Goal: Contribute content: Contribute content

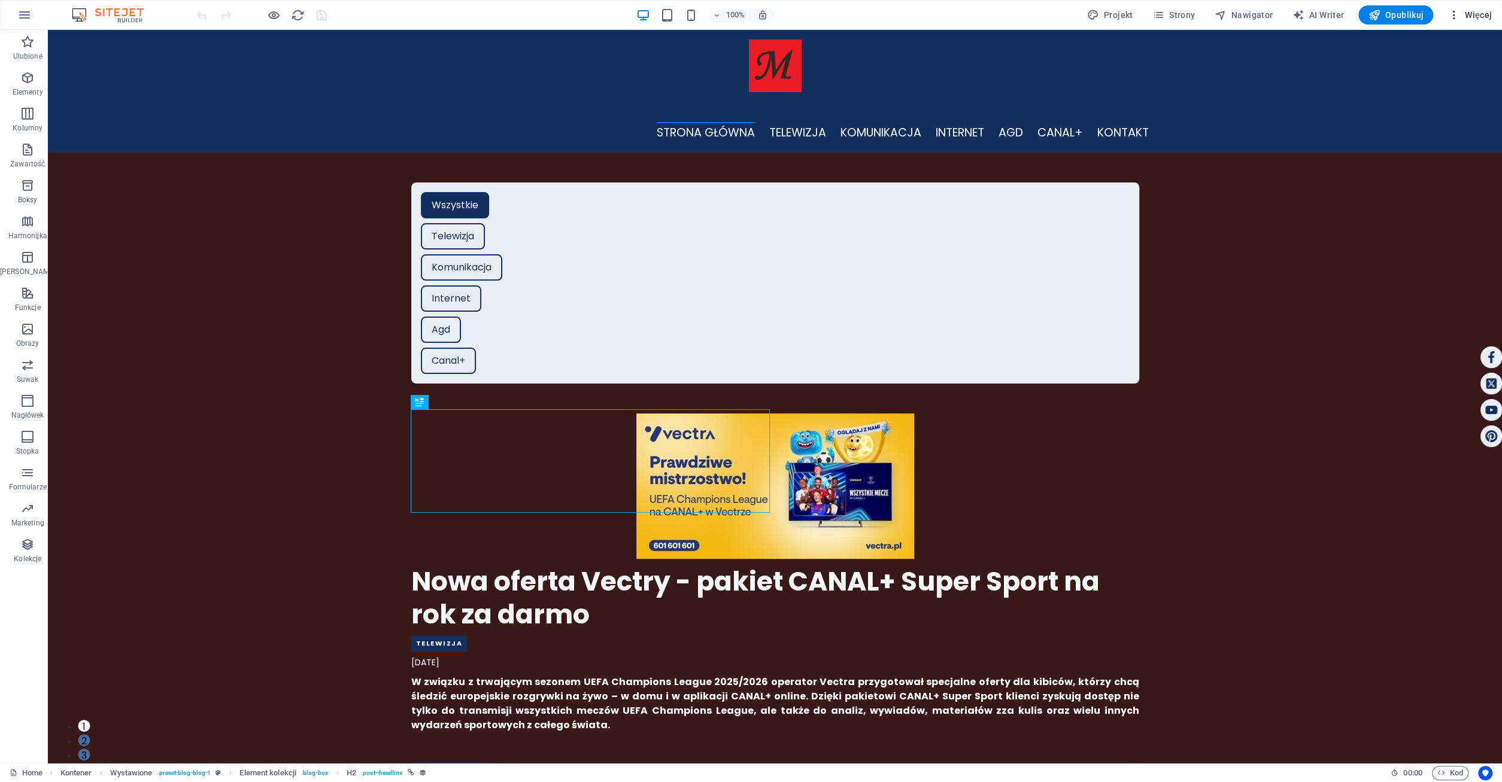
click at [1482, 21] on button "Więcej" at bounding box center [1470, 14] width 54 height 19
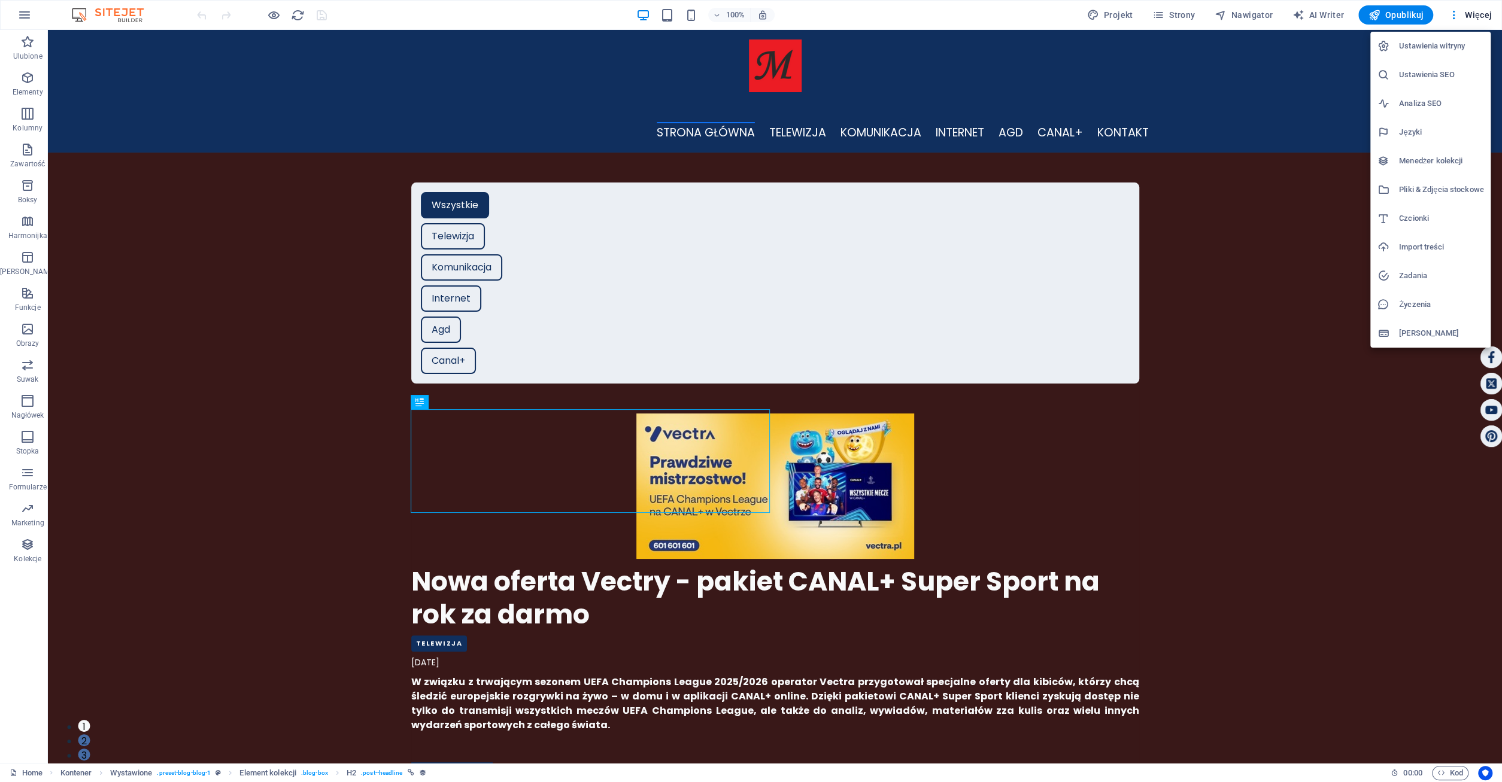
click at [1434, 159] on h6 "Menedżer kolekcji" at bounding box center [1441, 161] width 84 height 14
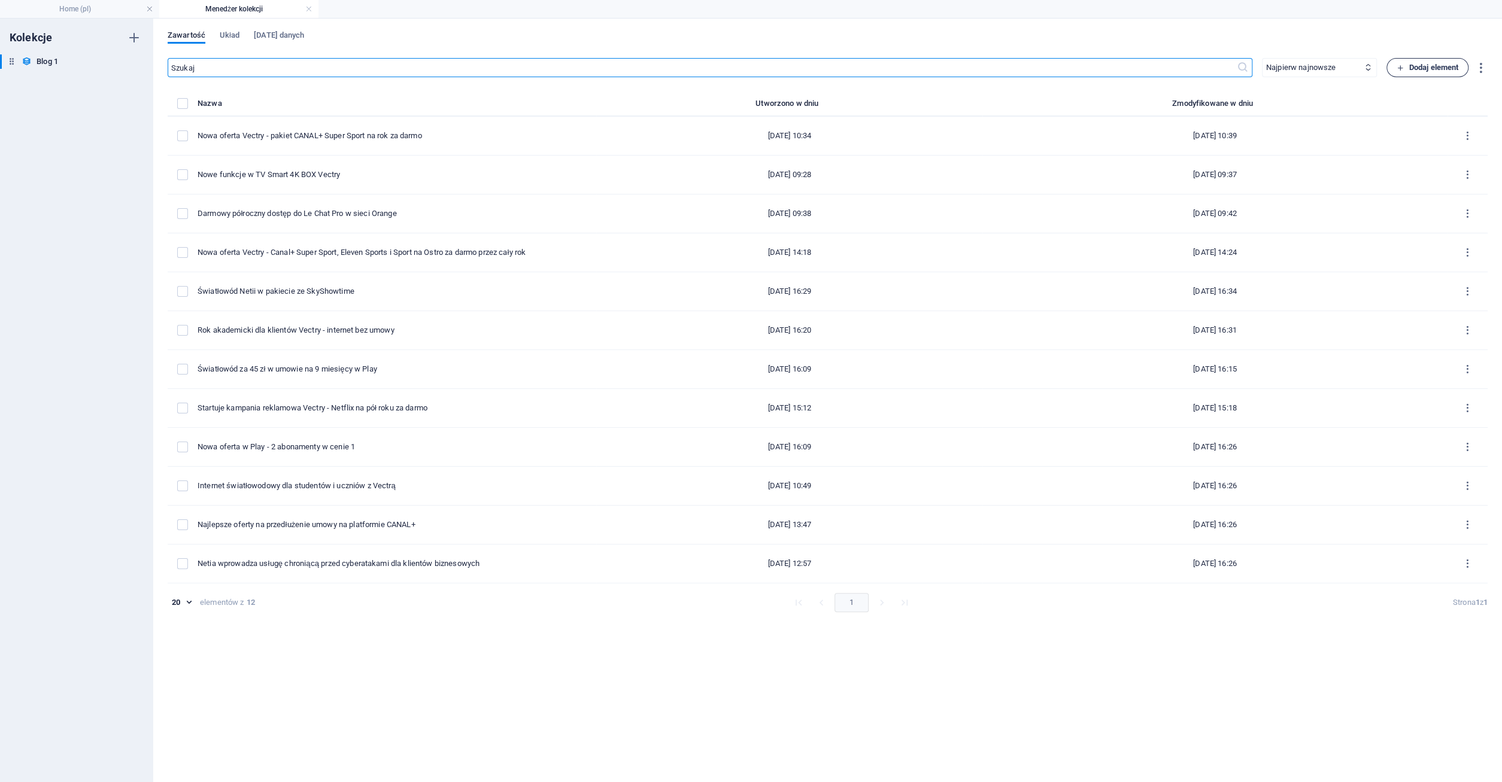
click at [1417, 64] on span "Dodaj element" at bounding box center [1428, 67] width 62 height 14
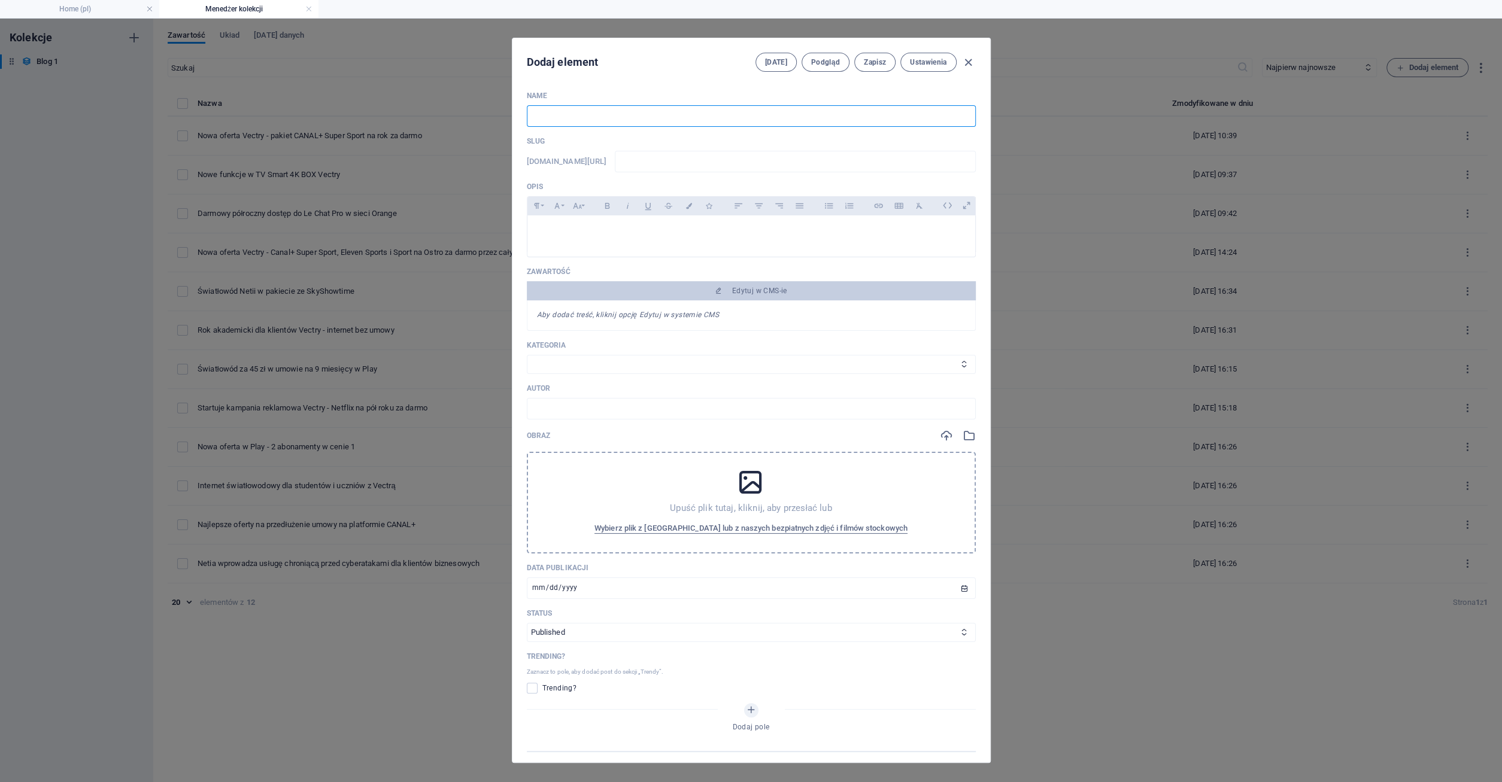
click at [563, 117] on input "text" at bounding box center [751, 116] width 449 height 22
type input "1"
type input "10"
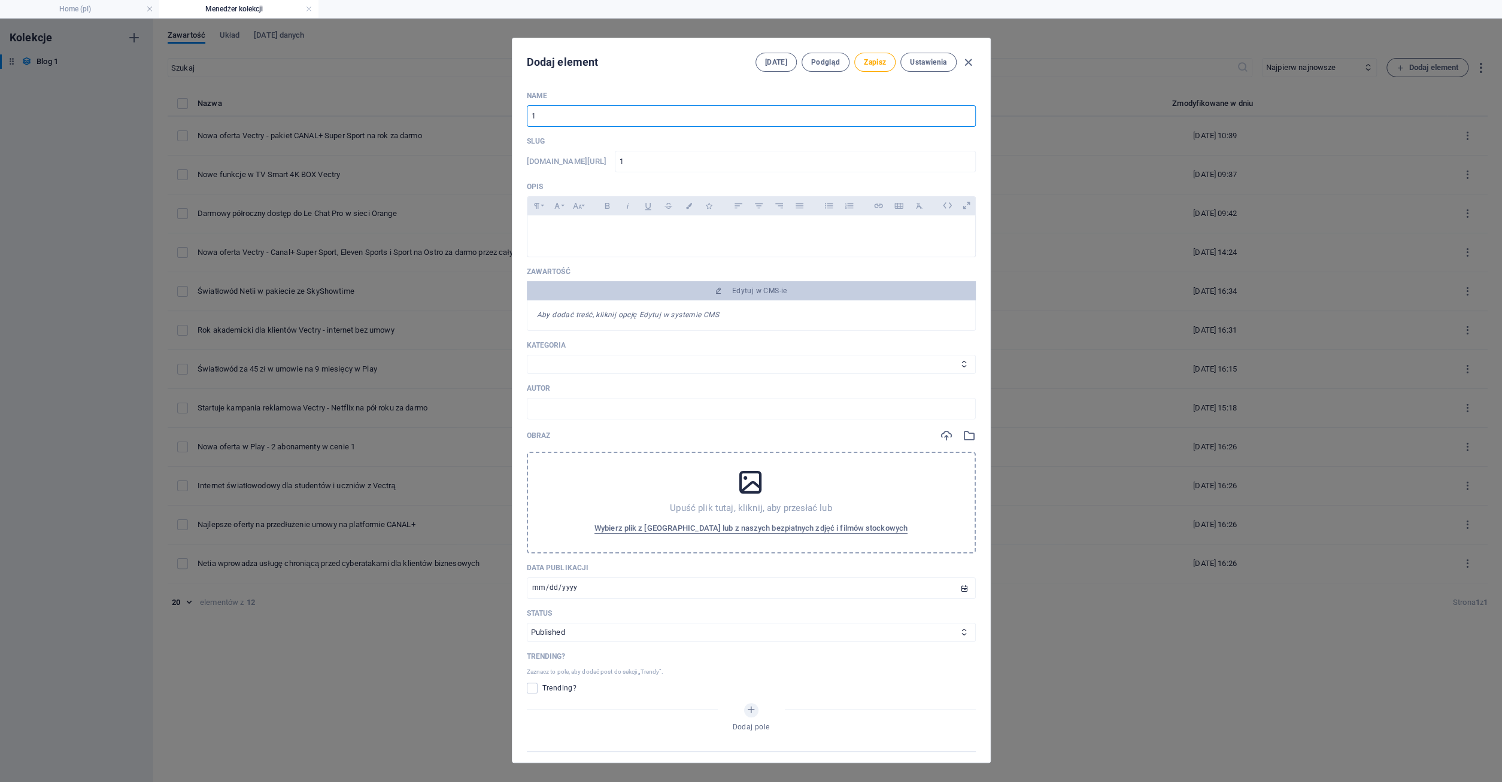
type input "10"
type input "10 l"
type input "10-l"
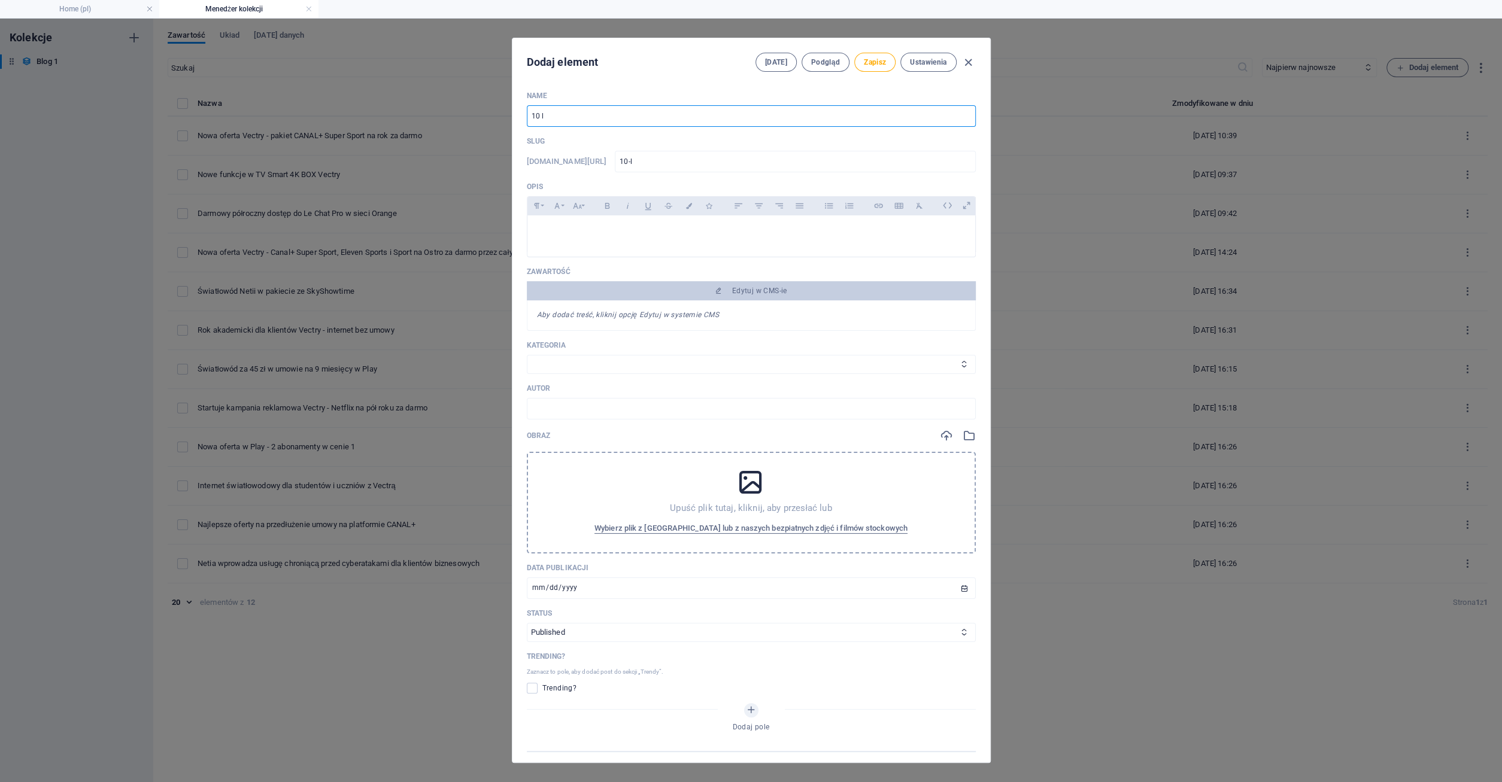
type input "10 la"
type input "10-la"
type input "10 lat"
type input "10-lat"
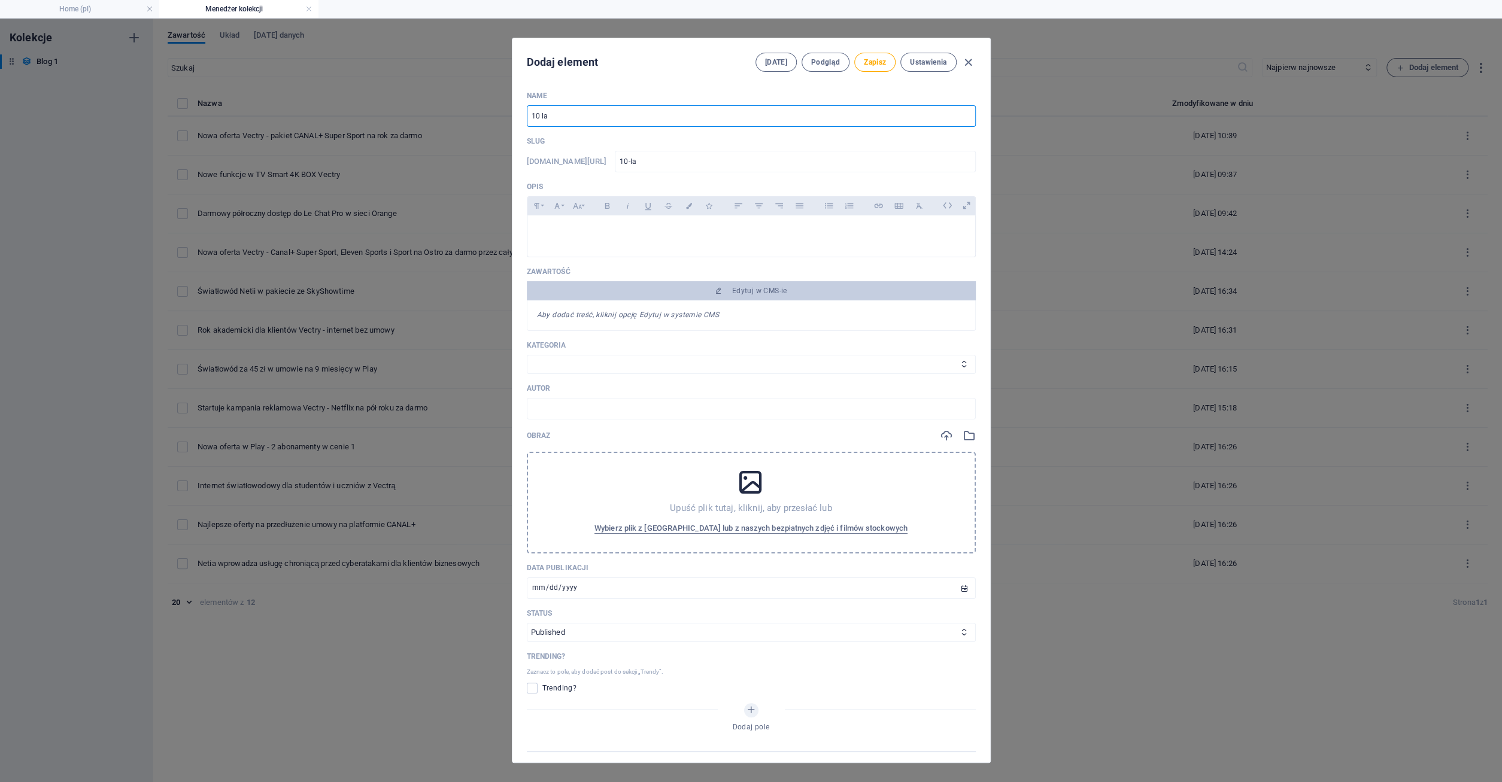
type input "10-lat"
type input "10 lat i"
type input "10-lat-i"
type input "10 lat in"
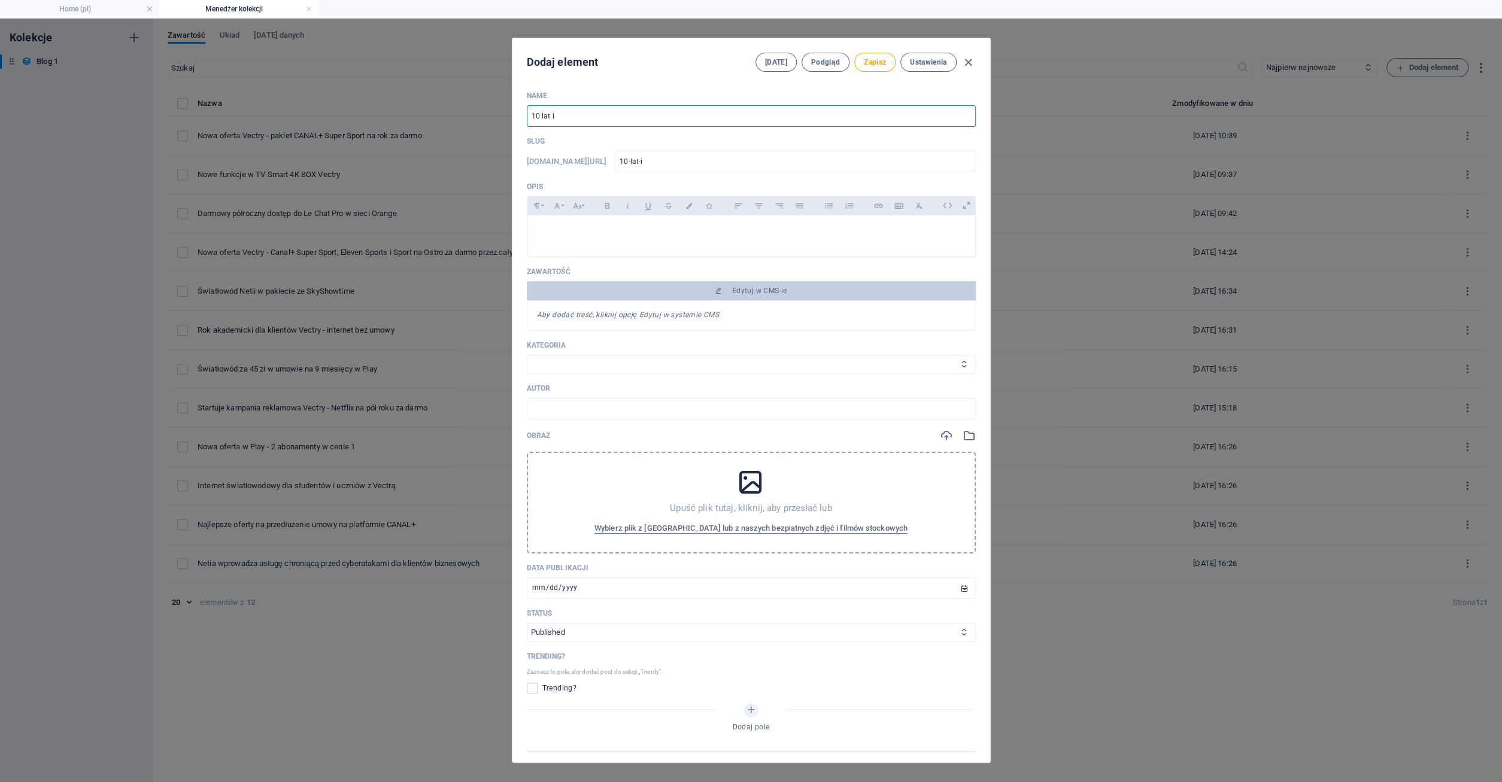
type input "10-lat-in"
type input "10 lat int"
type input "10-lat-int"
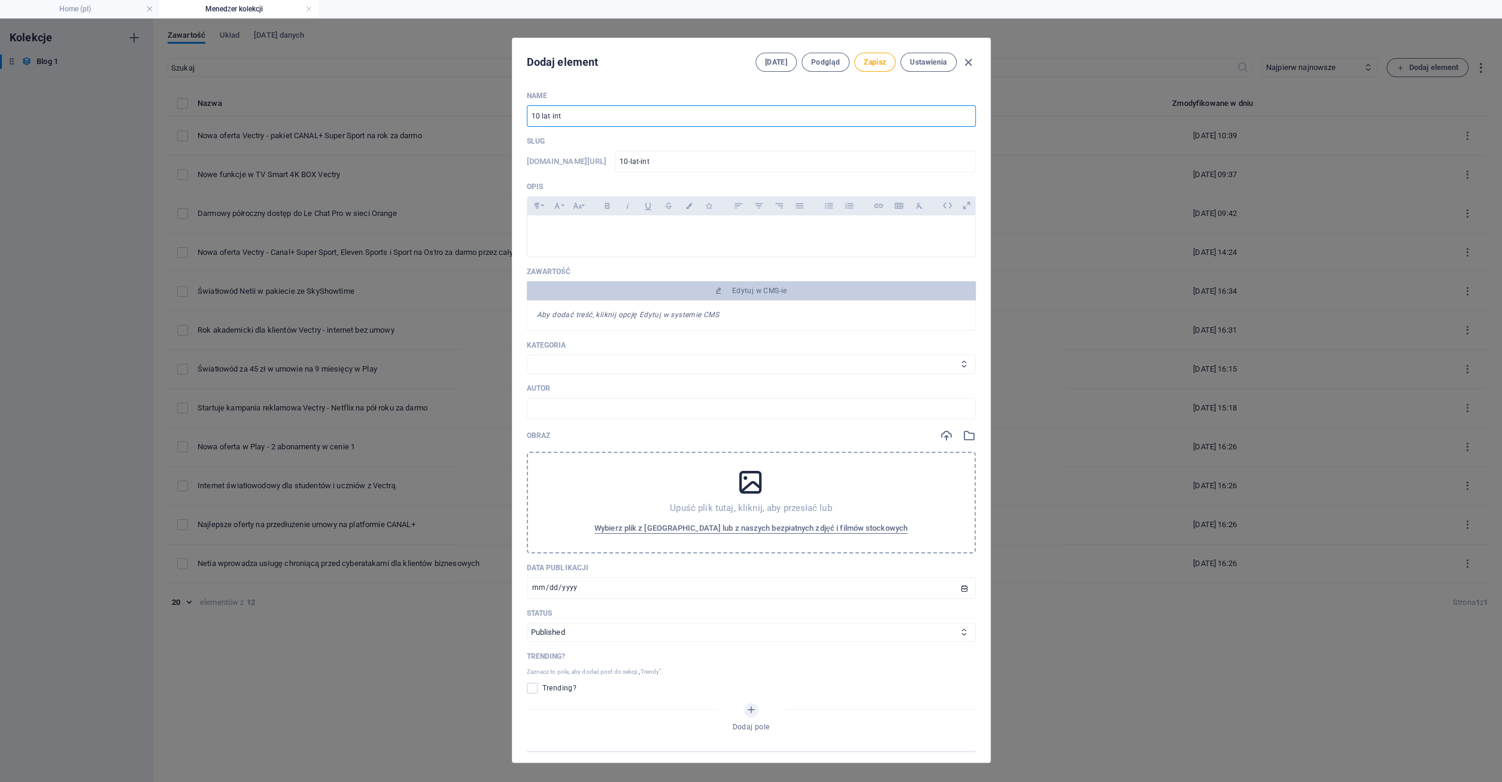
type input "10 lat inte"
type input "10-lat-inte"
type input "10 lat inter"
type input "10-lat-inter"
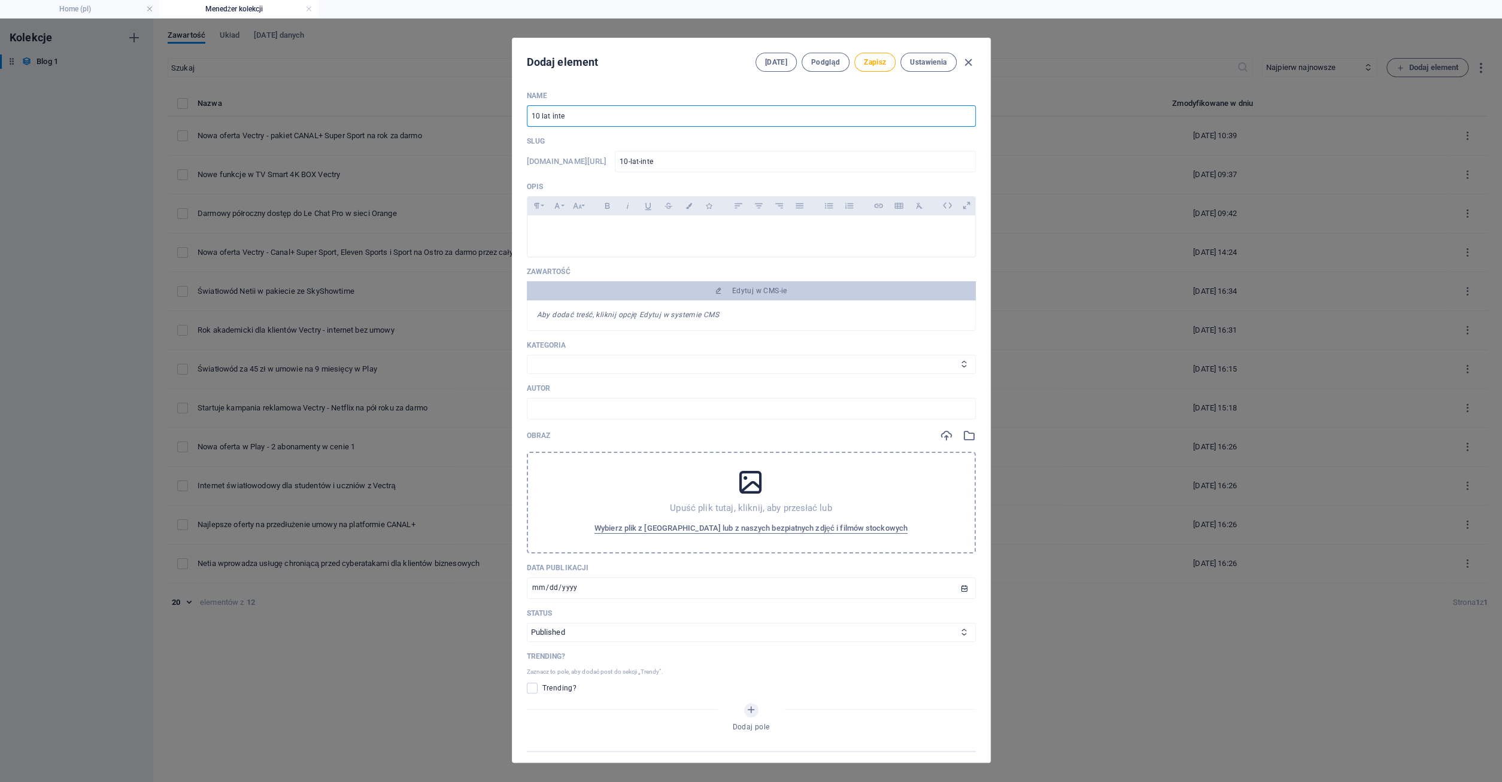
type input "10-lat-inter"
type input "10 lat intern"
type input "10-lat-intern"
type input "10 lat interne"
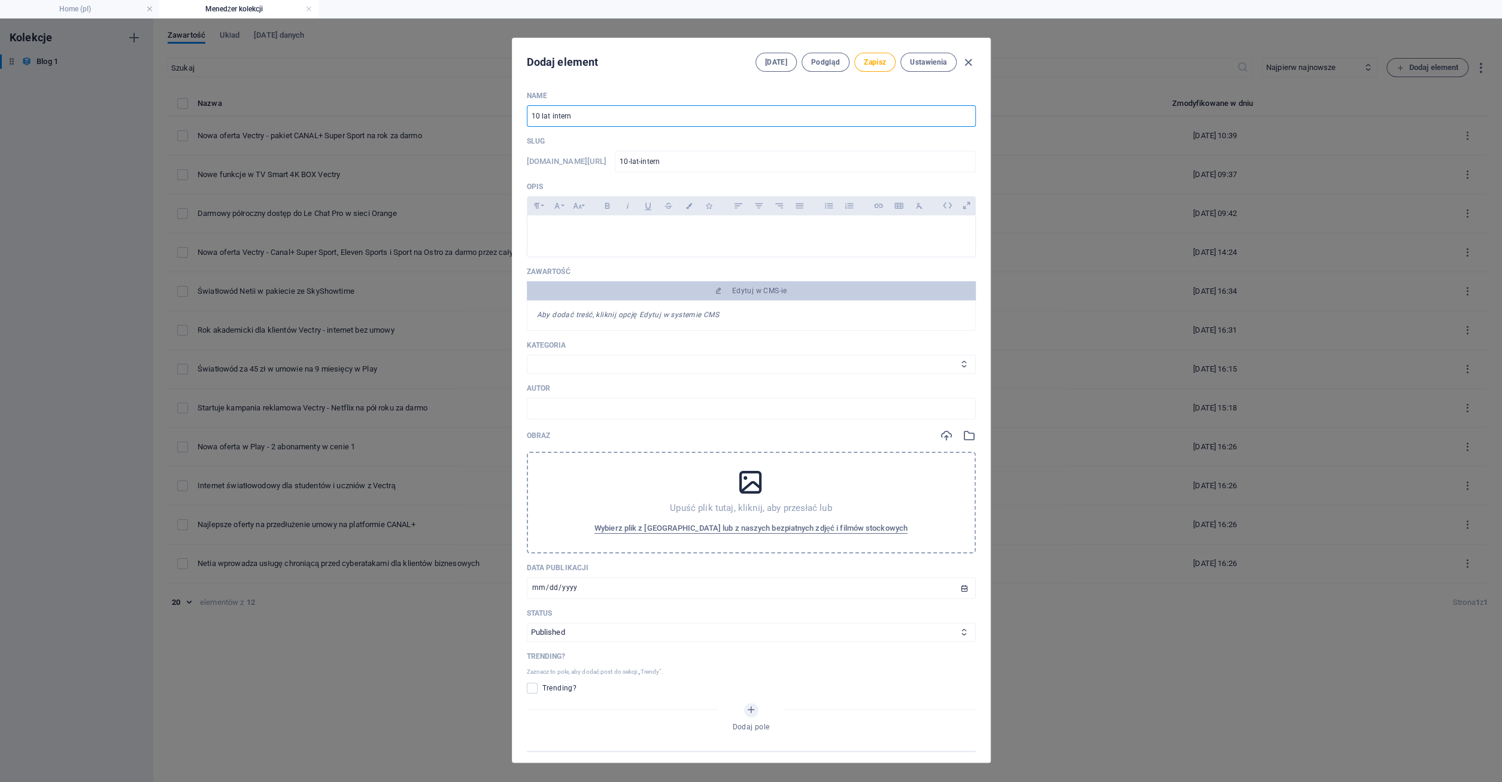
type input "10-lat-interne"
type input "10 lat internet"
type input "10-lat-internet"
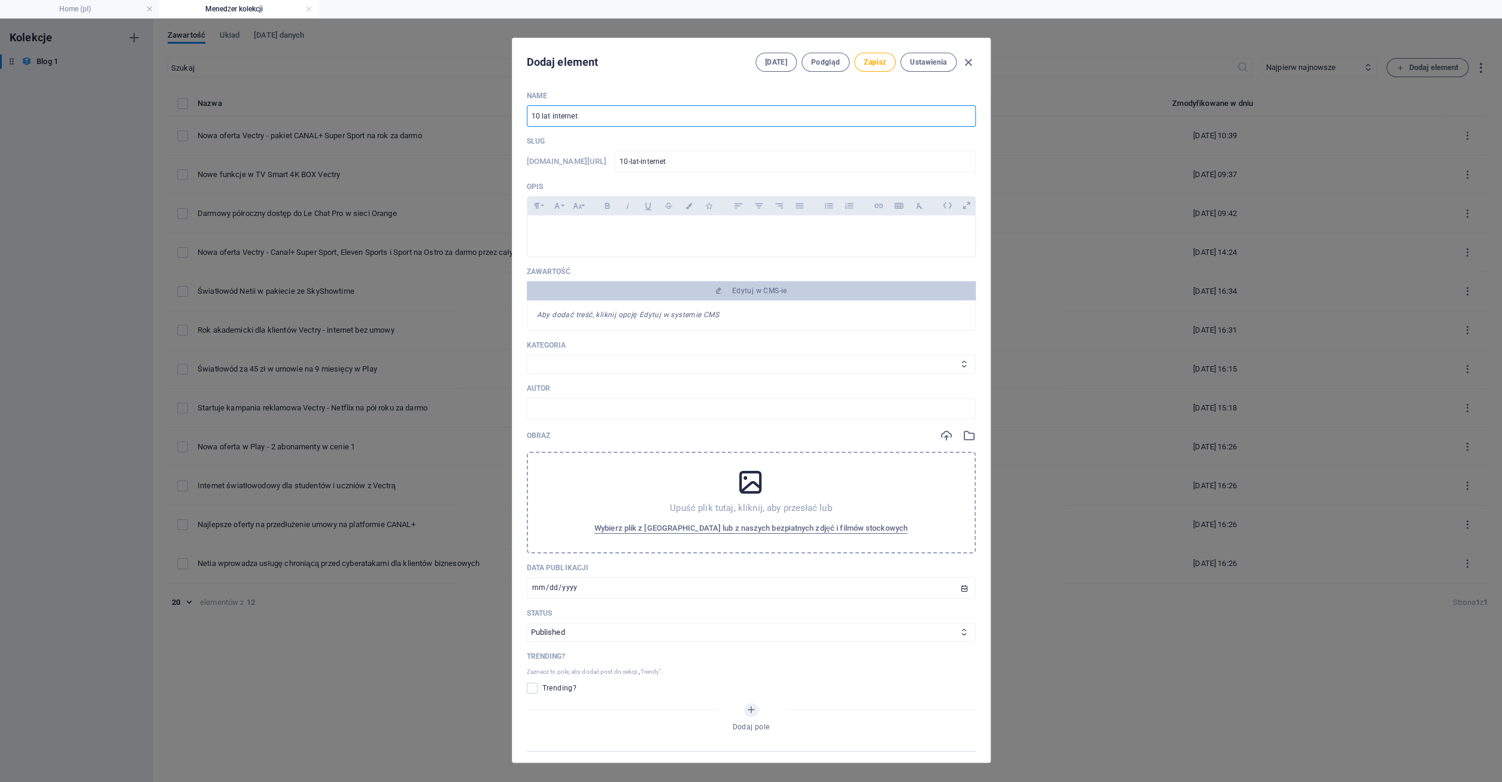
type input "10 lat internetu"
type input "10-lat-internetu"
type input "10 lat internetu ś"
type input "10-lat-internetu-s"
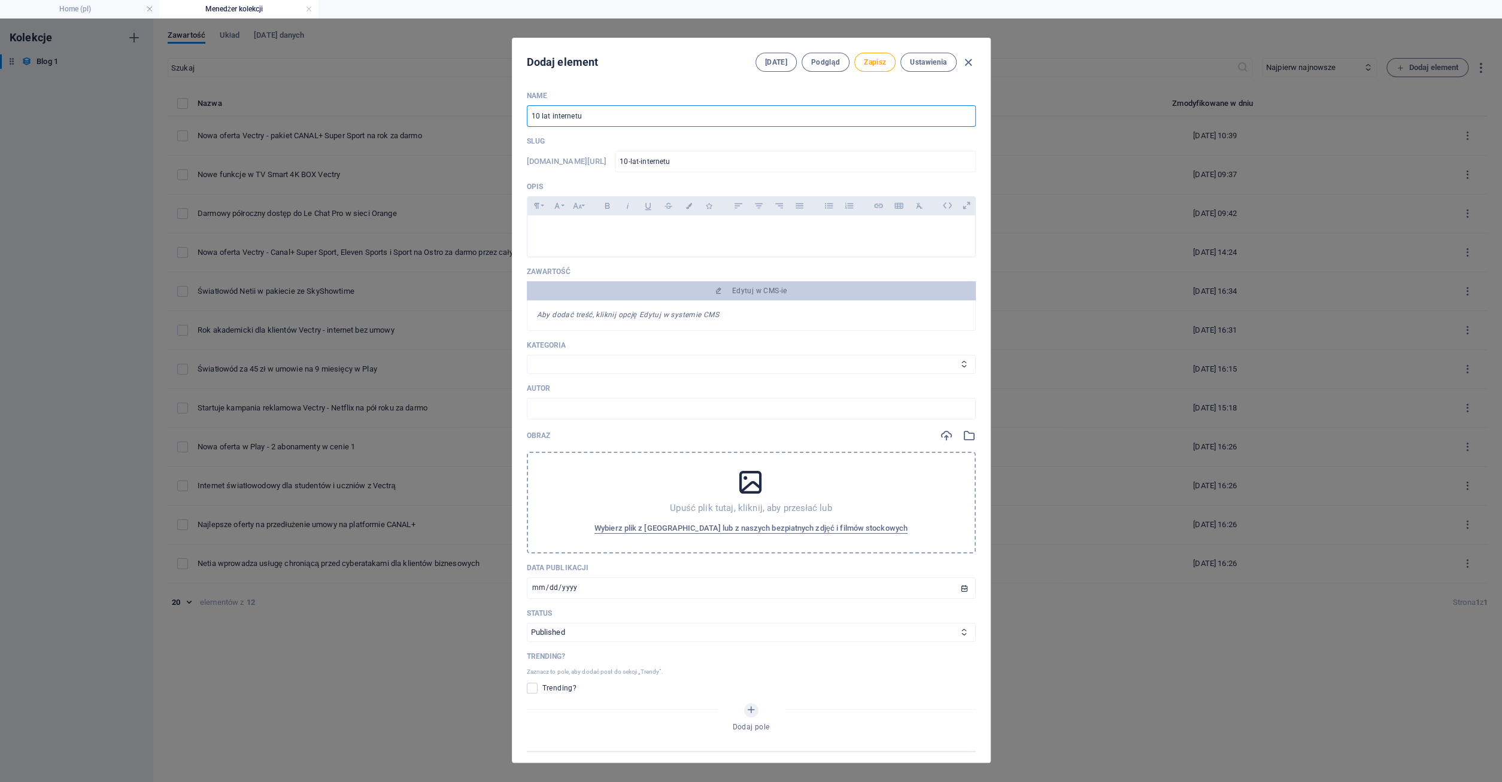
type input "10-lat-internetu-s"
type input "10 lat internetu św"
type input "10-lat-internetu-sw"
type input "10 lat internetu świ"
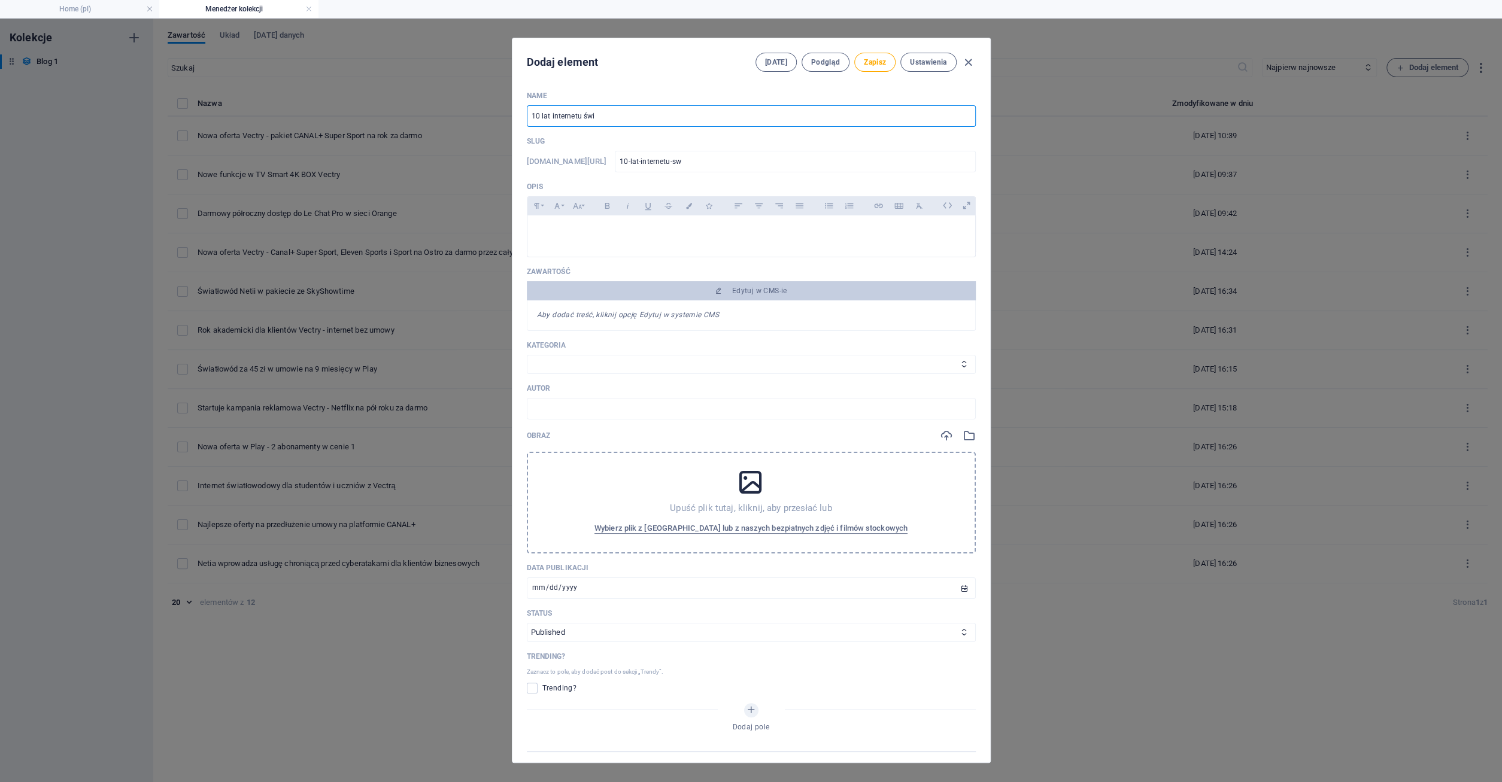
type input "10-lat-internetu-swi"
type input "10 lat internetu świa"
type input "10-lat-internetu-swia"
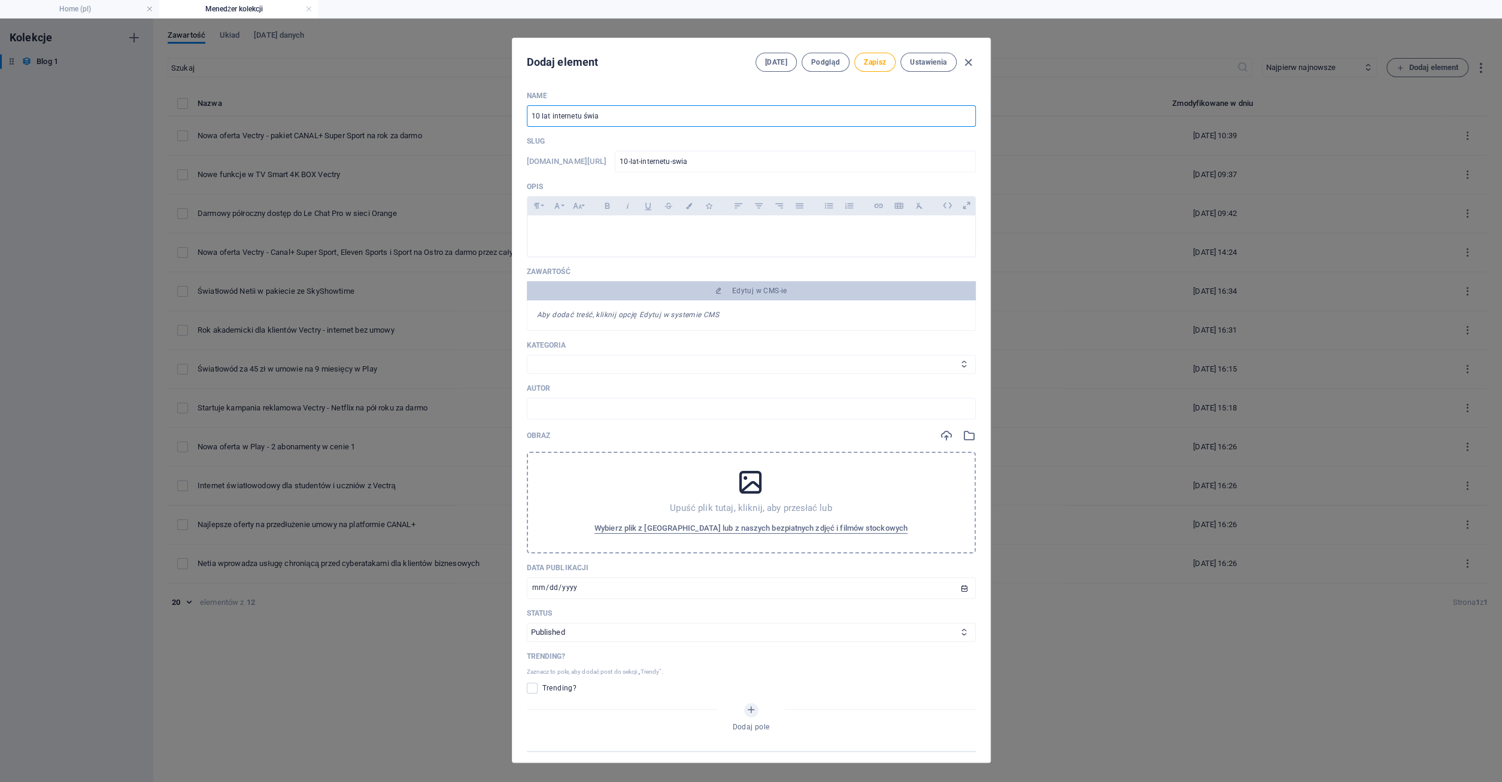
type input "10 lat internetu świat"
type input "10-lat-internetu-swiat"
type input "10 lat internetu światło"
type input "10-lat-internetu-swiat-o"
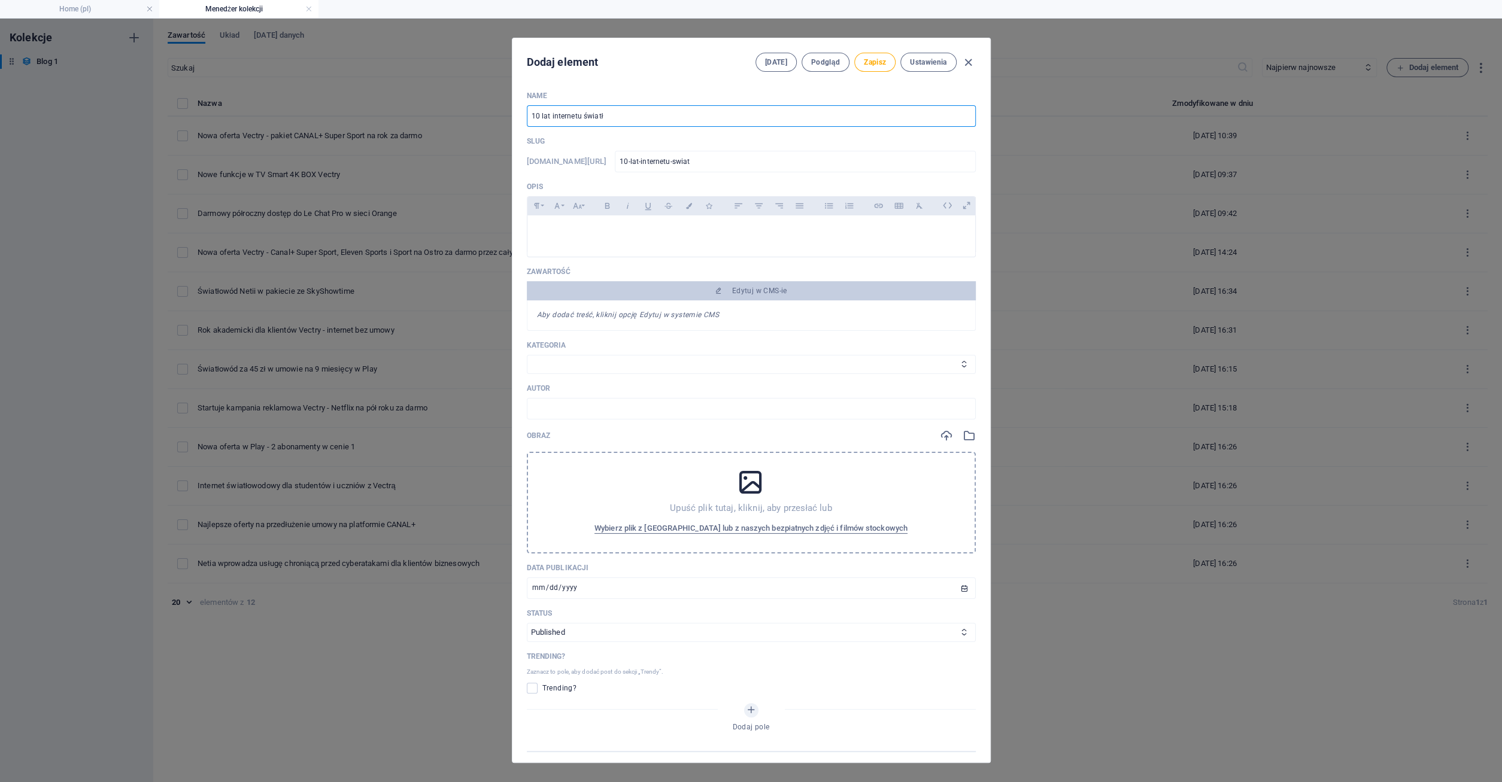
type input "10-lat-internetu-swiat-o"
type input "10 lat internetu światłow"
type input "10-lat-internetu-swiat-ow"
type input "10 lat internetu światłowo"
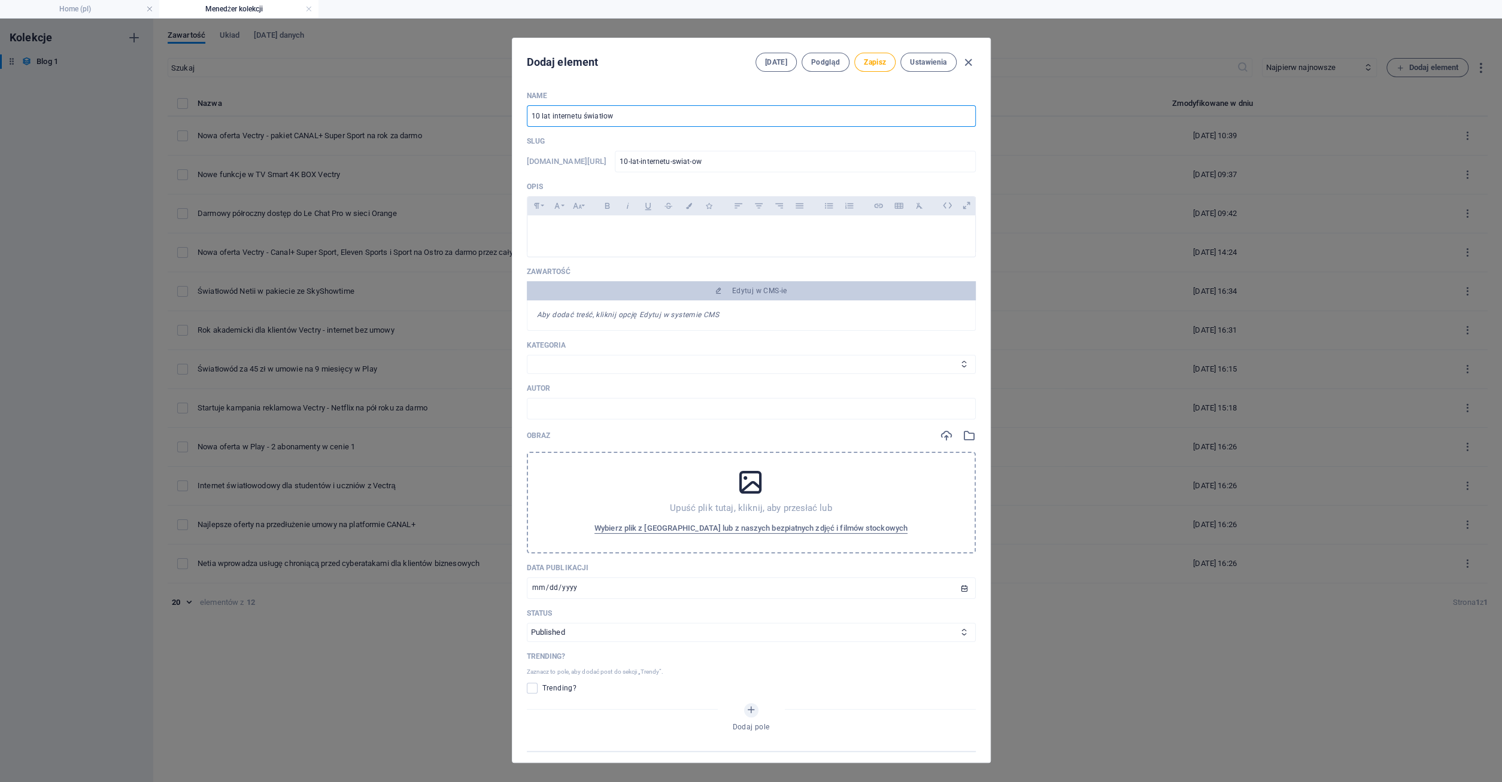
type input "10-lat-internetu-swiat-owo"
type input "10 lat internetu światłowod"
type input "10-lat-internetu-swiat-owod"
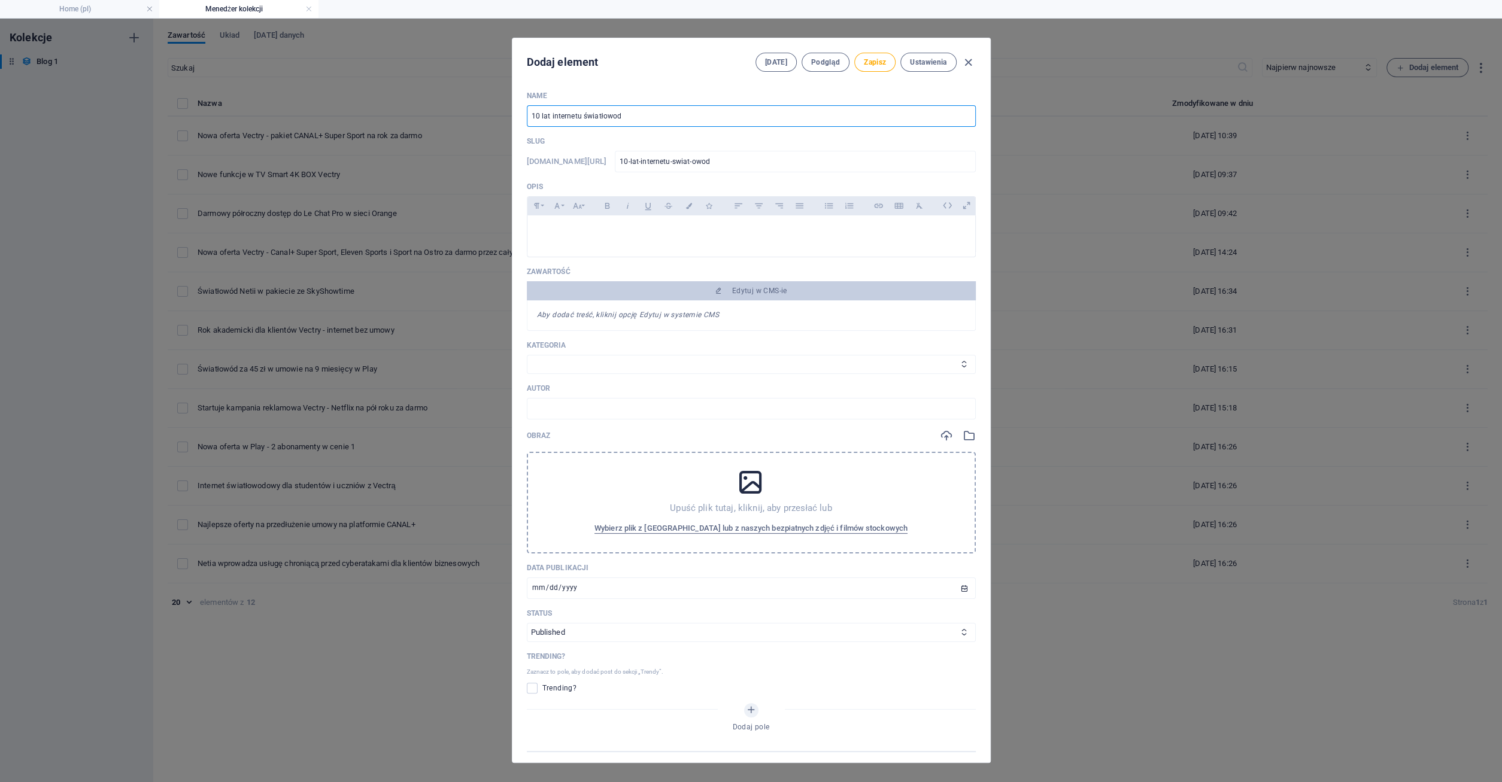
type input "10 lat internetu światłowodo"
type input "10-lat-internetu-swiat-owodo"
type input "10 lat internetu światłowodow"
type input "10-lat-internetu-swiat-owodow"
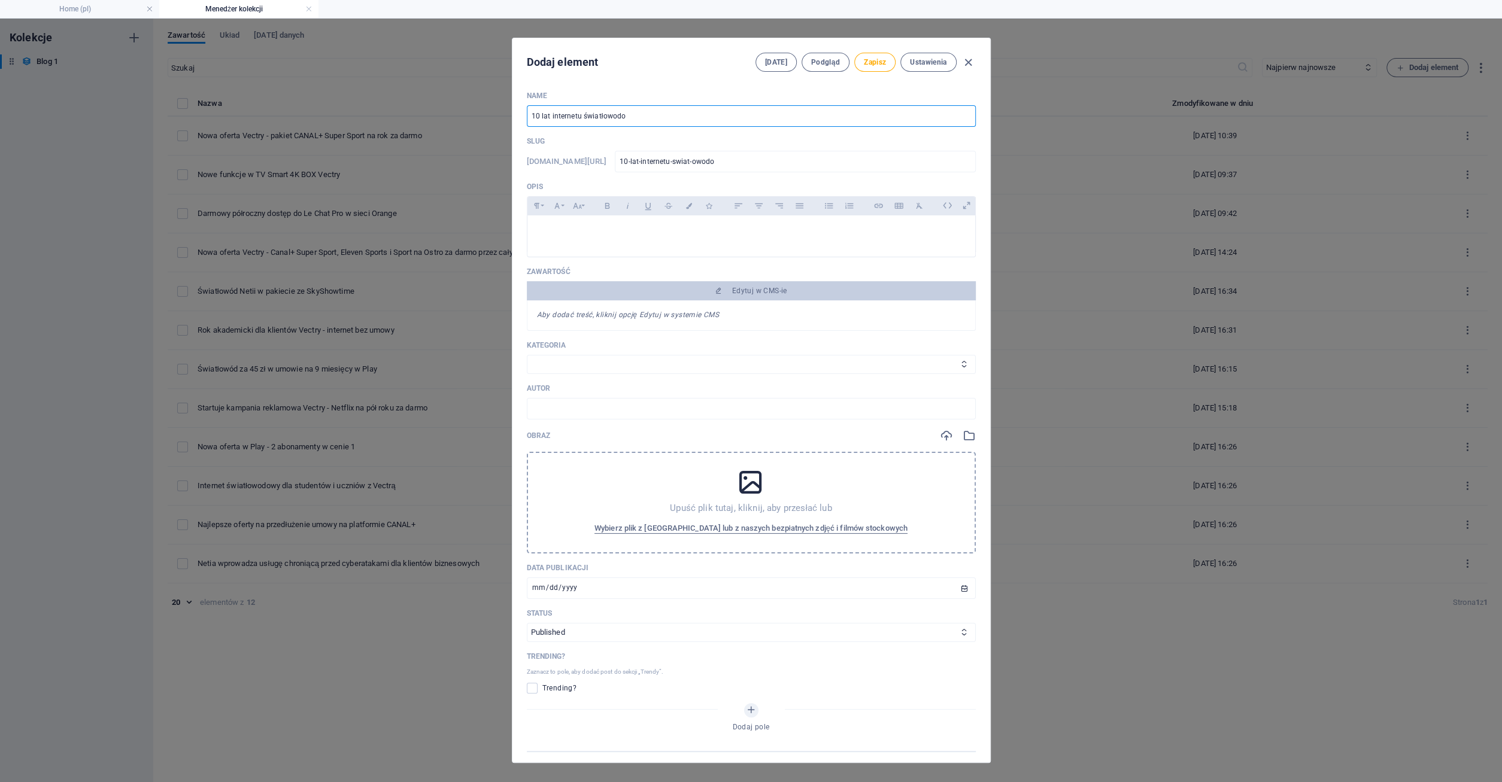
type input "10-lat-internetu-swiat-owodow"
type input "10 lat internetu światłowodowe"
type input "10-lat-internetu-swiat-owodowe"
type input "10 lat internetu światłowodoweg"
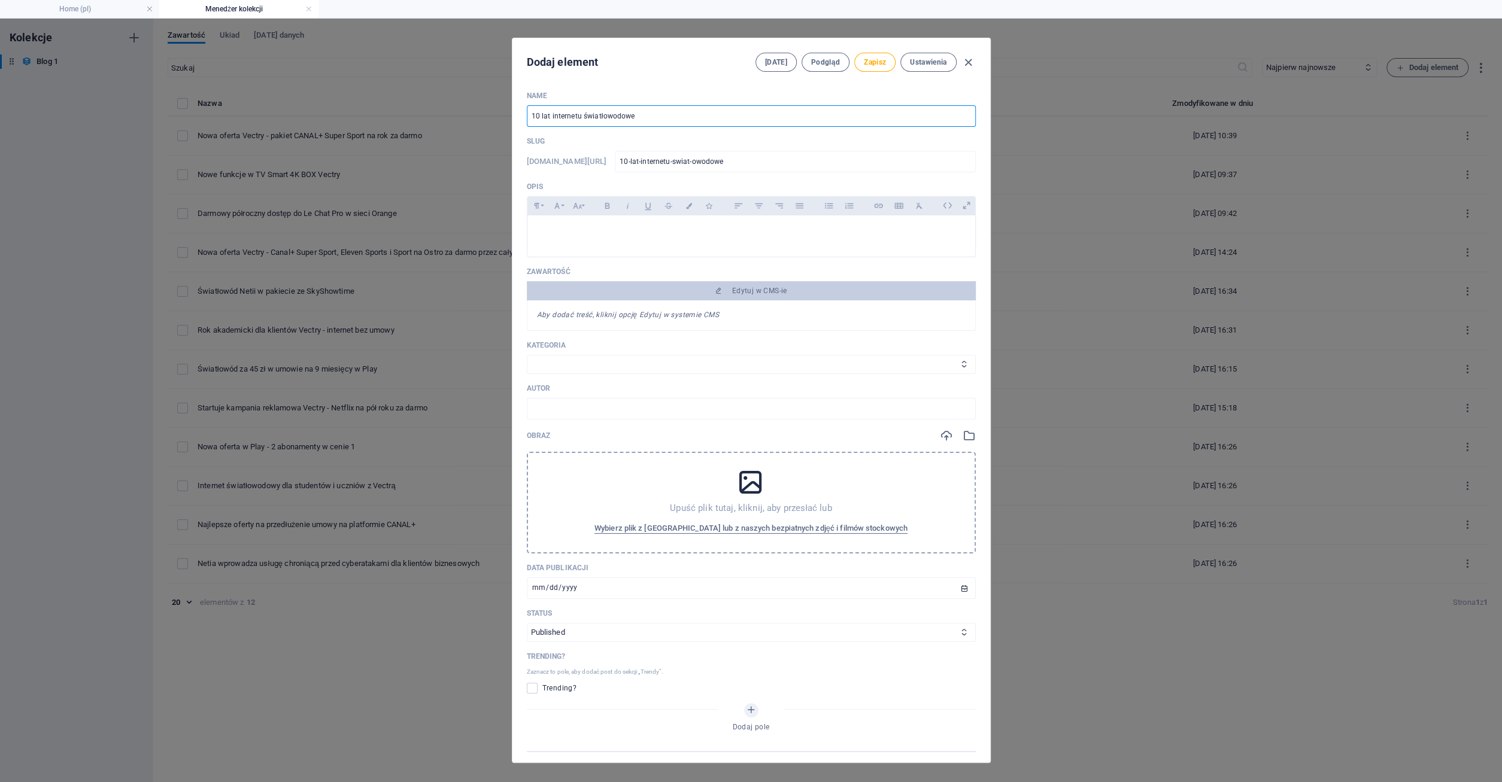
type input "10-lat-internetu-swiat-owodoweg"
type input "10 lat internetu światłowodowego"
type input "10-lat-internetu-swiat-owodowego"
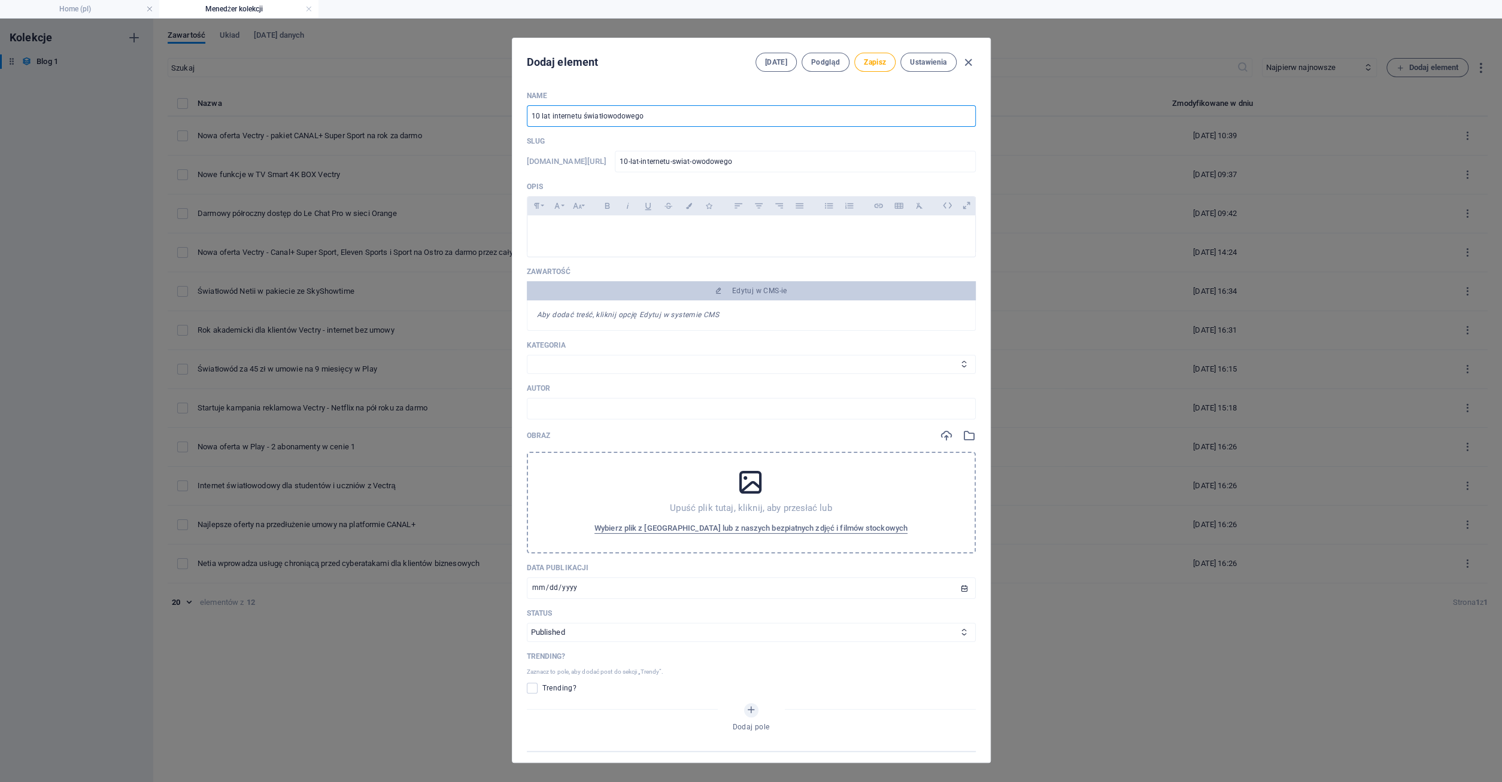
type input "10 lat internetu światłowodowego w"
type input "10-lat-internetu-swiat-owodowego-w"
type input "10 lat internetu światłowodowego w O"
type input "10-lat-internetu-swiat-owodowego-w-o"
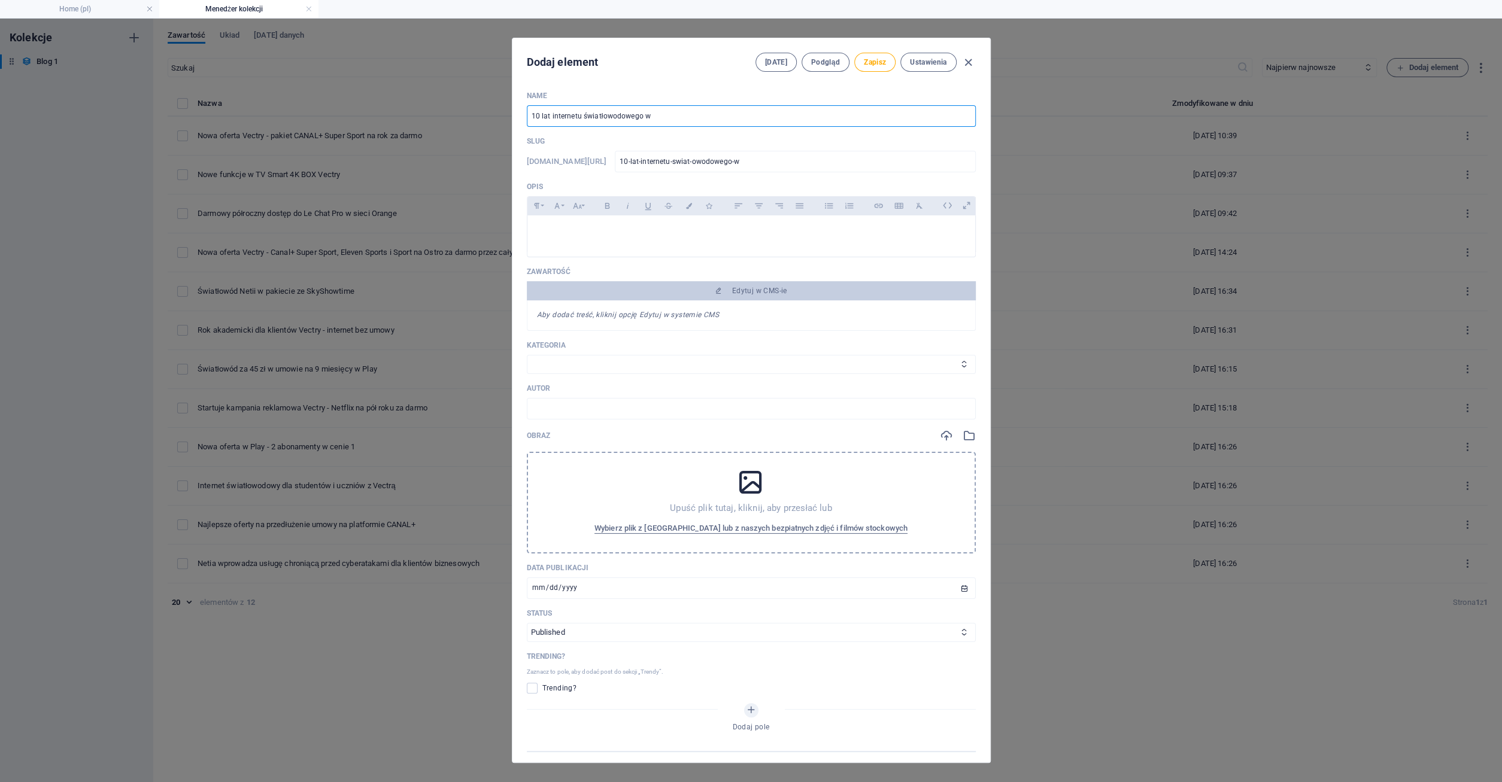
type input "10-lat-internetu-swiat-owodowego-w-o"
type input "10 lat internetu światłowodowego w [GEOGRAPHIC_DATA]"
type input "10-lat-internetu-swiat-owodowego-w-or"
type input "10 lat internetu światłowodowego w [GEOGRAPHIC_DATA]"
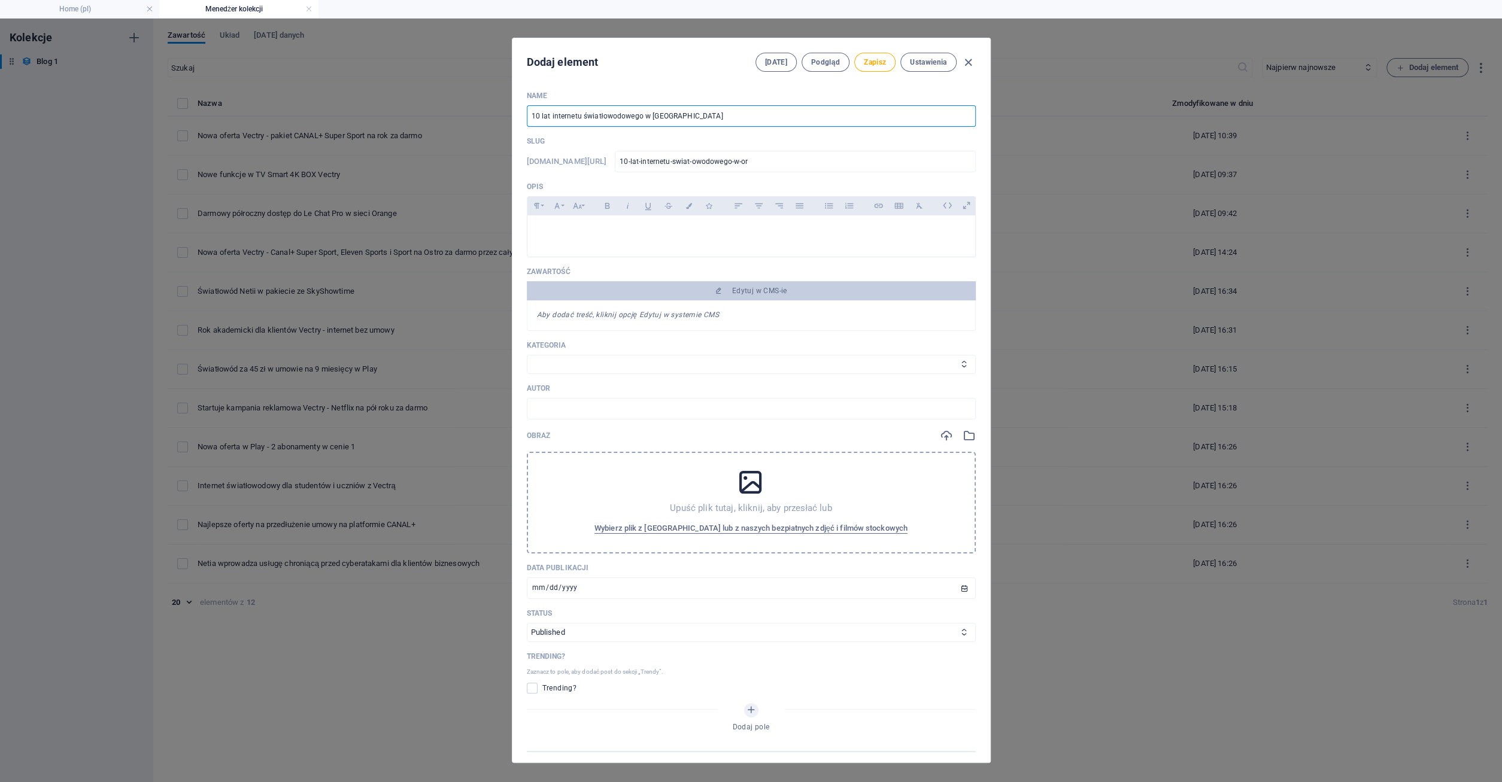
type input "10-lat-internetu-swiat-owodowego-w-ora"
type input "10 lat internetu światłowodowego w [GEOGRAPHIC_DATA]"
type input "10-lat-internetu-swiat-owodowego-w-[GEOGRAPHIC_DATA]"
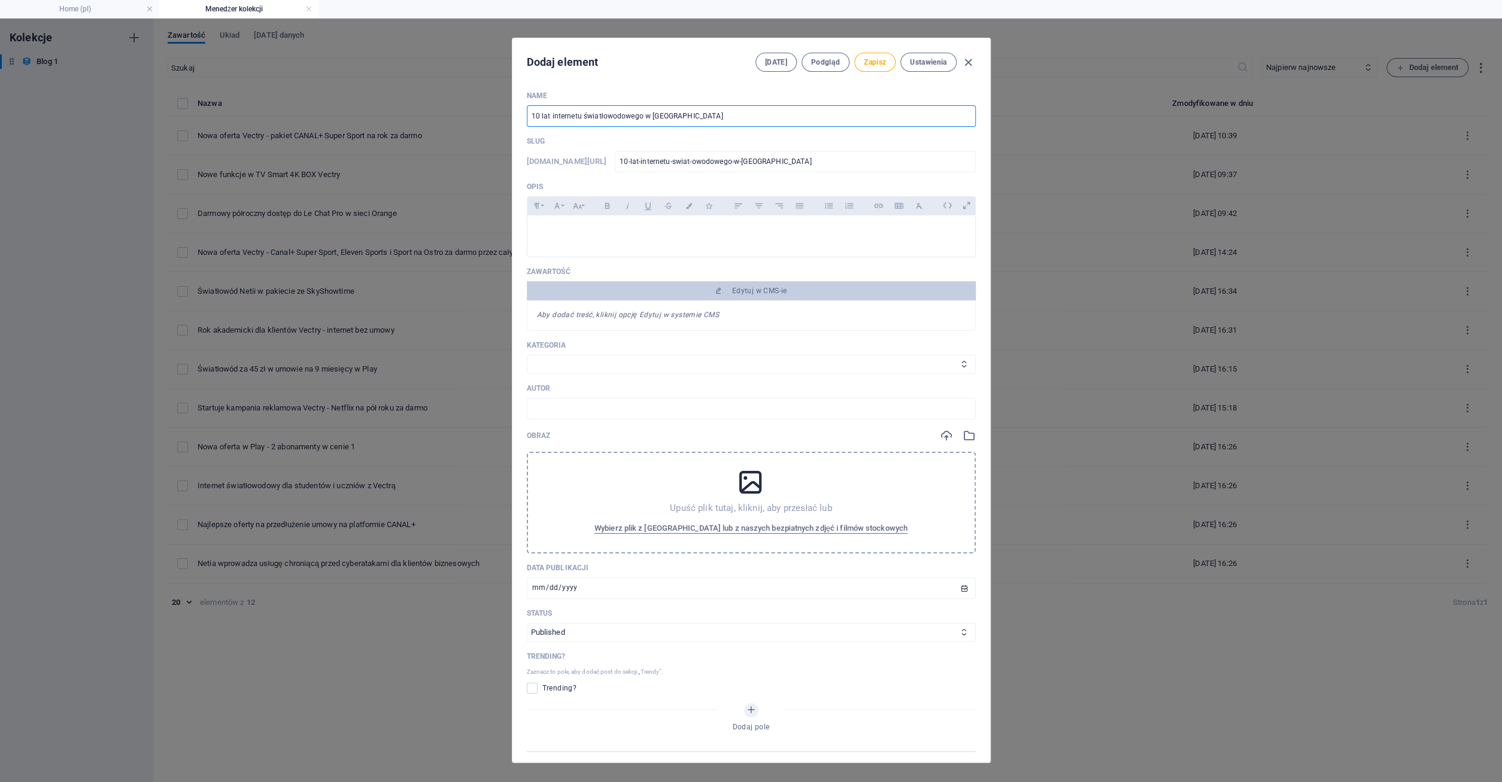
type input "10 lat internetu światłowodowego w Orang"
type input "10-lat-internetu-swiat-owodowego-w-orang"
type input "10 lat internetu światłowodowego w [GEOGRAPHIC_DATA]"
type input "10-lat-internetu-swiat-owodowego-w-orange"
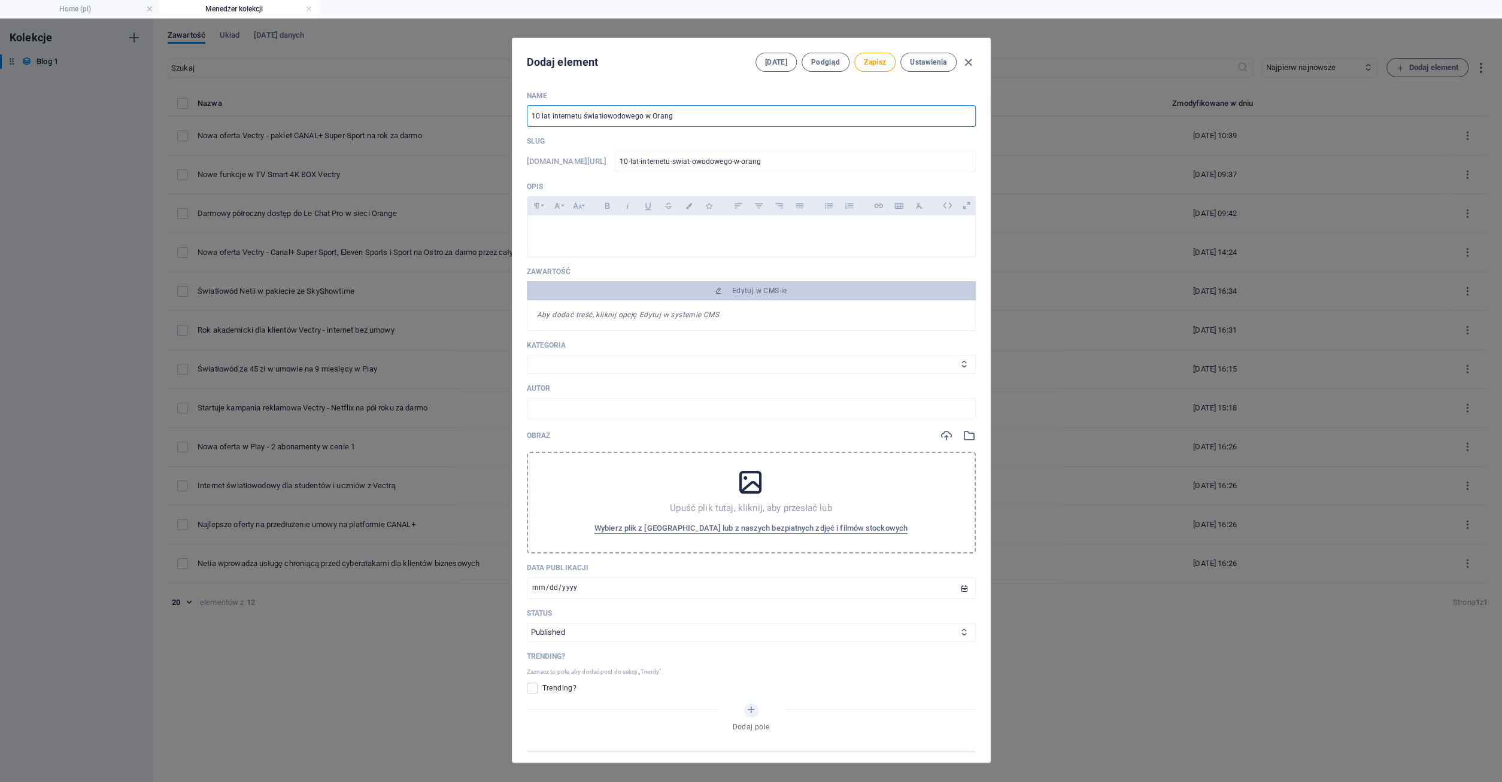
type input "10-lat-internetu-swiat-owodowego-w-orange"
type input "10 lat internetu światłowodowego w [GEOGRAPHIC_DATA]"
click at [551, 234] on p at bounding box center [751, 230] width 429 height 11
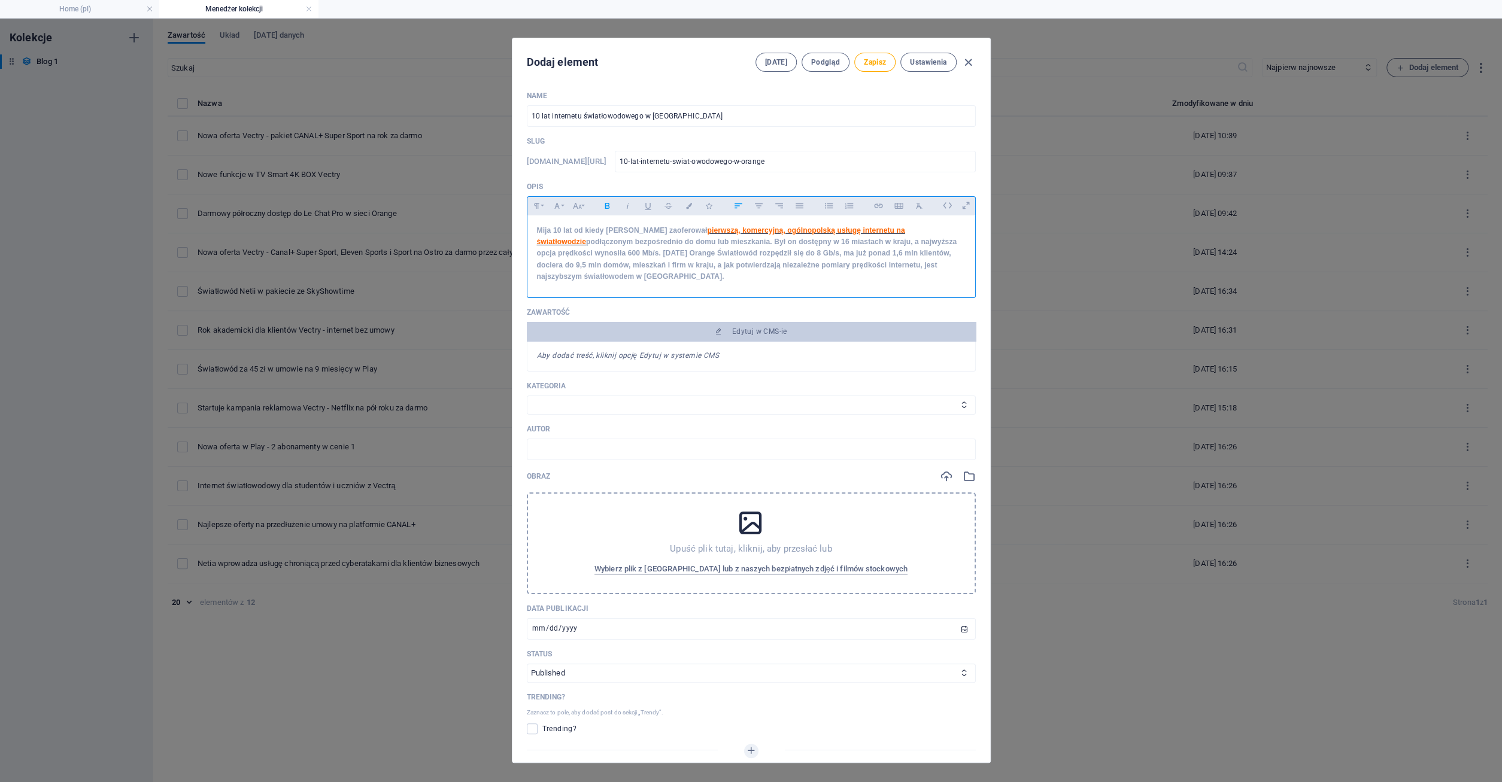
click at [536, 228] on div "Mija 10 lat od kiedy [PERSON_NAME] zaoferował pierwszą, komercyjną, ogólnopolsk…" at bounding box center [751, 253] width 448 height 77
click at [918, 209] on icon "button" at bounding box center [919, 206] width 10 height 14
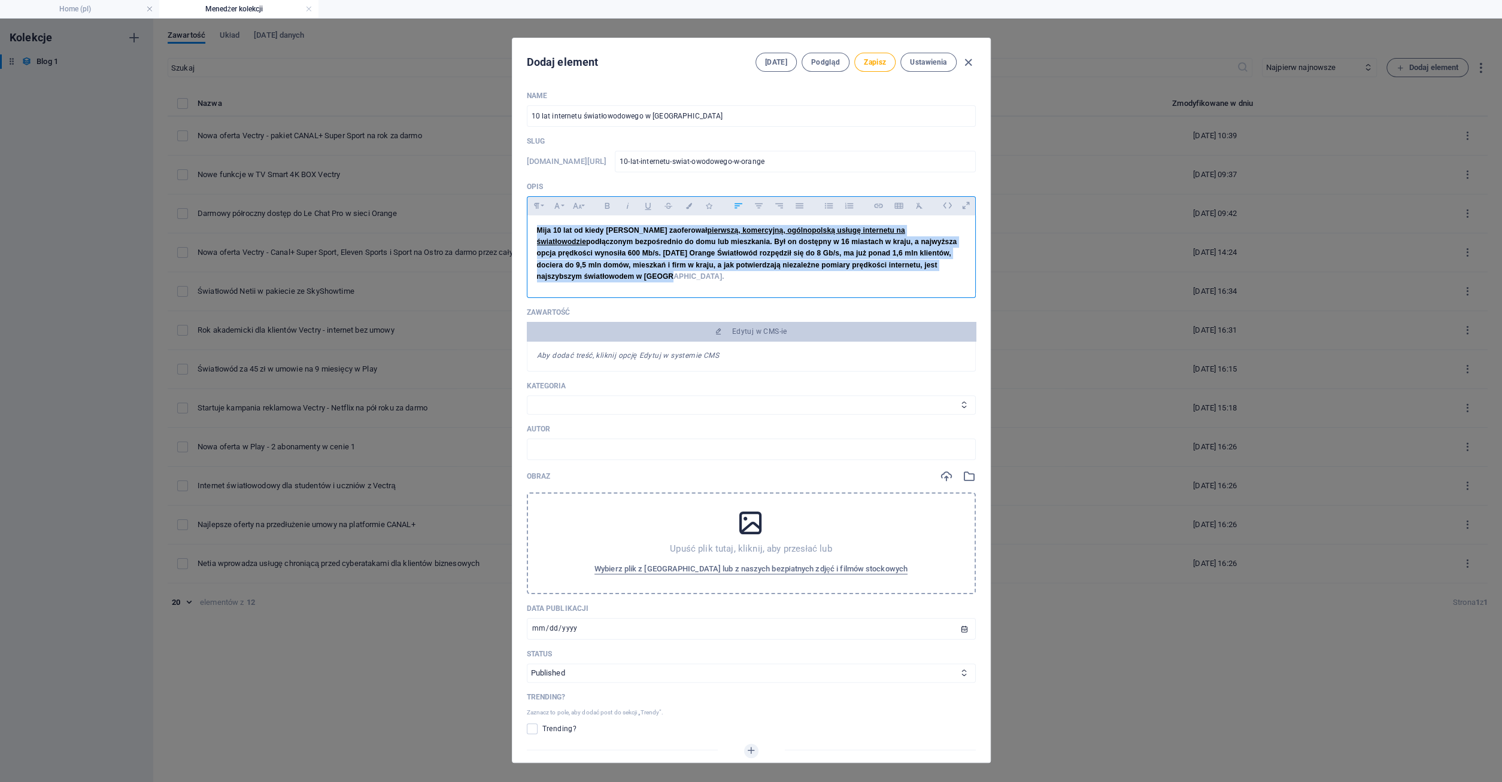
drag, startPoint x: 535, startPoint y: 231, endPoint x: 643, endPoint y: 277, distance: 117.7
click at [643, 277] on div "​ Mija 10 lat od kiedy [PERSON_NAME] zaoferował pierwszą, komercyjną, ogólnopol…" at bounding box center [751, 253] width 448 height 77
click at [919, 210] on icon "button" at bounding box center [919, 206] width 10 height 14
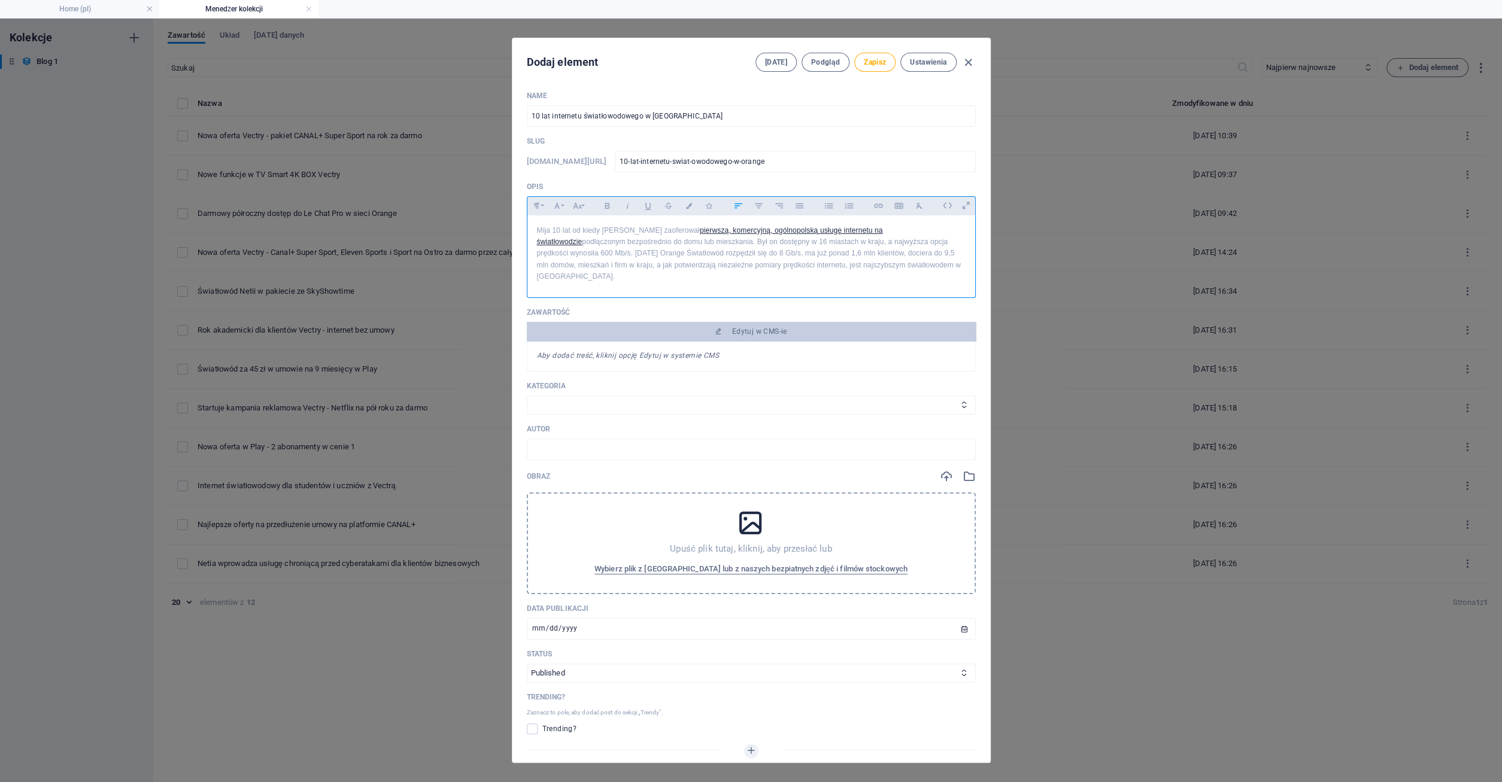
click at [825, 238] on p "​Mija 10 lat od kiedy [PERSON_NAME] zaoferował pierwszą, komercyjną, ogólnopols…" at bounding box center [751, 253] width 429 height 57
drag, startPoint x: 666, startPoint y: 230, endPoint x: 896, endPoint y: 233, distance: 229.9
click at [896, 233] on p "​Mija 10 lat od kiedy [PERSON_NAME] zaoferował pierwszą, komercyjną, ogólnopols…" at bounding box center [751, 253] width 429 height 57
click at [802, 250] on icon "button" at bounding box center [805, 252] width 12 height 11
click at [805, 247] on p "​Mija 10 lat od kiedy [PERSON_NAME] zaoferował pierwszą, komercyjną, ogólnopols…" at bounding box center [751, 253] width 429 height 57
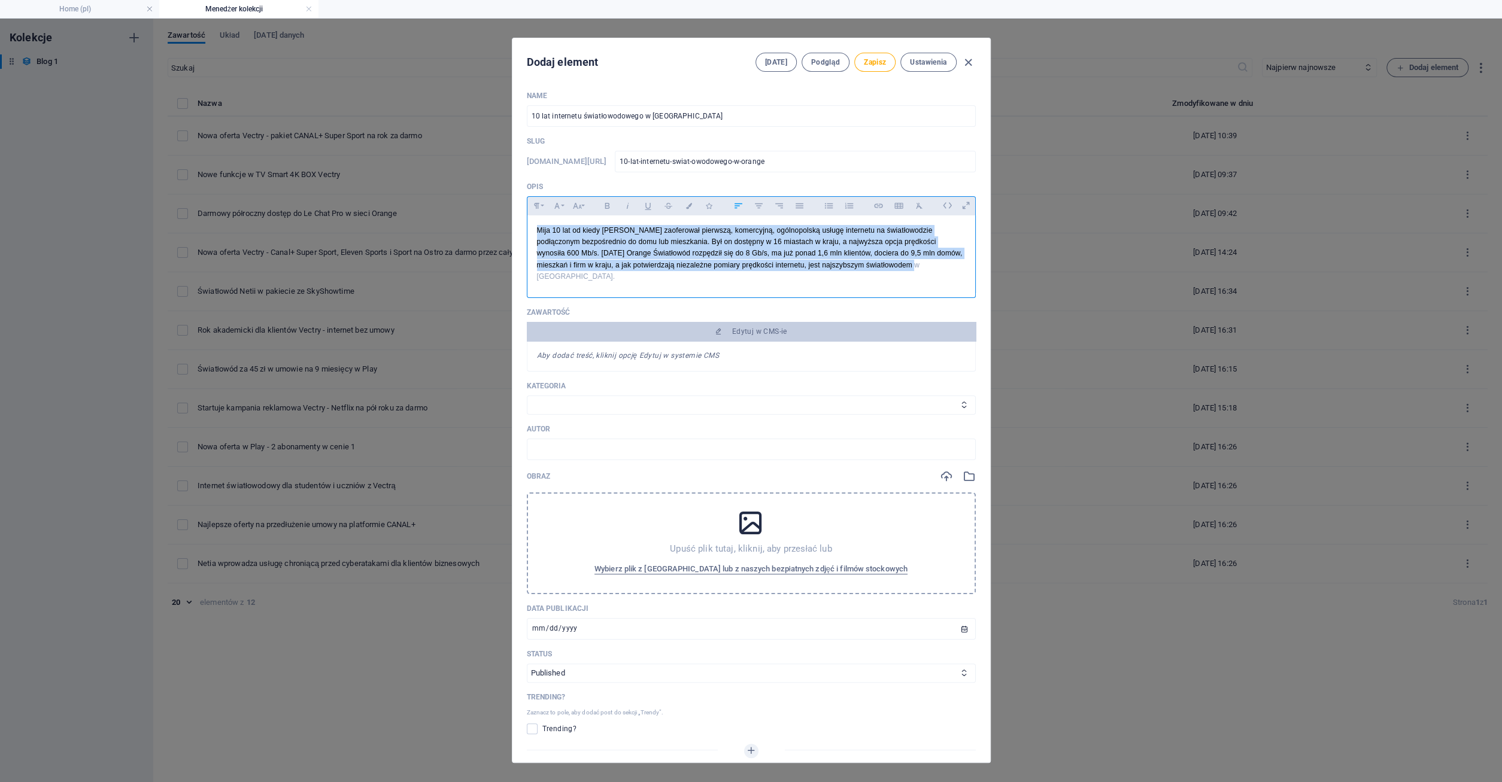
drag, startPoint x: 536, startPoint y: 232, endPoint x: 917, endPoint y: 270, distance: 383.2
click at [917, 270] on div "​Mija 10 lat od kiedy [PERSON_NAME] zaoferował pierwszą, komercyjną, ogólnopols…" at bounding box center [751, 253] width 448 height 77
click at [606, 210] on icon "button" at bounding box center [607, 206] width 10 height 14
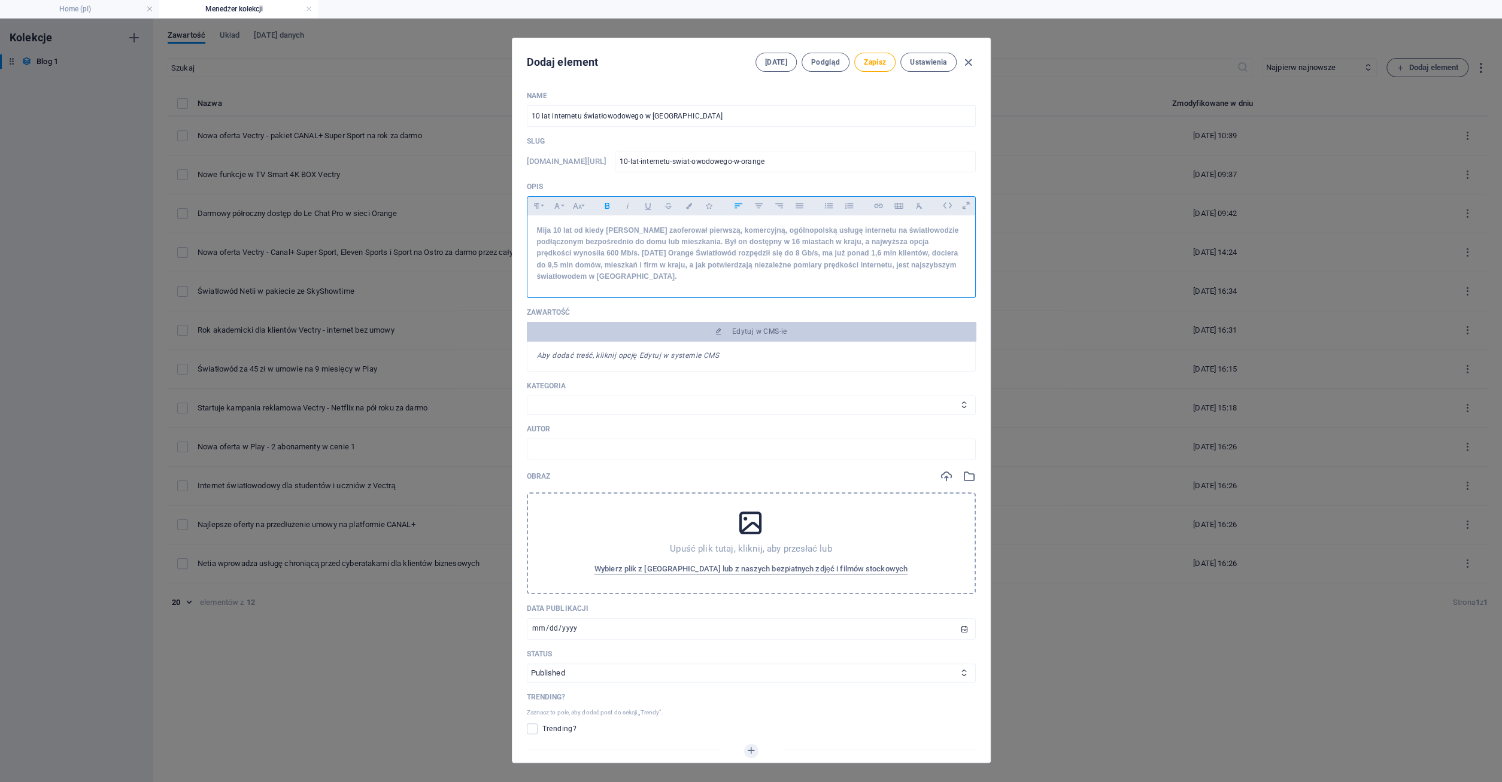
click at [730, 268] on strong "​Mija 10 lat od kiedy [PERSON_NAME] zaoferował pierwszą, komercyjną, ogólnopols…" at bounding box center [748, 253] width 422 height 54
click at [602, 228] on strong "​Mija 10 lat od kiedy [PERSON_NAME] zaoferował pierwszą, komercyjną, ogólnopols…" at bounding box center [748, 253] width 422 height 54
click at [785, 253] on strong "Mija 10 lat od kiedy operator [PERSON_NAME] zaoferował pierwszą, komercyjną, og…" at bounding box center [748, 253] width 422 height 54
drag, startPoint x: 821, startPoint y: 239, endPoint x: 836, endPoint y: 241, distance: 14.6
click at [836, 241] on strong "Mija 10 lat od kiedy operator [PERSON_NAME] zaoferował pierwszą, komercyjną, og…" at bounding box center [748, 253] width 422 height 54
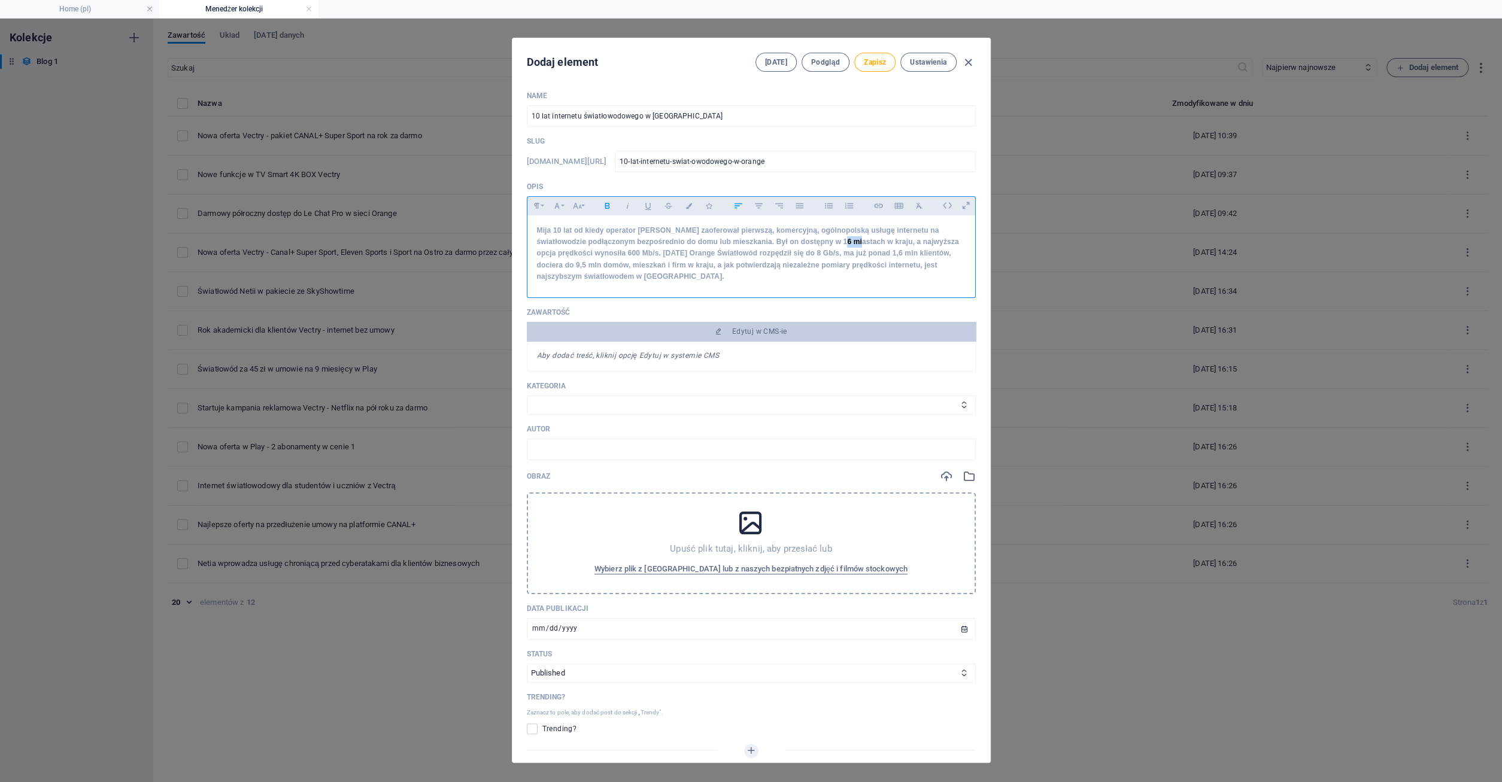
click at [836, 241] on strong "Mija 10 lat od kiedy operator [PERSON_NAME] zaoferował pierwszą, komercyjną, og…" at bounding box center [748, 253] width 422 height 54
drag, startPoint x: 574, startPoint y: 251, endPoint x: 630, endPoint y: 253, distance: 55.7
click at [630, 253] on strong "Mija 10 lat od kiedy operator [PERSON_NAME] zaoferował pierwszą, komercyjną, og…" at bounding box center [748, 253] width 422 height 54
drag, startPoint x: 705, startPoint y: 252, endPoint x: 723, endPoint y: 251, distance: 17.4
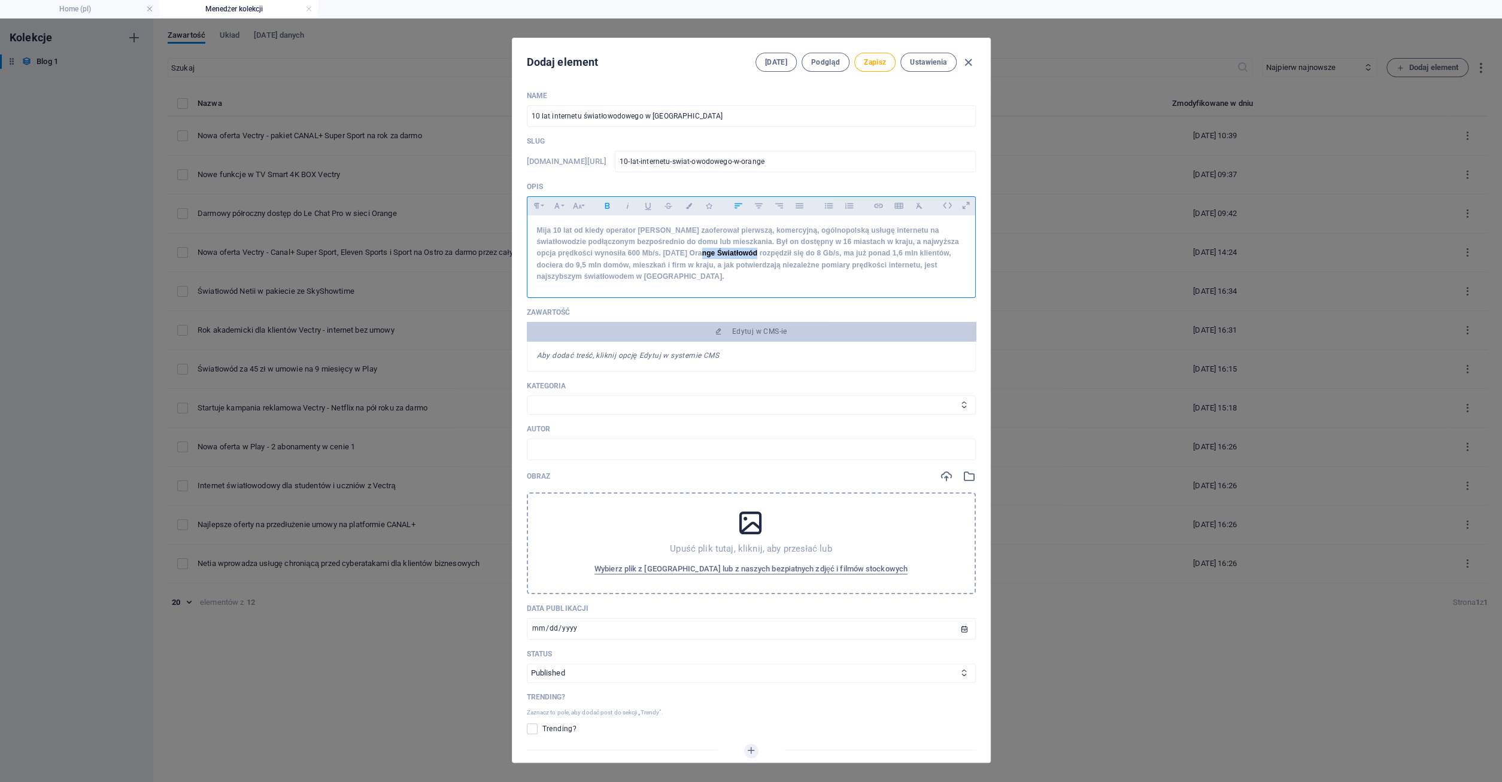
click at [723, 251] on strong "Mija 10 lat od kiedy operator [PERSON_NAME] zaoferował pierwszą, komercyjną, og…" at bounding box center [748, 253] width 422 height 54
drag, startPoint x: 840, startPoint y: 252, endPoint x: 922, endPoint y: 256, distance: 82.1
click at [922, 256] on strong "Mija 10 lat od kiedy operator [PERSON_NAME] zaoferował pierwszą, komercyjną, og…" at bounding box center [748, 253] width 422 height 54
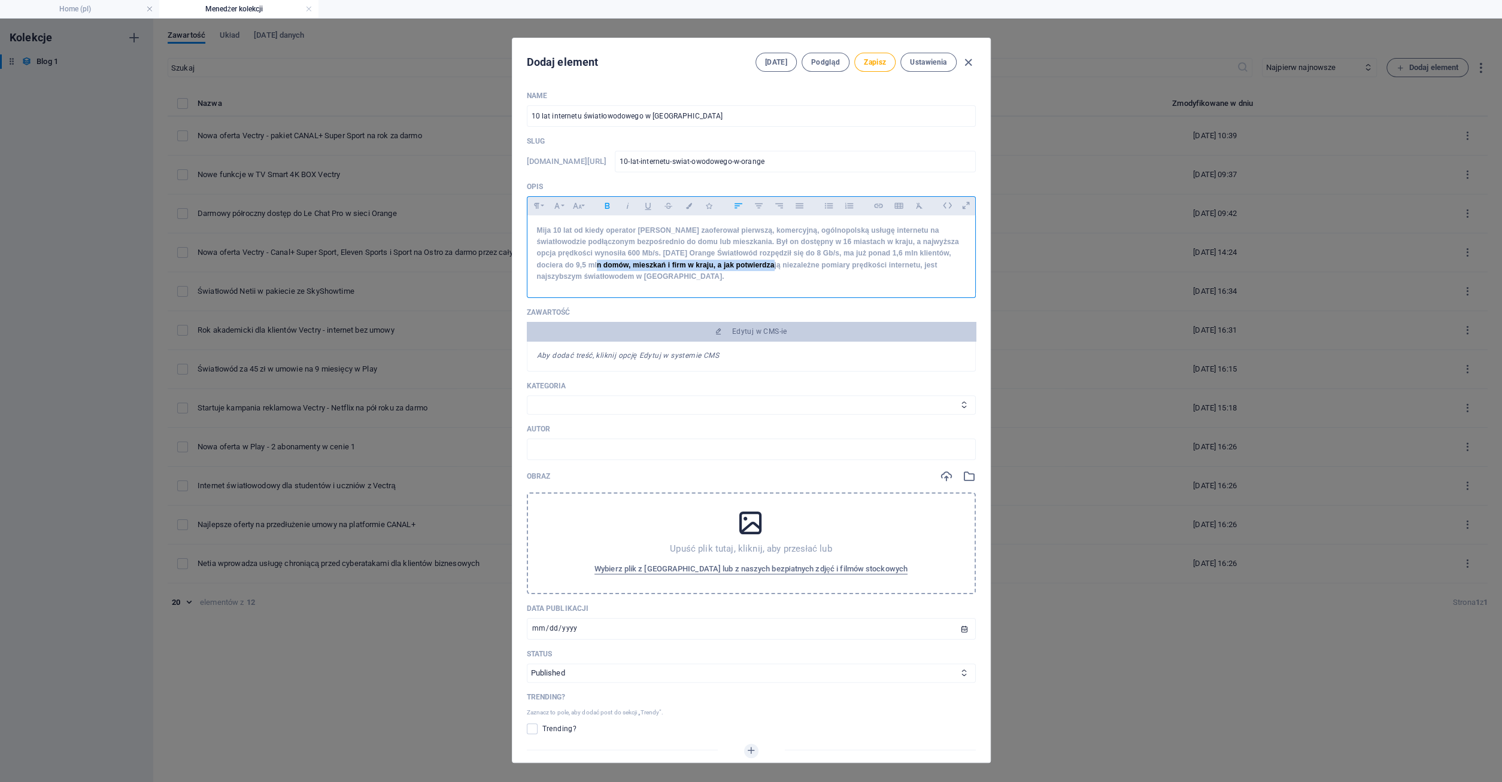
drag, startPoint x: 568, startPoint y: 268, endPoint x: 740, endPoint y: 266, distance: 172.4
click at [740, 266] on strong "Mija 10 lat od kiedy operator [PERSON_NAME] zaoferował pierwszą, komercyjną, og…" at bounding box center [748, 253] width 422 height 54
drag, startPoint x: 569, startPoint y: 277, endPoint x: 582, endPoint y: 277, distance: 13.8
click at [581, 277] on strong "Mija 10 lat od kiedy operator [PERSON_NAME] zaoferował pierwszą, komercyjną, og…" at bounding box center [748, 253] width 422 height 54
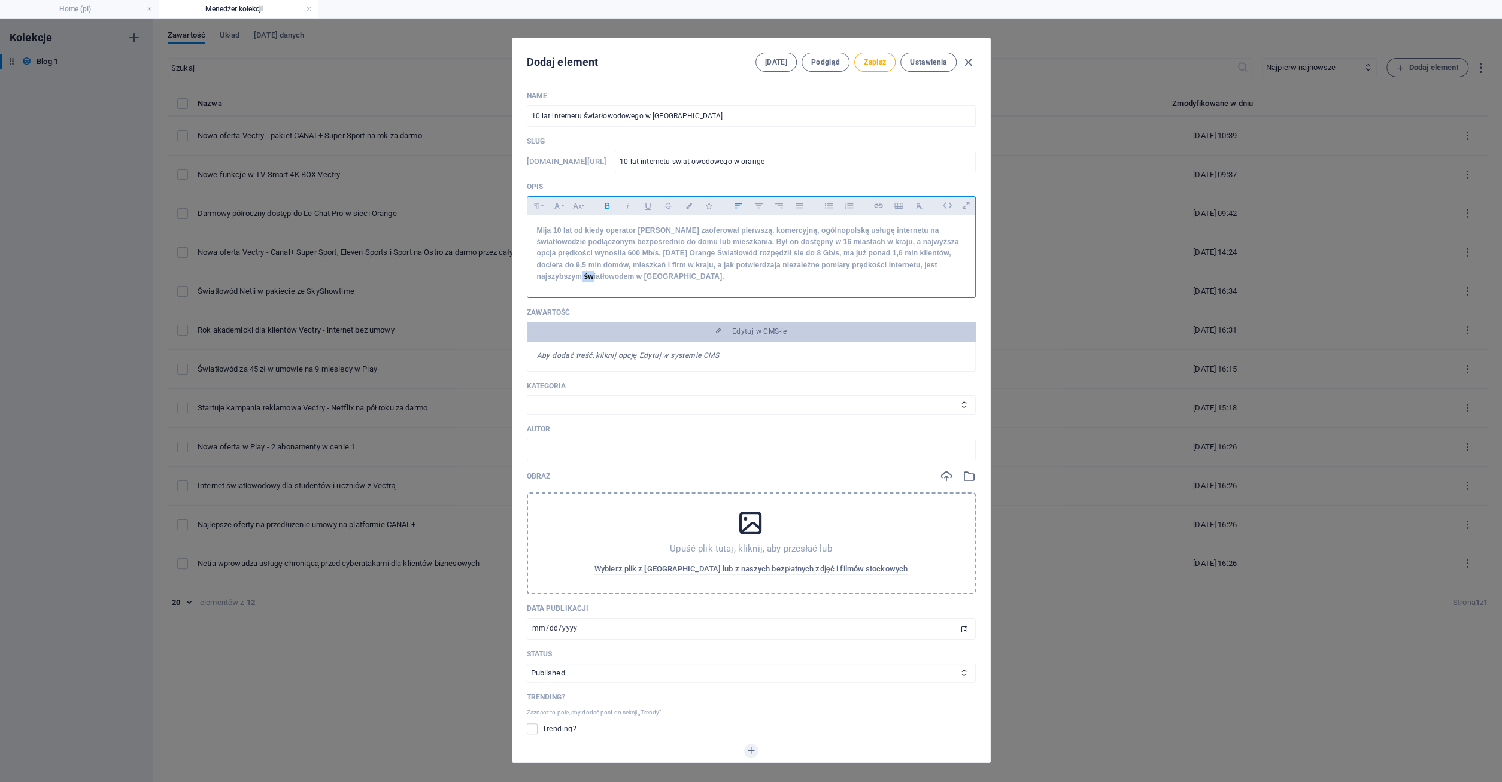
click at [582, 277] on strong "Mija 10 lat od kiedy operator [PERSON_NAME] zaoferował pierwszą, komercyjną, og…" at bounding box center [748, 253] width 422 height 54
click at [877, 59] on span "Zapisz" at bounding box center [875, 62] width 22 height 10
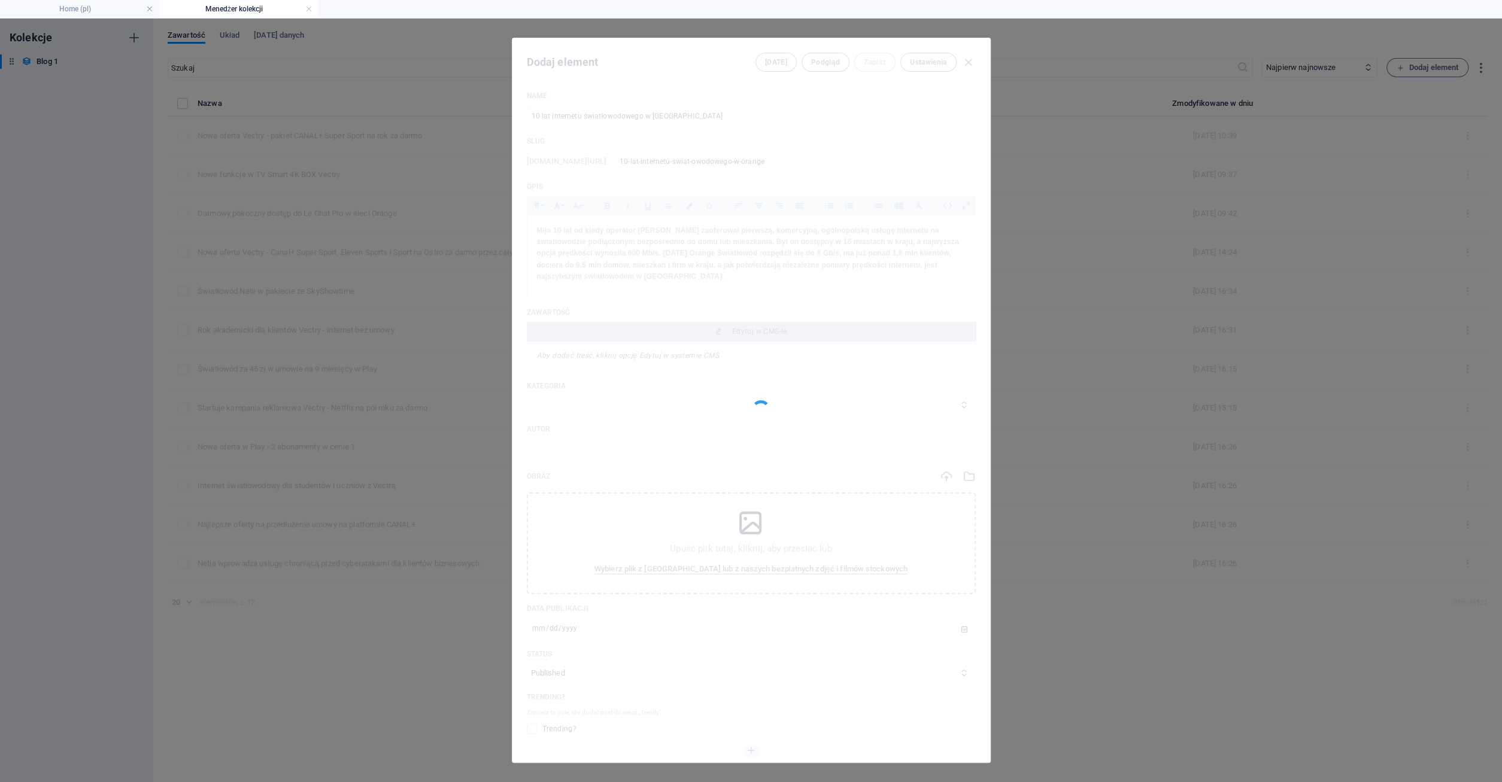
type input "10-lat-internetu-swiat-owodowego-w-orange"
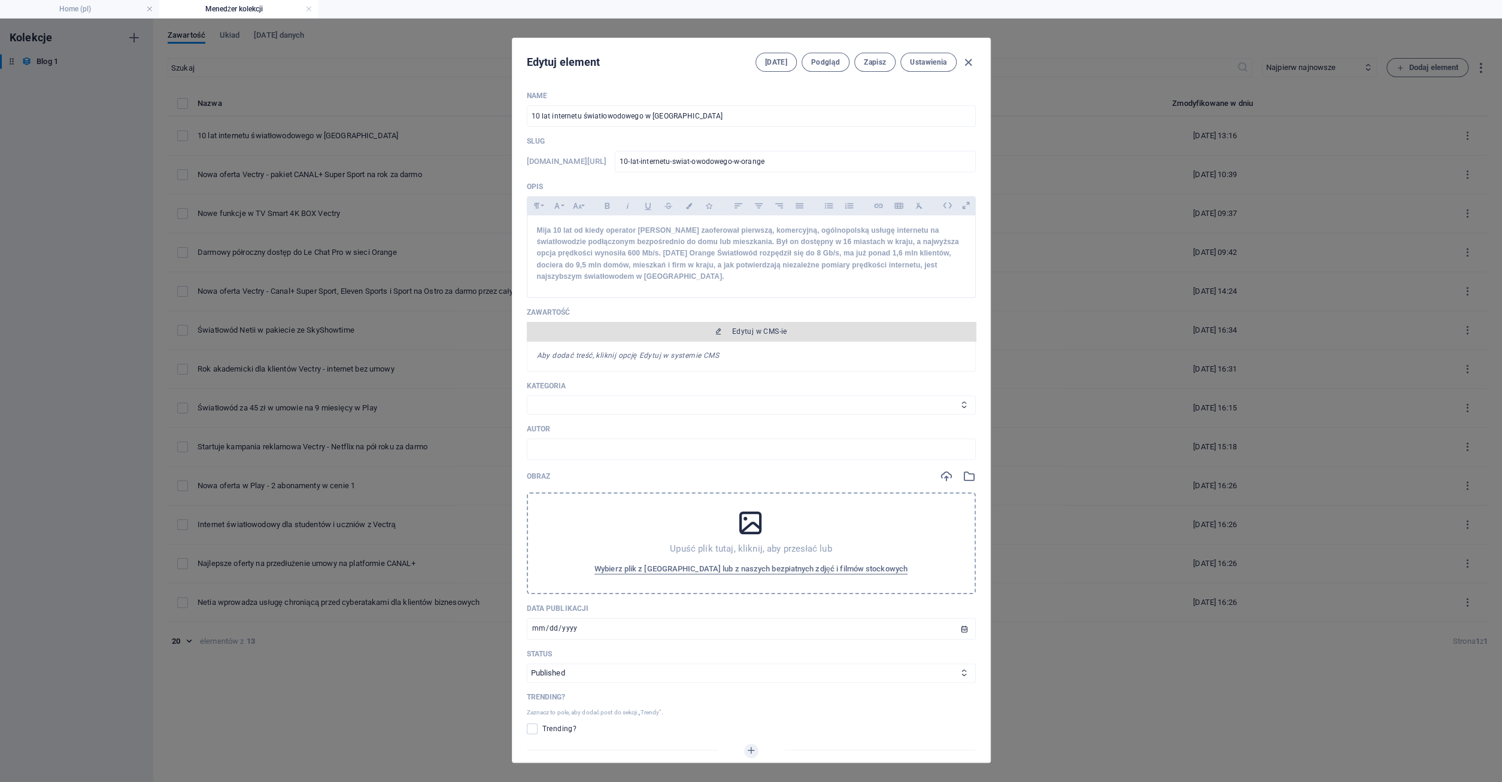
click at [755, 331] on span "Edytuj w CMS-ie" at bounding box center [759, 332] width 55 height 10
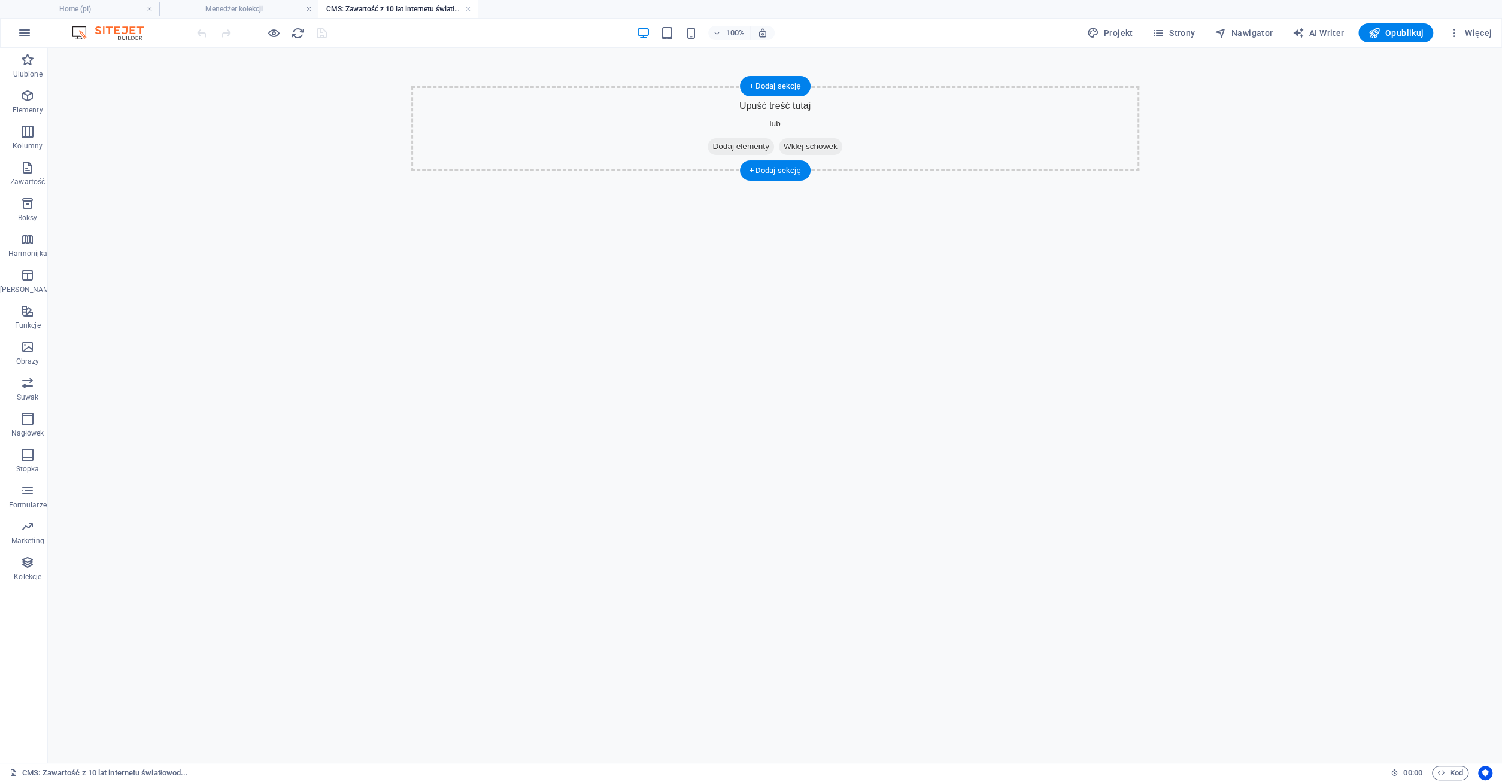
click at [741, 147] on span "Dodaj elementy" at bounding box center [741, 146] width 66 height 17
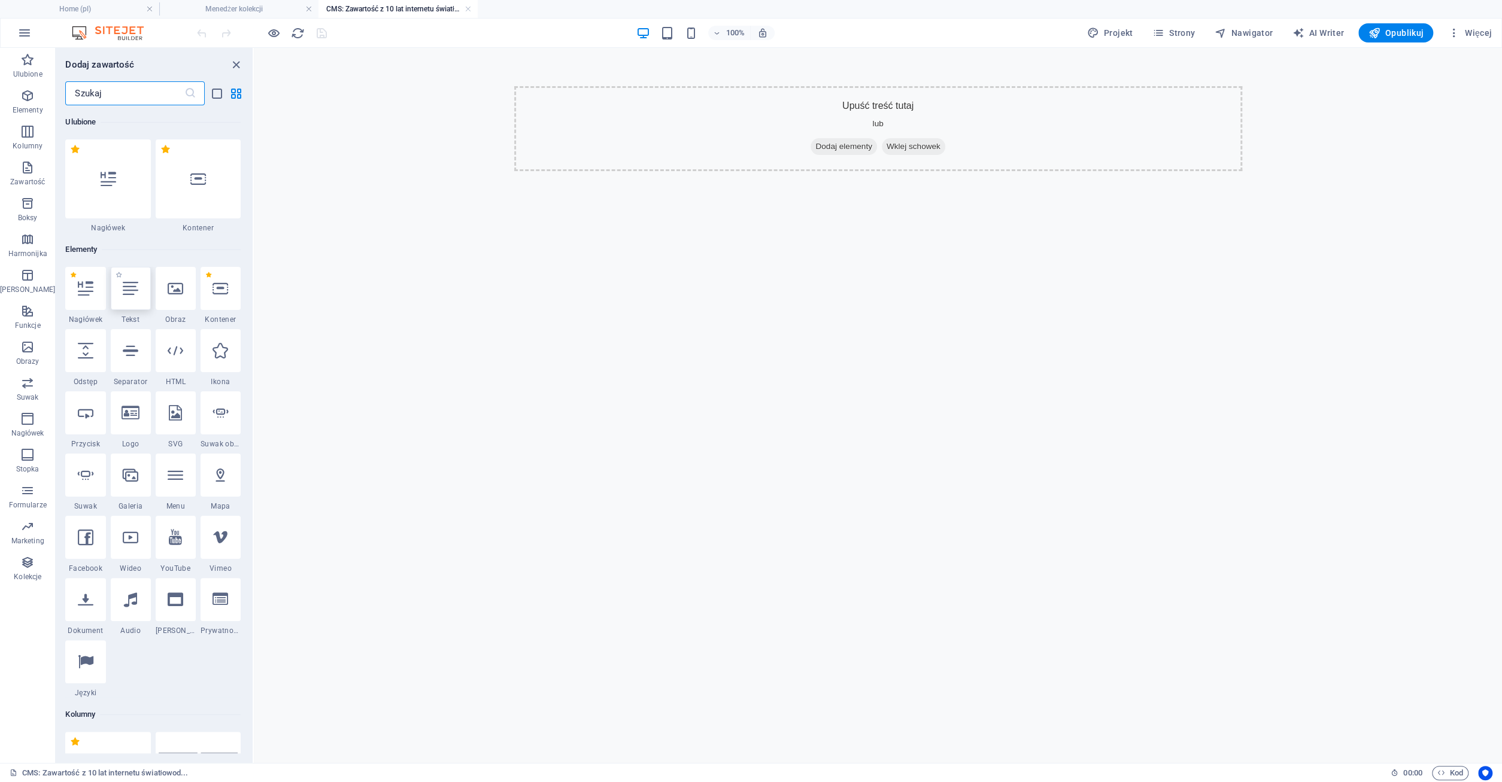
click at [131, 298] on div at bounding box center [131, 288] width 40 height 43
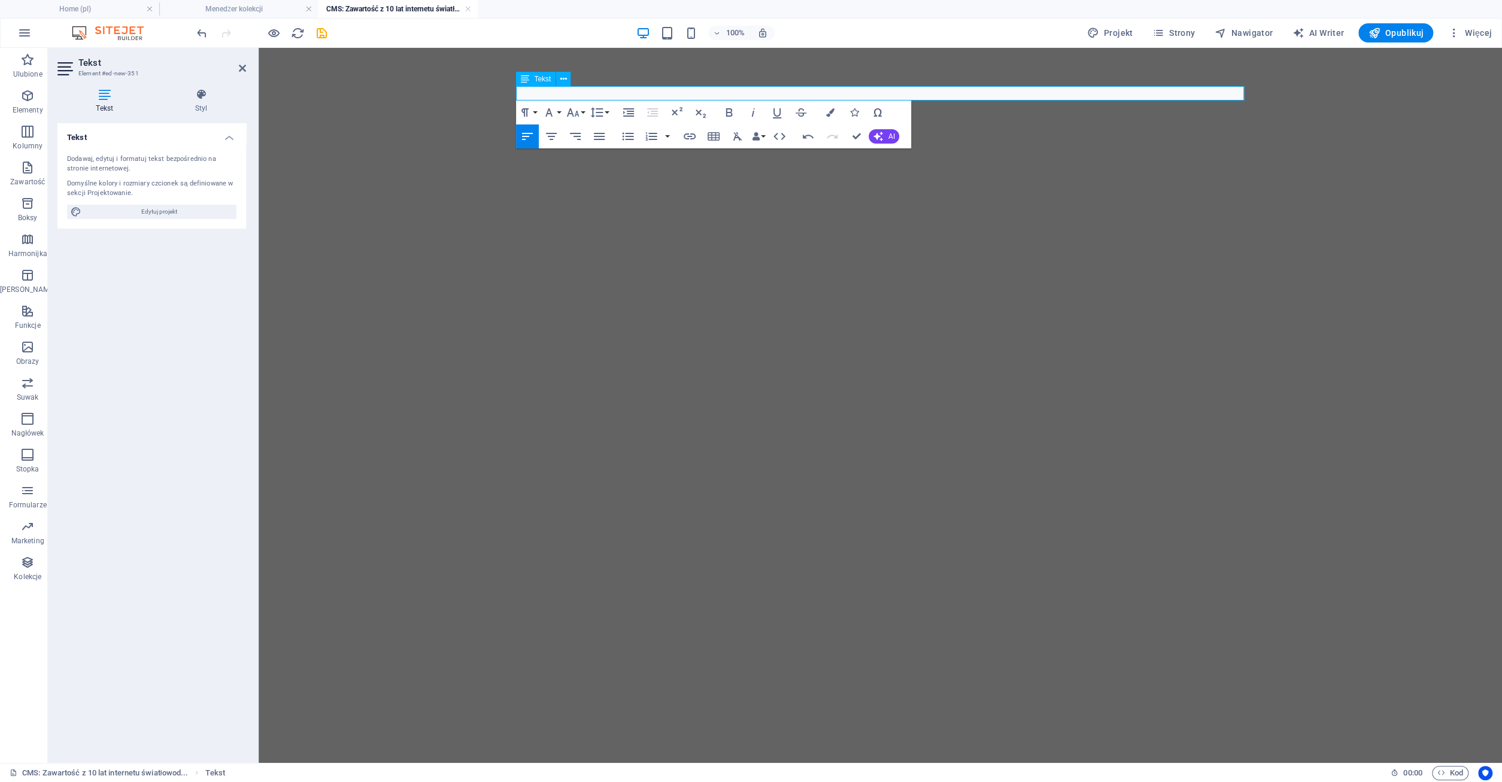
click at [538, 93] on p at bounding box center [881, 93] width 728 height 14
click at [106, 3] on h4 "Home (pl)" at bounding box center [79, 8] width 159 height 13
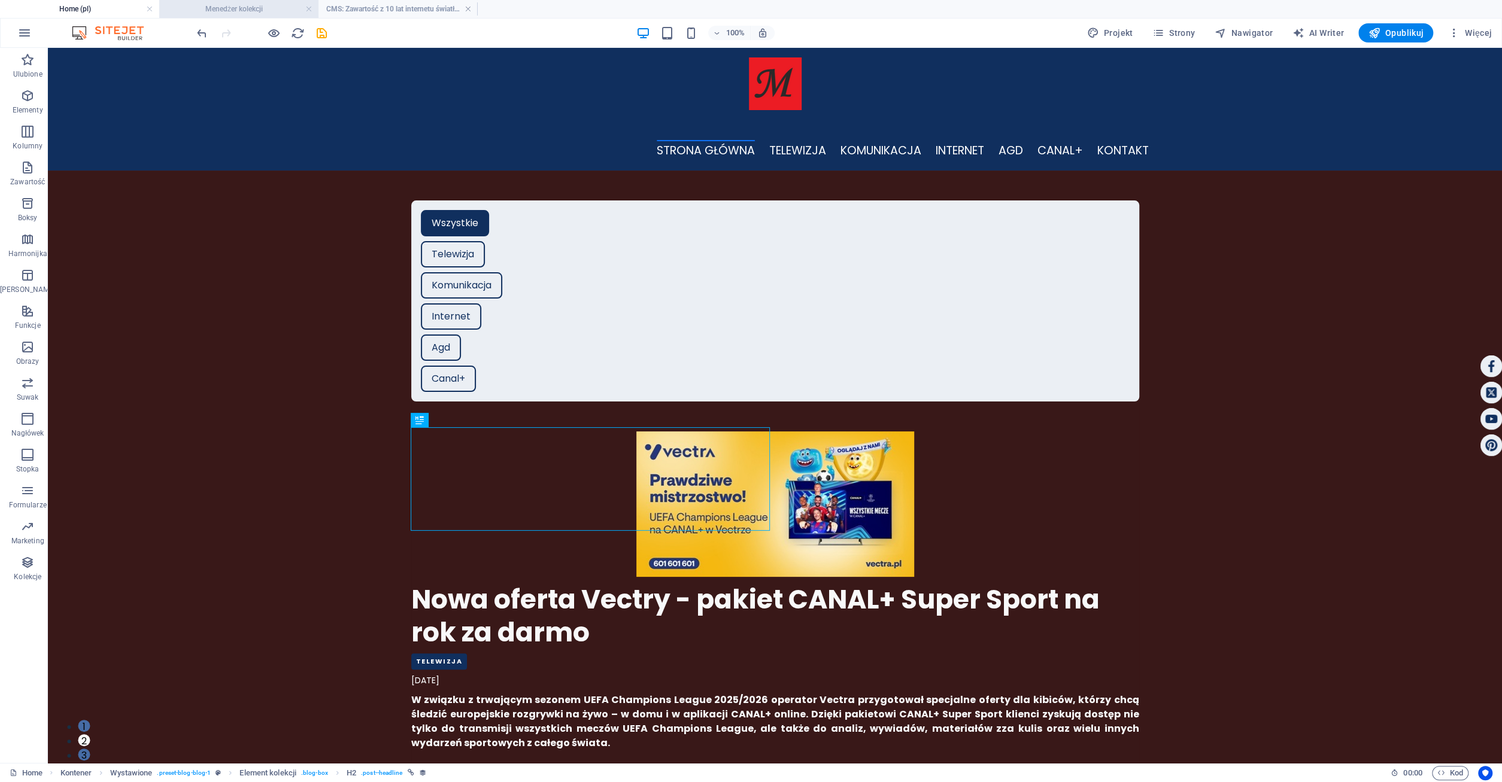
click at [250, 12] on h4 "Menedżer kolekcji" at bounding box center [238, 8] width 159 height 13
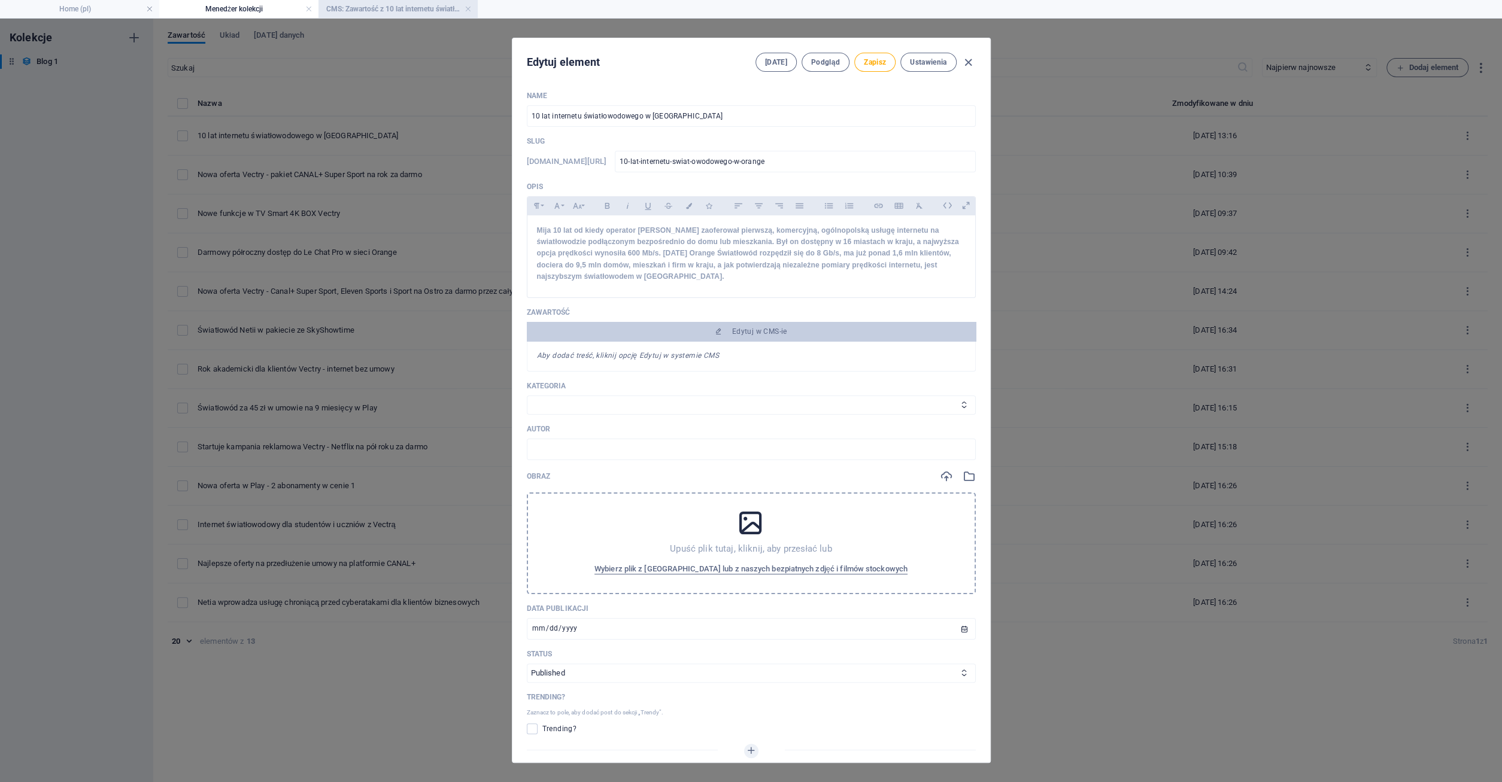
click at [373, 5] on h4 "CMS: Zawartość z 10 lat internetu światłowod..." at bounding box center [397, 8] width 159 height 13
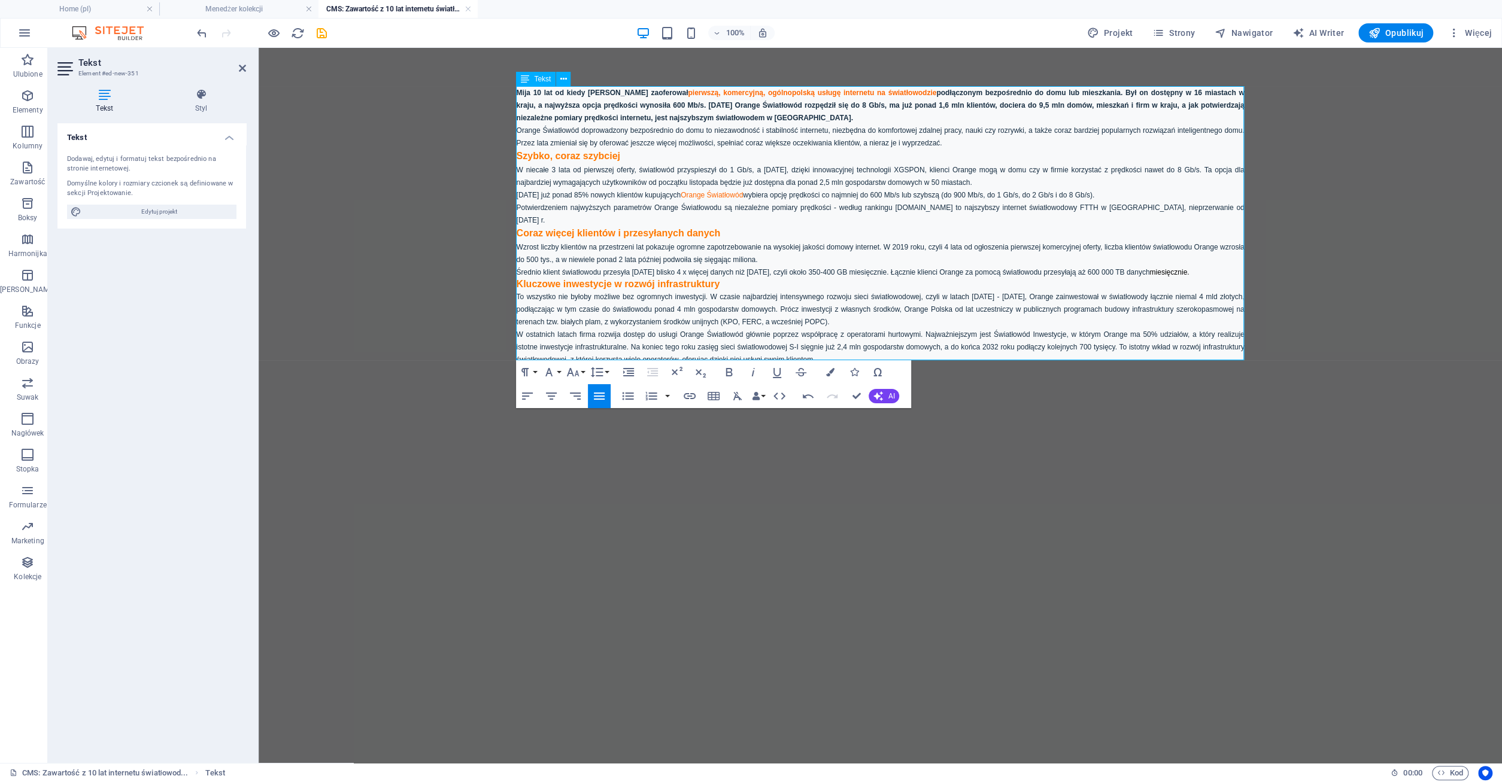
click at [772, 122] on p "Mija 10 lat od kiedy [PERSON_NAME] zaoferował pierwszą, komercyjną, ogólnopolsk…" at bounding box center [881, 105] width 728 height 38
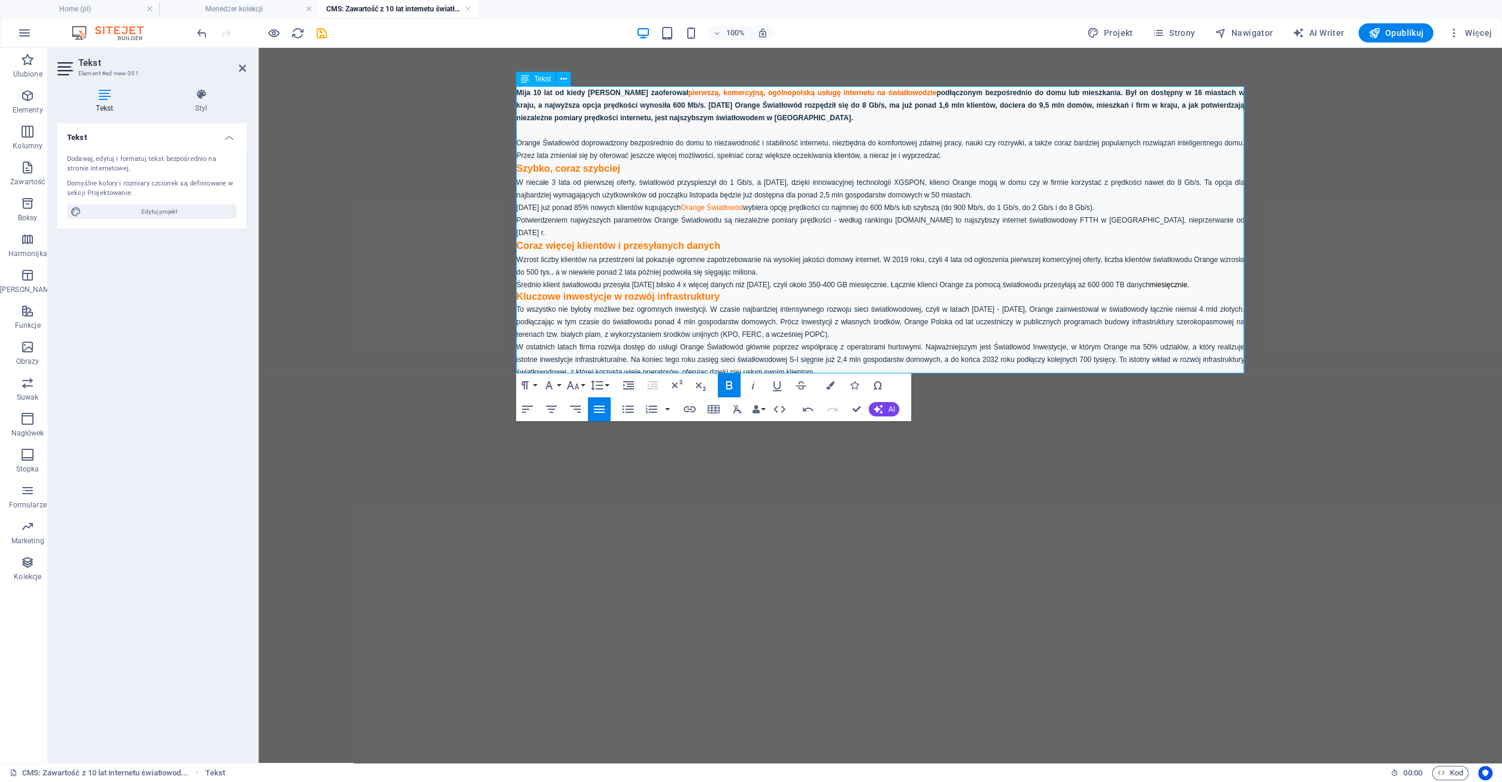
click at [948, 159] on p "Orange Światłowód doprowadzony bezpośrednio do domu to niezawodność i stabilnoś…" at bounding box center [881, 148] width 728 height 25
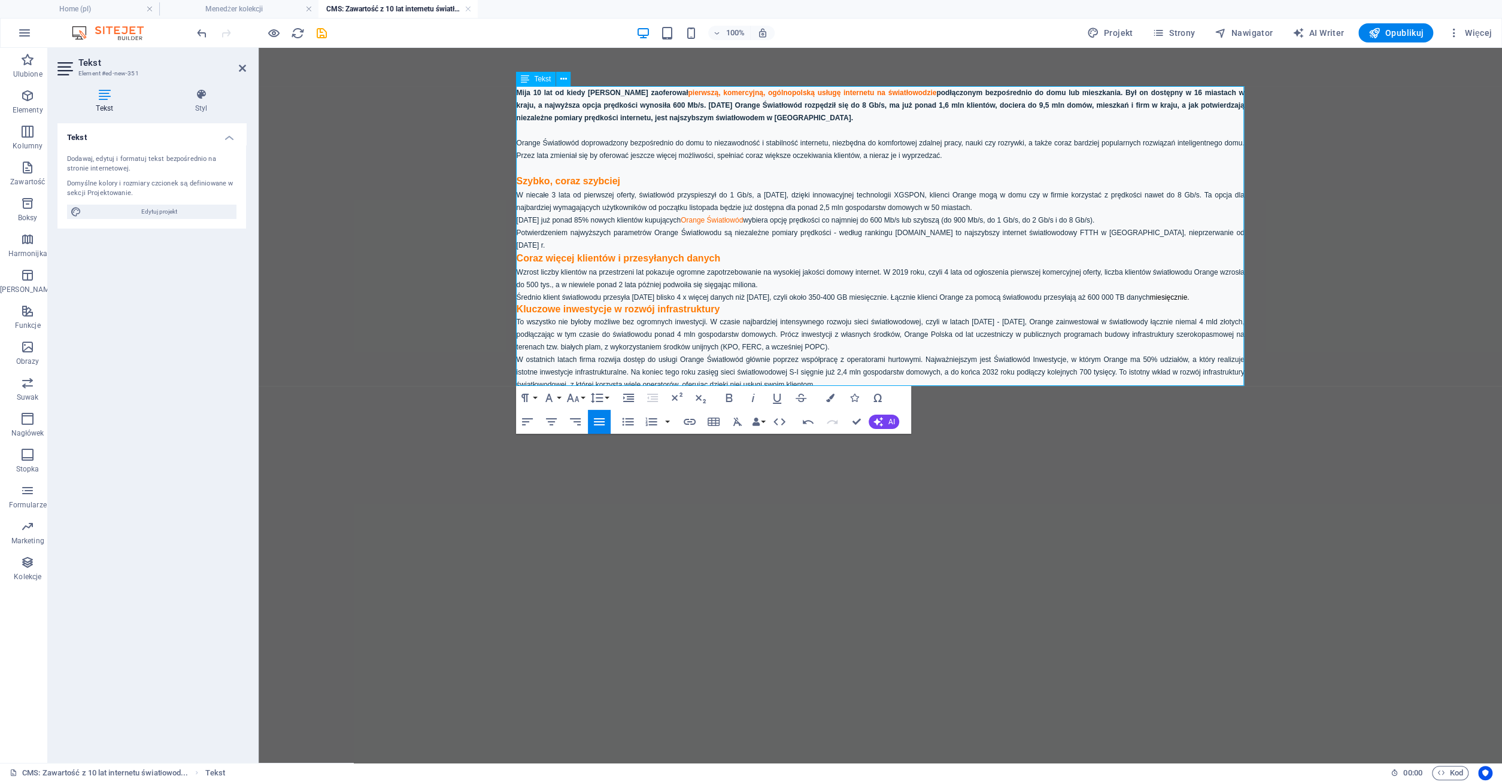
click at [623, 183] on p "Szybko, coraz szybciej" at bounding box center [881, 181] width 728 height 14
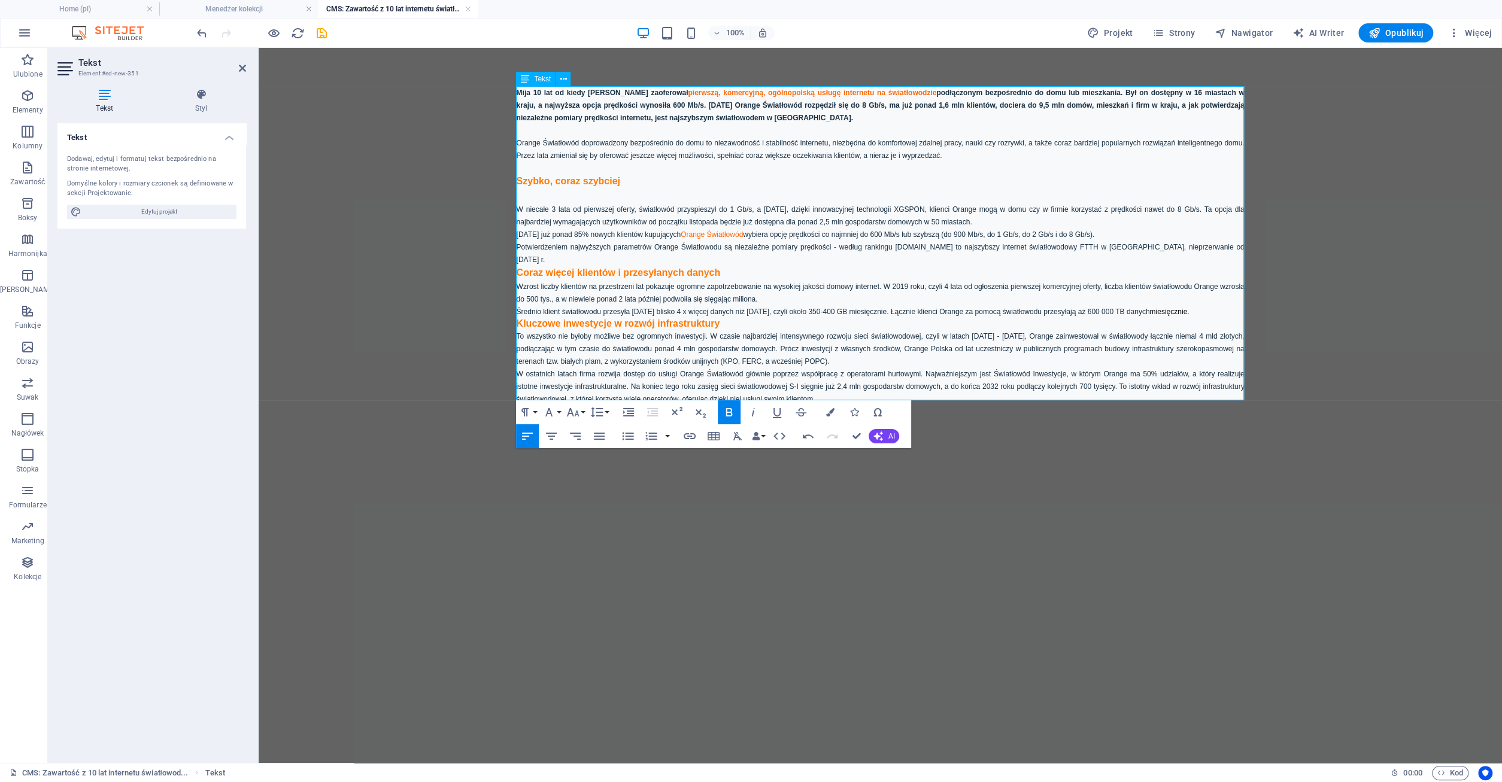
click at [1212, 248] on p "Potwierdzeniem najwyższych parametrów Orange Światłowodu są niezależne pomiary …" at bounding box center [881, 253] width 728 height 25
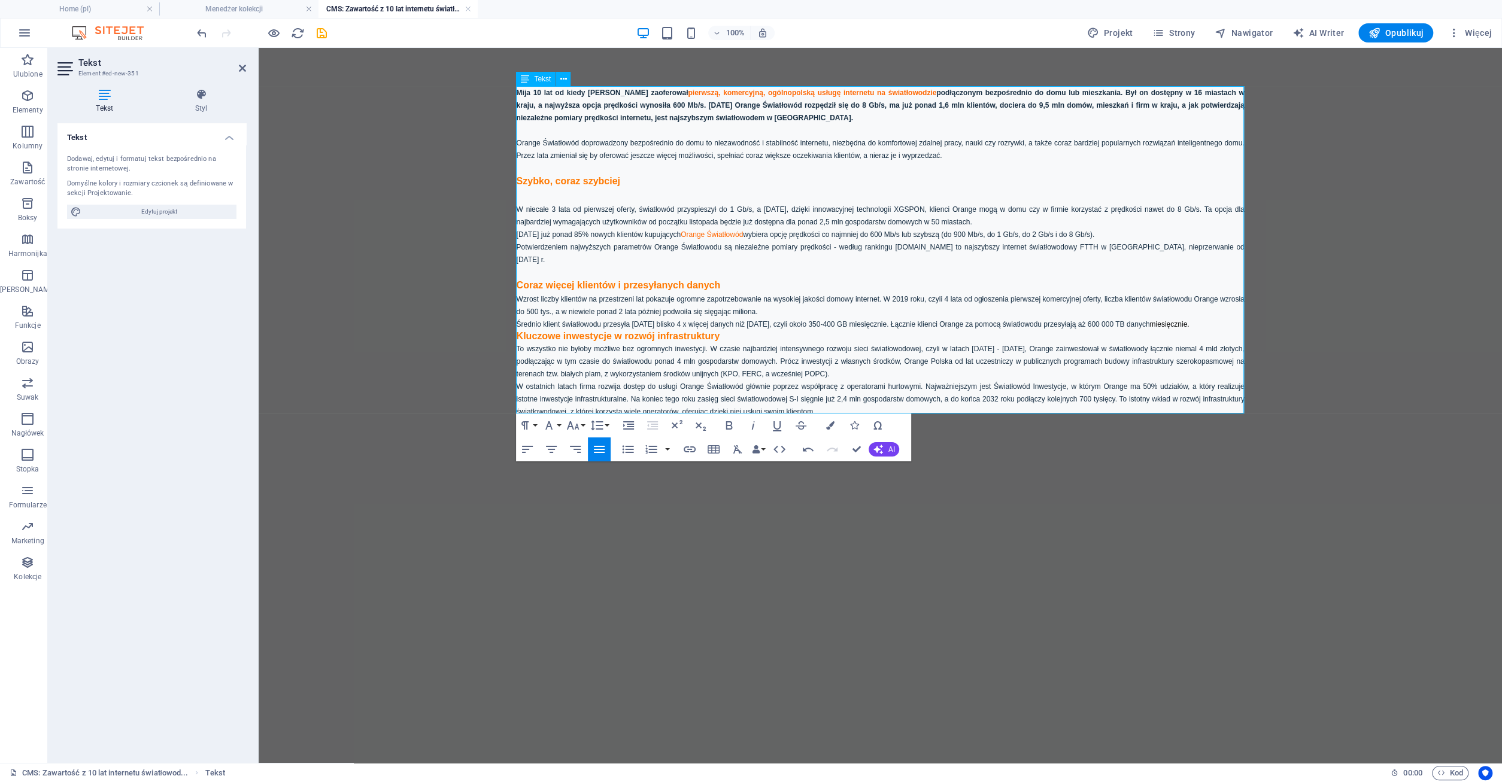
click at [752, 282] on p "Coraz więcej klientów i przesyłanych danych" at bounding box center [881, 285] width 728 height 14
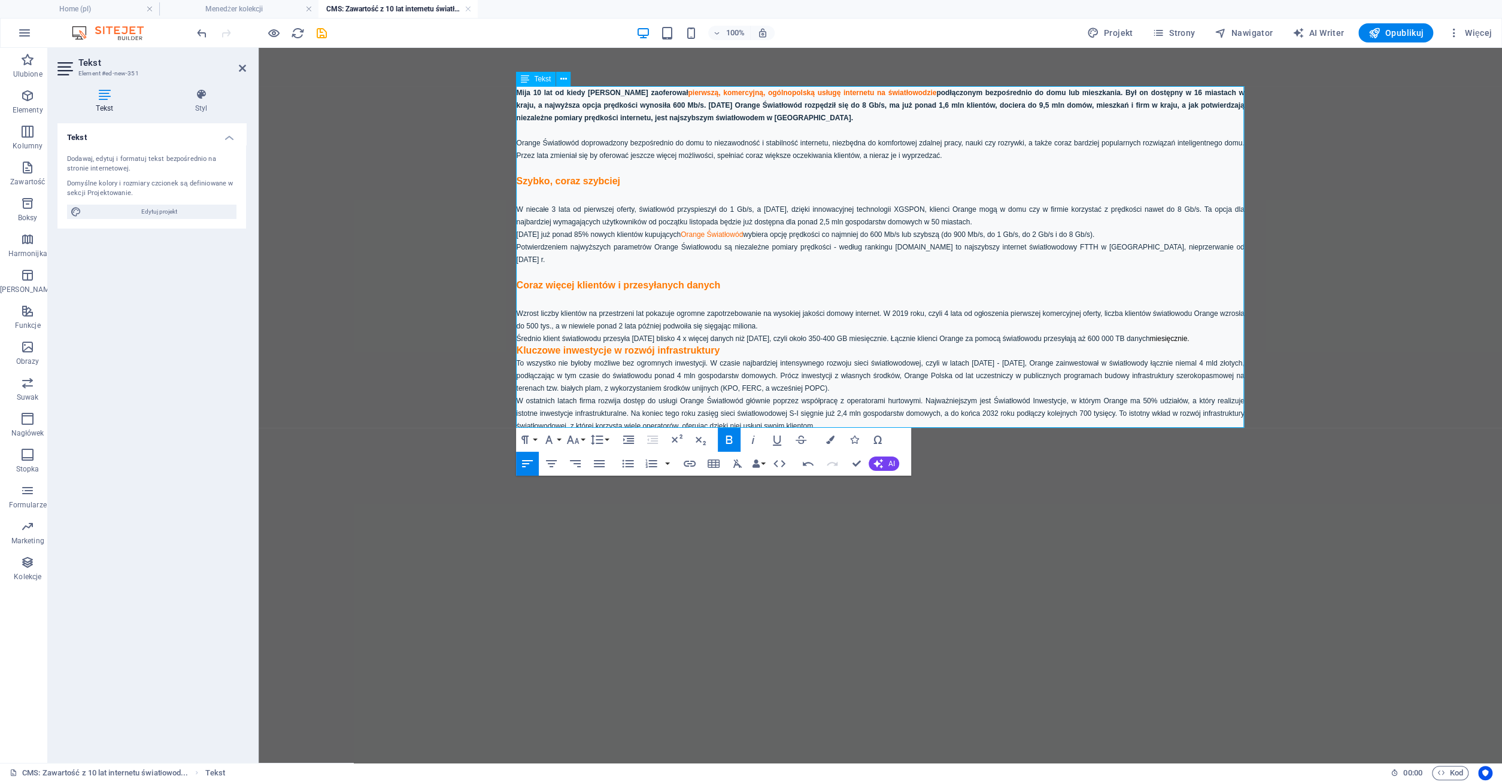
click at [1189, 335] on span "miesięcznie." at bounding box center [1169, 339] width 40 height 8
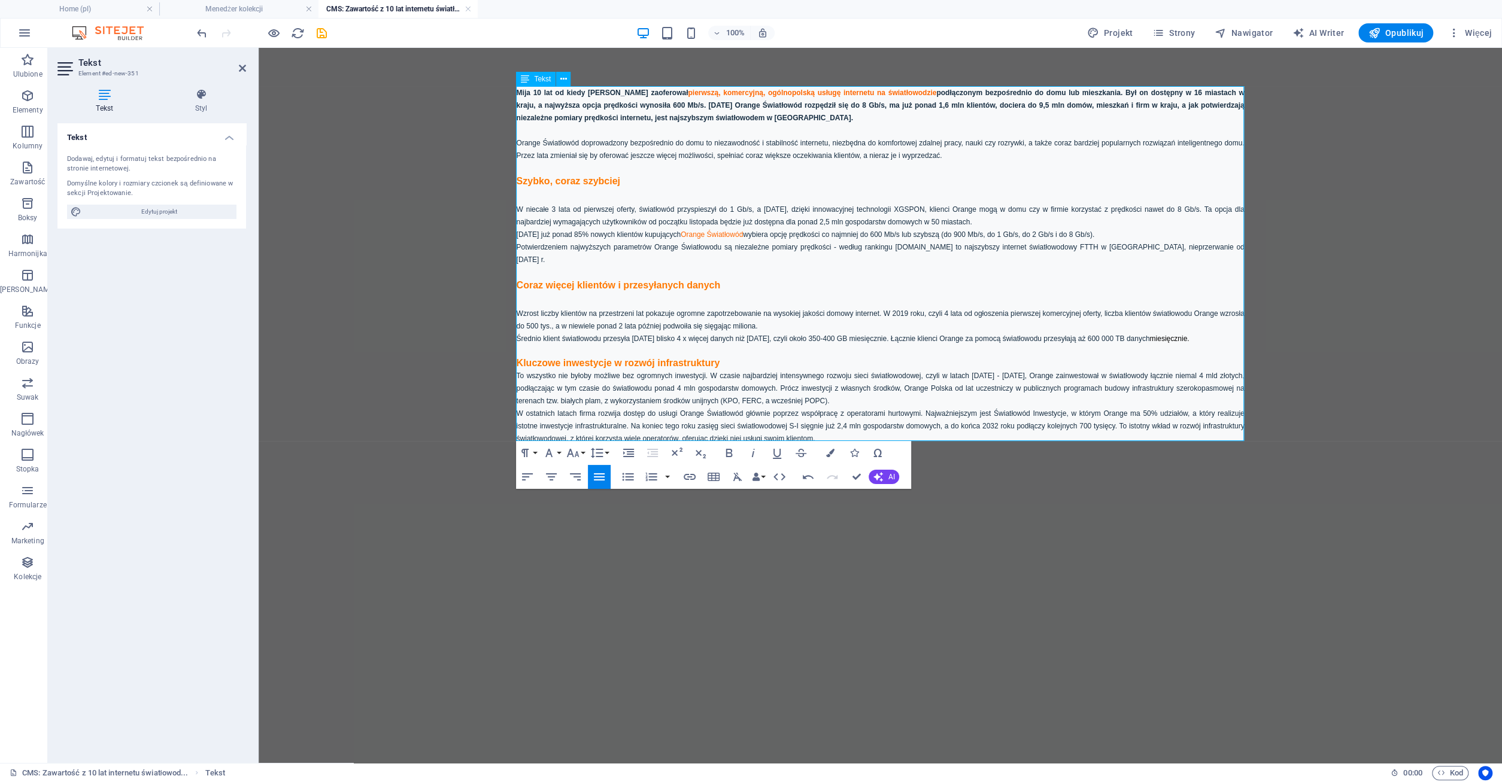
click at [741, 357] on p "Kluczowe inwestycje w rozwój infrastruktury" at bounding box center [881, 363] width 728 height 12
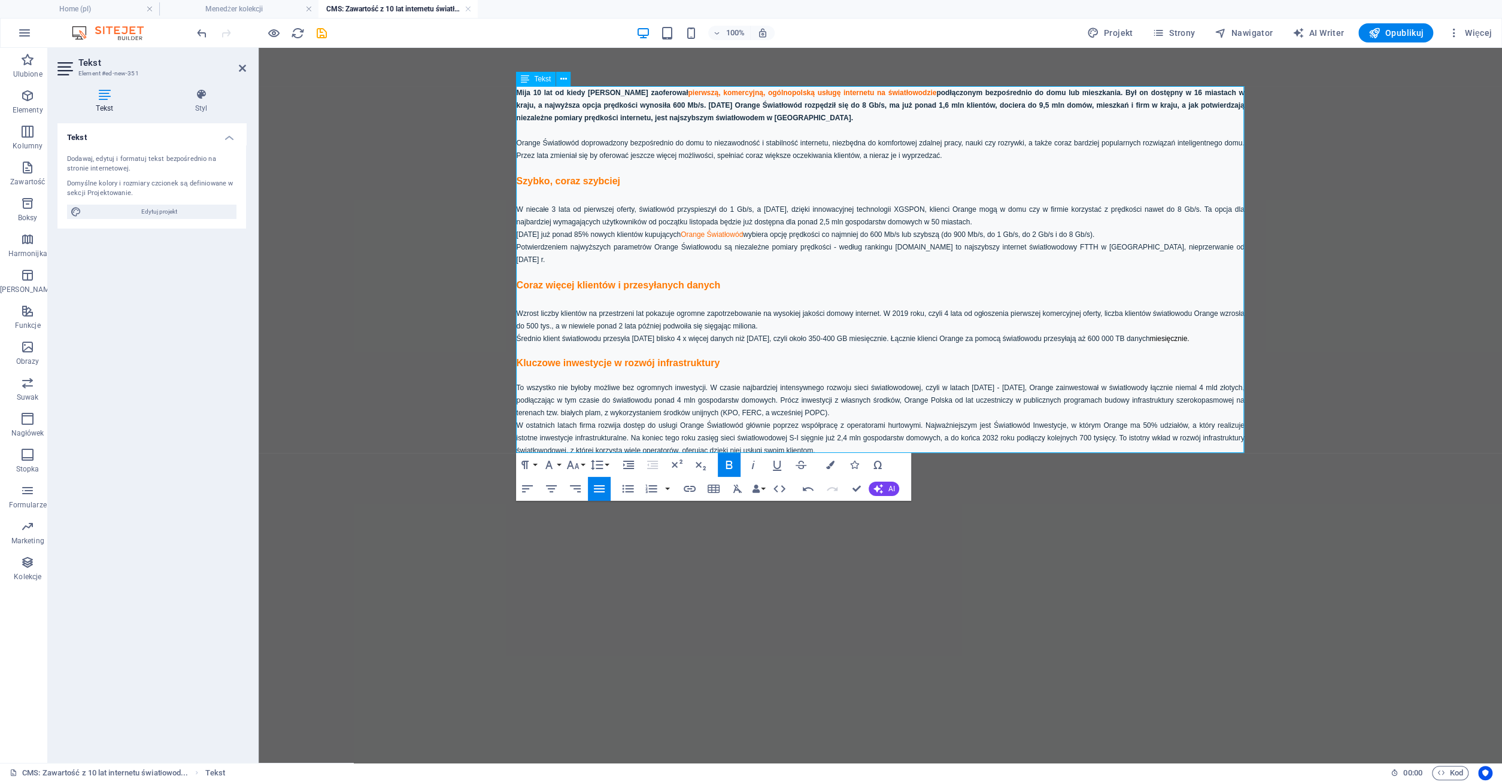
click at [517, 92] on span "Mija 10 lat od kiedy [PERSON_NAME] zaoferował pierwszą, komercyjną, ogólnopolsk…" at bounding box center [881, 106] width 728 height 34
click at [887, 486] on button "AI" at bounding box center [884, 489] width 31 height 14
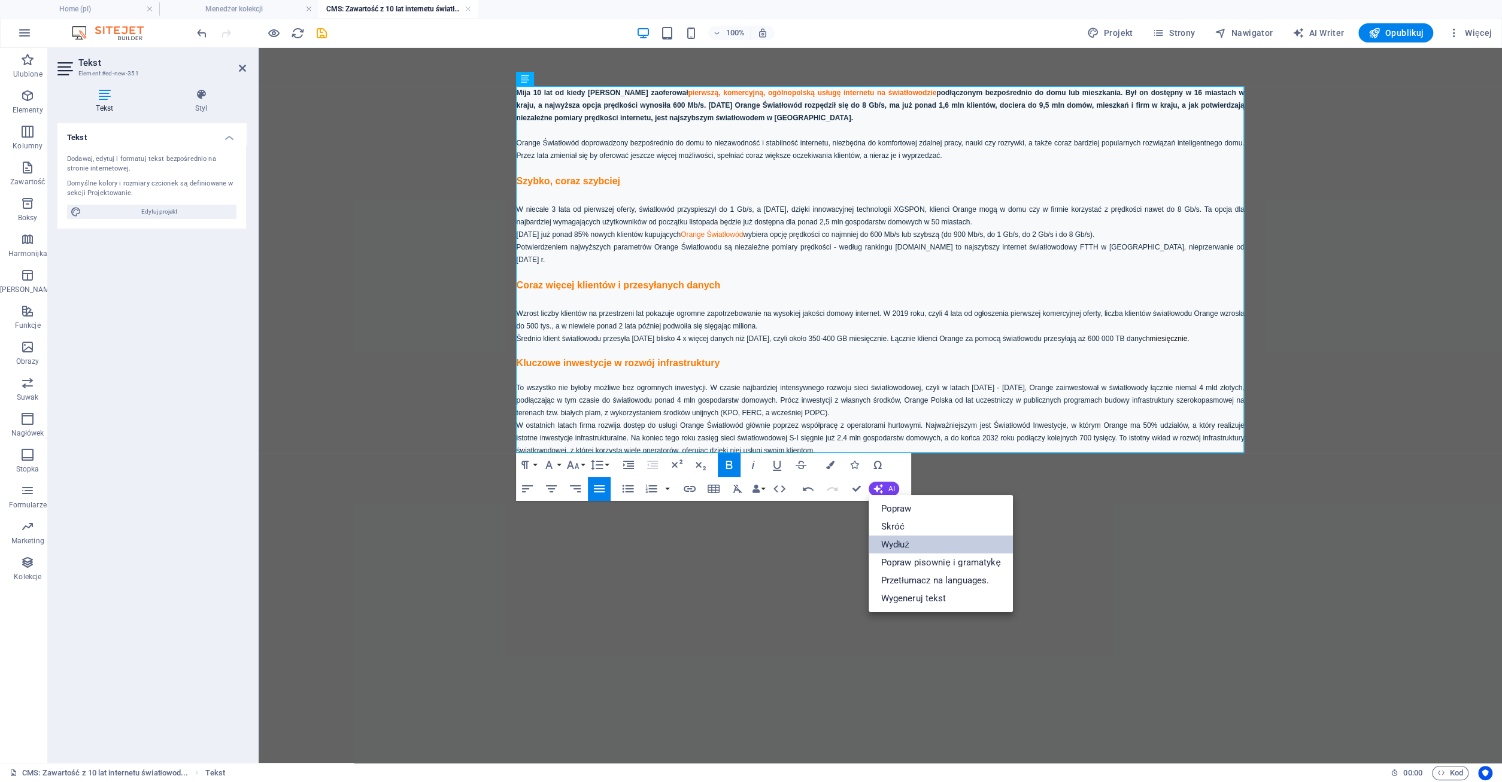
click at [897, 544] on link "Wydłuż" at bounding box center [941, 545] width 144 height 18
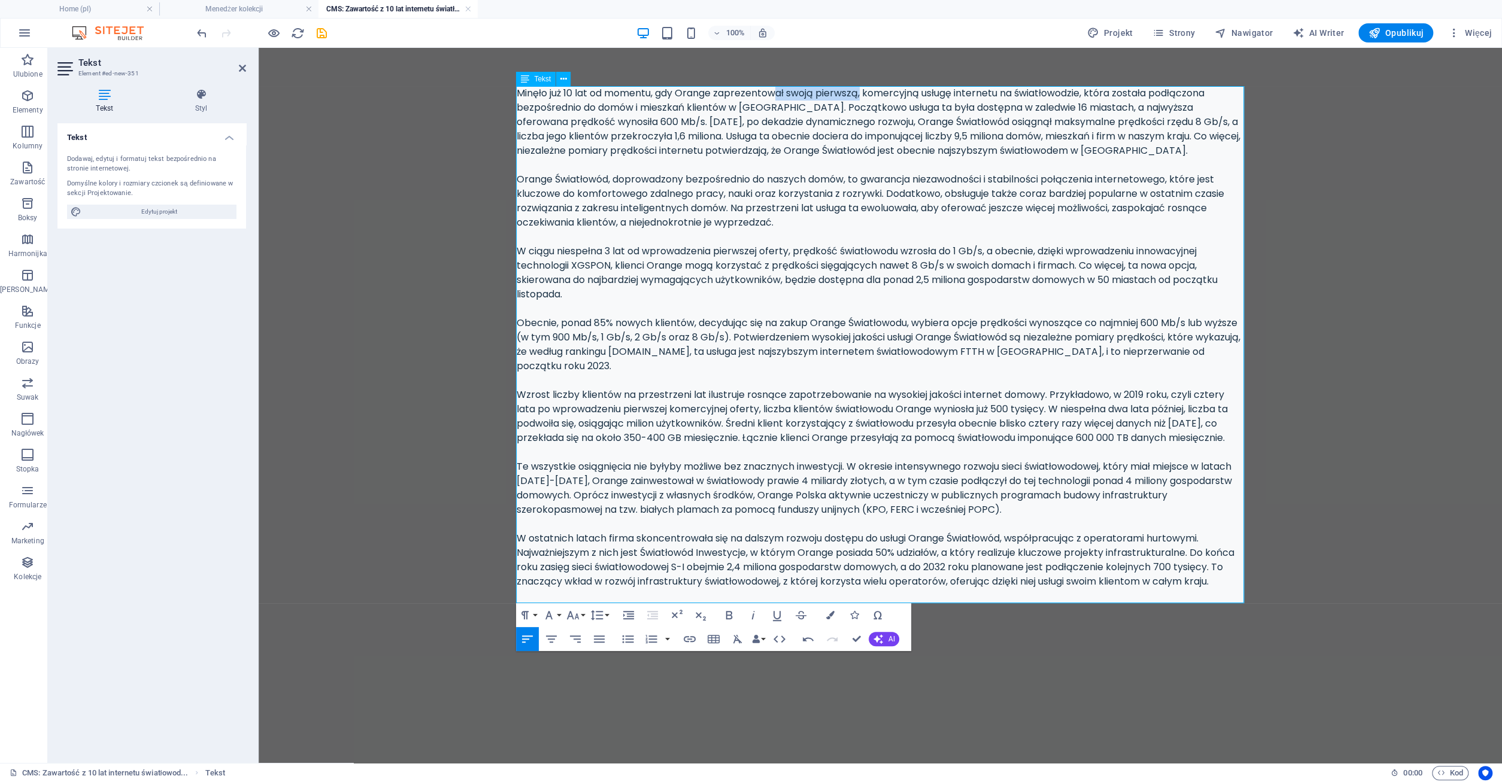
drag, startPoint x: 779, startPoint y: 96, endPoint x: 873, endPoint y: 100, distance: 94.0
click at [872, 99] on div "Minęło już 10 lat od momentu, gdy Orange zaprezentował swoją pierwszą, komercyj…" at bounding box center [881, 337] width 728 height 503
click at [873, 100] on div "Minęło już 10 lat od momentu, gdy Orange zaprezentował swoją pierwszą, komercyj…" at bounding box center [881, 337] width 728 height 503
drag, startPoint x: 898, startPoint y: 99, endPoint x: 954, endPoint y: 98, distance: 55.1
click at [954, 98] on div "Minęło już 10 lat od momentu, gdy Orange zaprezentował swoją pierwszą, komercyj…" at bounding box center [881, 337] width 728 height 503
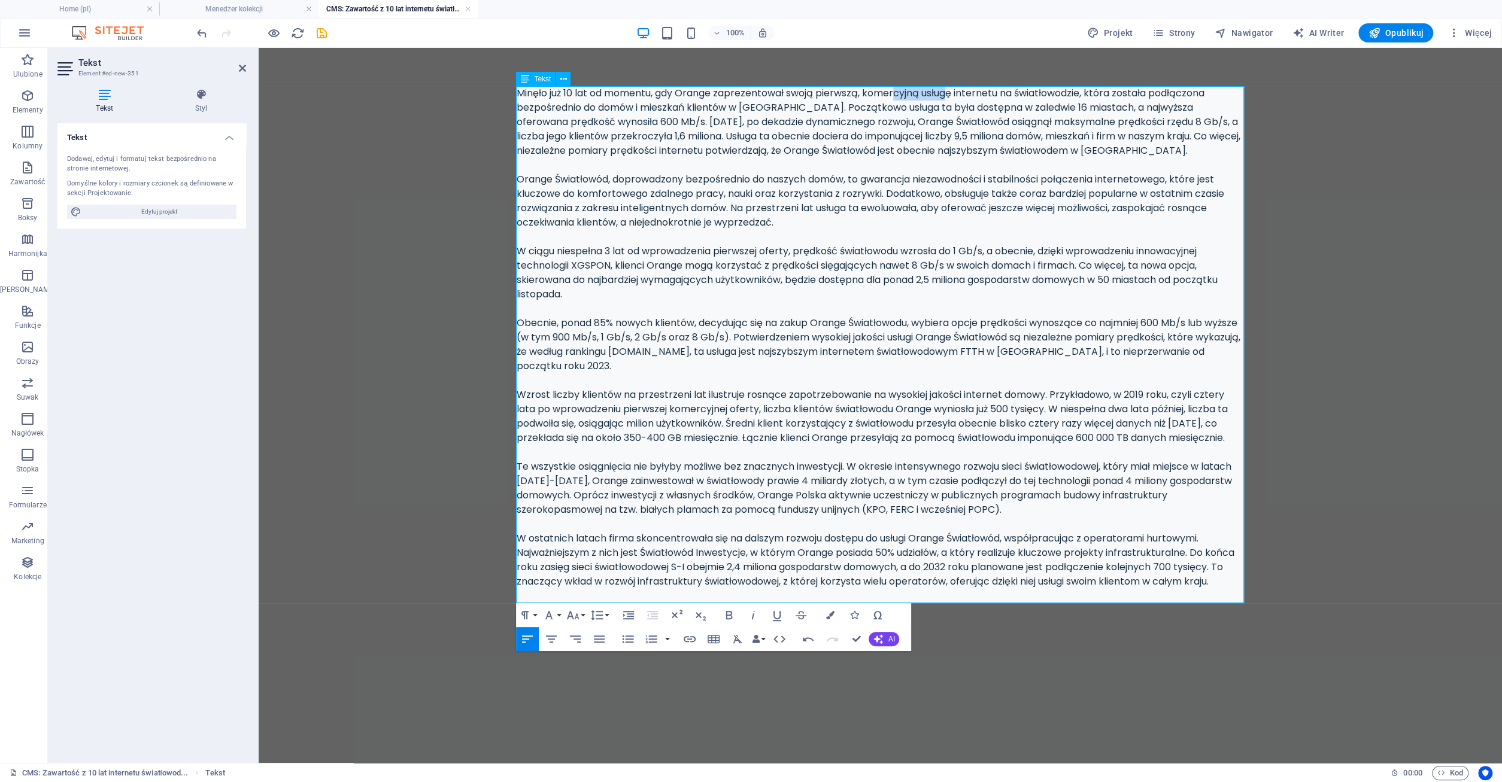
drag, startPoint x: 954, startPoint y: 98, endPoint x: 987, endPoint y: 113, distance: 36.7
click at [954, 98] on div "Minęło już 10 lat od momentu, gdy Orange zaprezentował swoją pierwszą, komercyj…" at bounding box center [881, 337] width 728 height 503
drag, startPoint x: 567, startPoint y: 110, endPoint x: 858, endPoint y: 114, distance: 290.9
click at [858, 114] on div "Minęło już 10 lat od momentu, gdy Orange zaprezentował swoją pierwszą, komercyj…" at bounding box center [881, 337] width 728 height 503
click at [859, 114] on div "Minęło już 10 lat od momentu, gdy Orange zaprezentował swoją pierwszą, komercyj…" at bounding box center [881, 337] width 728 height 503
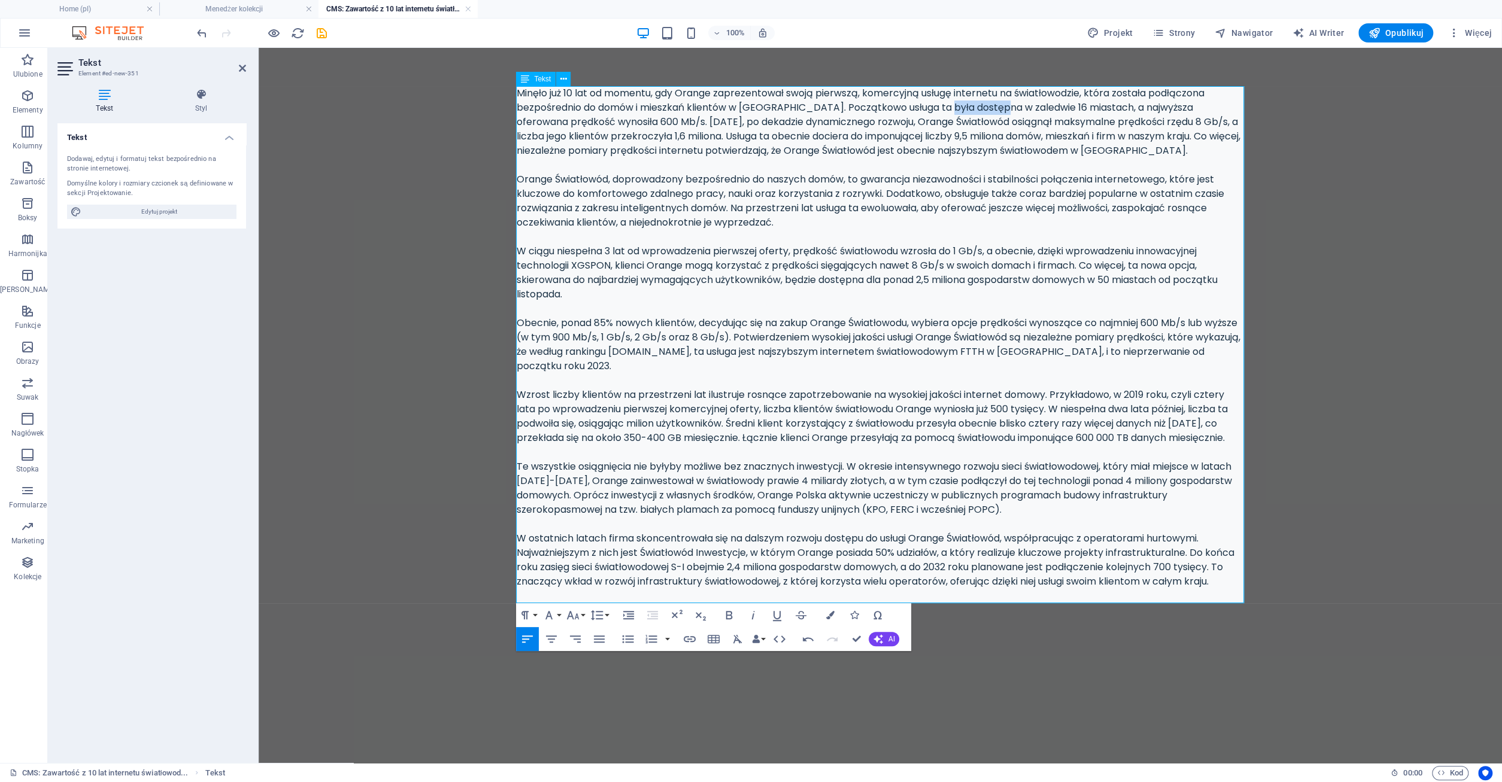
drag, startPoint x: 943, startPoint y: 113, endPoint x: 1001, endPoint y: 111, distance: 58.1
click at [1001, 111] on div "Minęło już 10 lat od momentu, gdy Orange zaprezentował swoją pierwszą, komercyj…" at bounding box center [881, 337] width 728 height 503
drag, startPoint x: 1001, startPoint y: 111, endPoint x: 1049, endPoint y: 122, distance: 48.5
click at [1005, 114] on div "Minęło już 10 lat od momentu, gdy Orange zaprezentował swoją pierwszą, komercyj…" at bounding box center [881, 337] width 728 height 503
drag, startPoint x: 553, startPoint y: 189, endPoint x: 651, endPoint y: 181, distance: 98.4
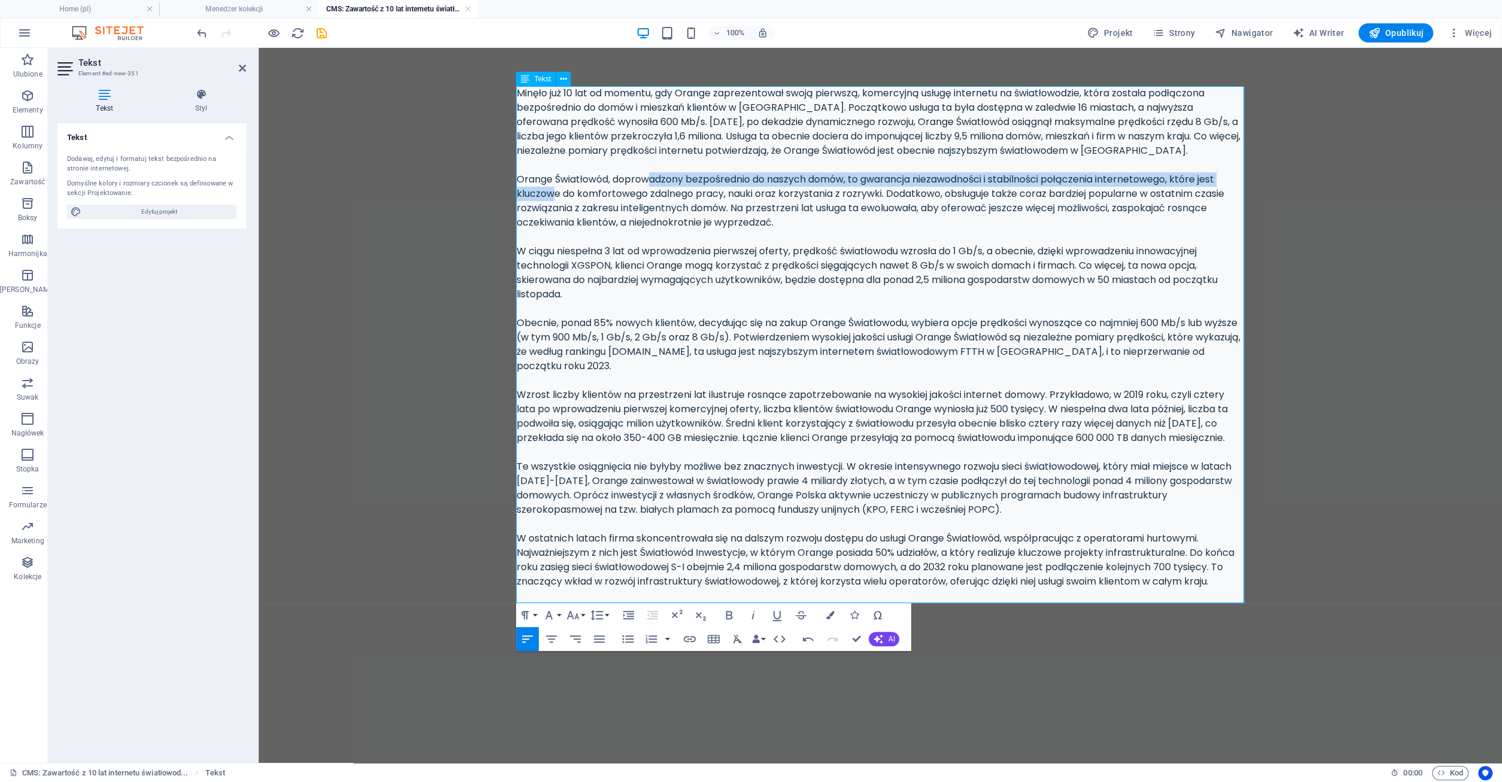
click at [651, 181] on div "Minęło już 10 lat od momentu, gdy Orange zaprezentował swoją pierwszą, komercyj…" at bounding box center [881, 337] width 728 height 503
drag, startPoint x: 693, startPoint y: 180, endPoint x: 806, endPoint y: 180, distance: 113.7
click at [805, 180] on div "Minęło już 10 lat od momentu, gdy Orange zaprezentował swoją pierwszą, komercyj…" at bounding box center [881, 337] width 728 height 503
click at [806, 180] on div "Minęło już 10 lat od momentu, gdy Orange zaprezentował swoją pierwszą, komercyj…" at bounding box center [881, 337] width 728 height 503
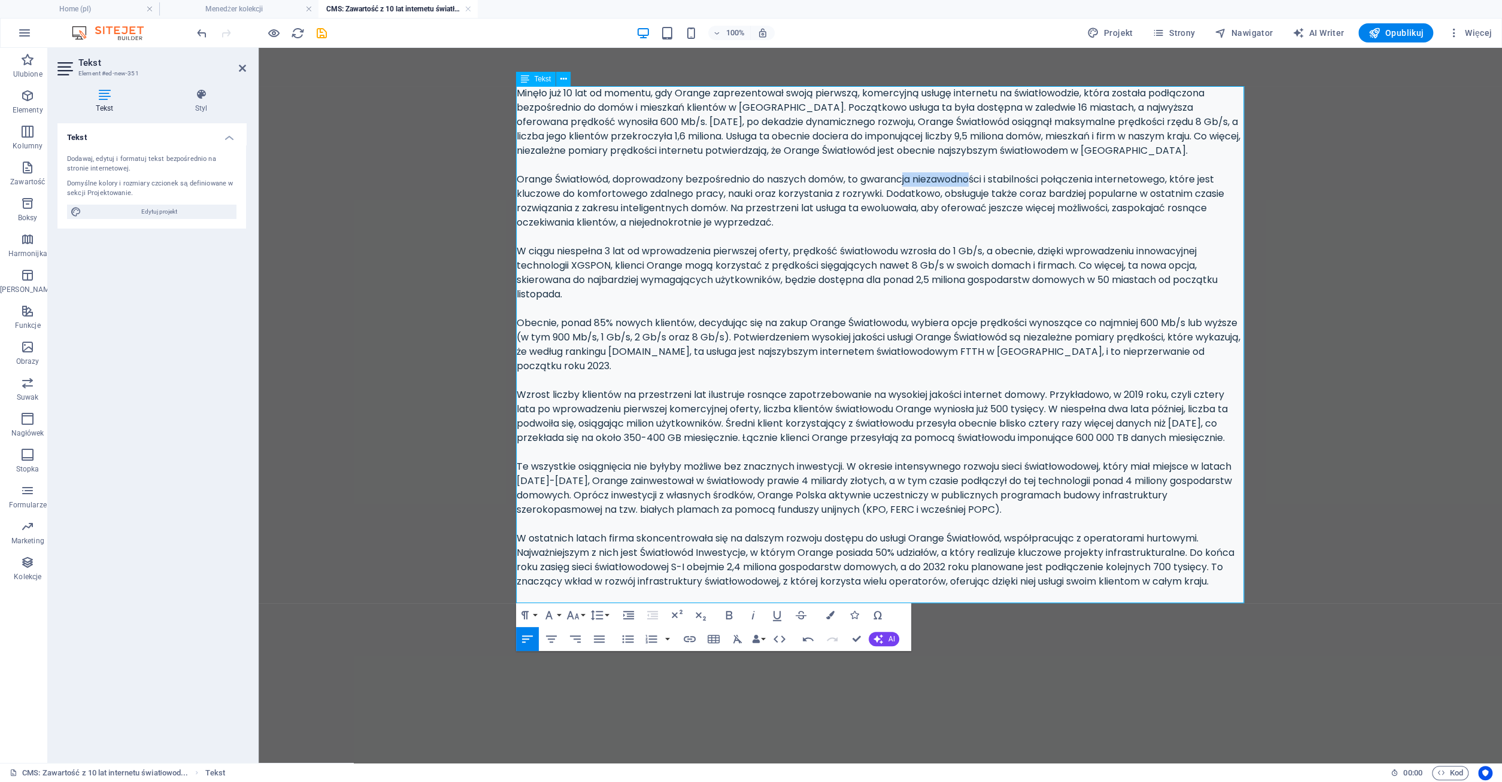
drag, startPoint x: 909, startPoint y: 177, endPoint x: 993, endPoint y: 172, distance: 84.5
click at [990, 173] on div "Minęło już 10 lat od momentu, gdy Orange zaprezentował swoją pierwszą, komercyj…" at bounding box center [881, 337] width 728 height 503
click at [993, 172] on div "Minęło już 10 lat od momentu, gdy Orange zaprezentował swoją pierwszą, komercyj…" at bounding box center [881, 337] width 728 height 503
drag, startPoint x: 1032, startPoint y: 178, endPoint x: 1104, endPoint y: 184, distance: 72.7
click at [1104, 184] on div "Minęło już 10 lat od momentu, gdy Orange zaprezentował swoją pierwszą, komercyj…" at bounding box center [881, 337] width 728 height 503
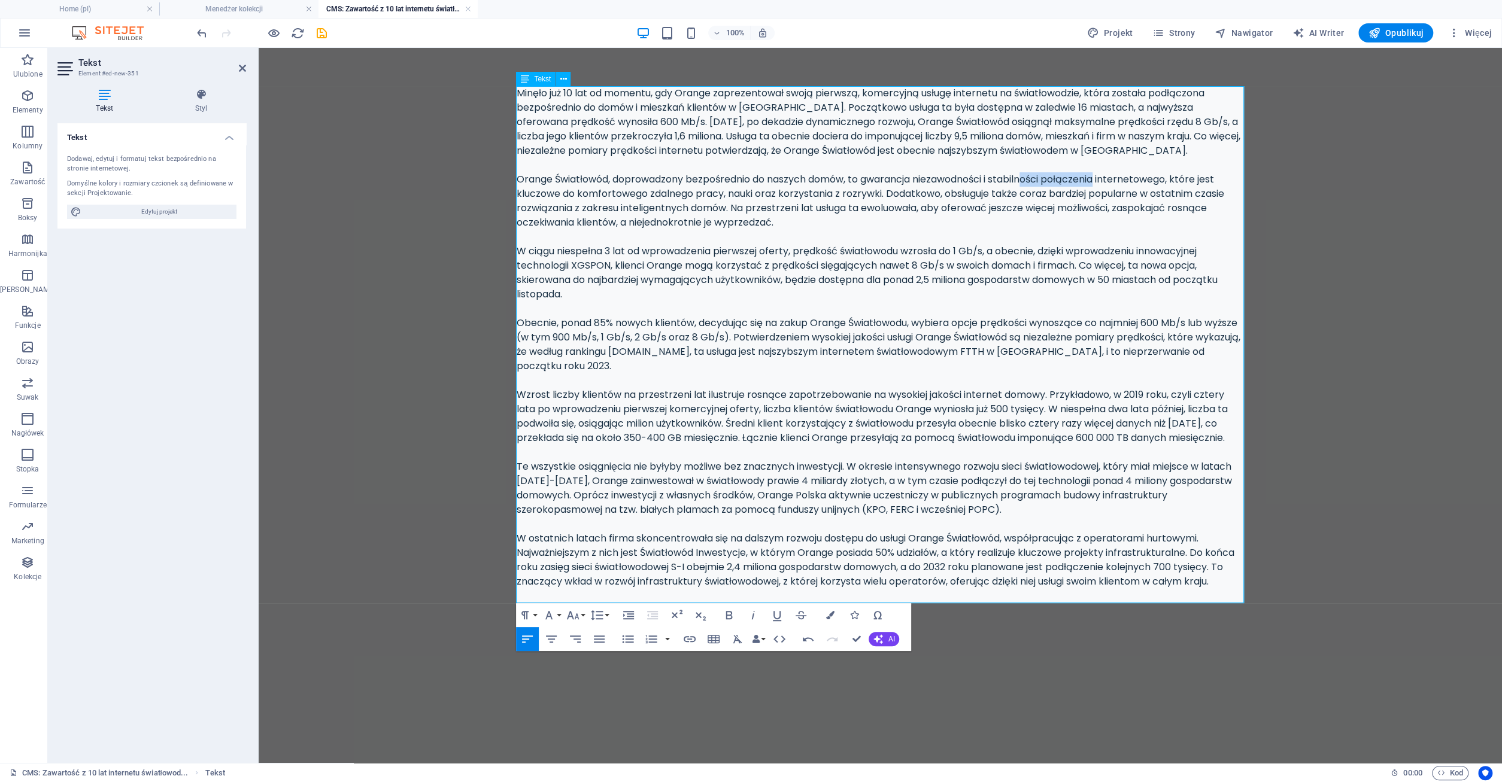
click at [1104, 184] on div "Minęło już 10 lat od momentu, gdy Orange zaprezentował swoją pierwszą, komercyj…" at bounding box center [881, 337] width 728 height 503
drag, startPoint x: 554, startPoint y: 196, endPoint x: 694, endPoint y: 199, distance: 140.1
click at [694, 199] on div "Minęło już 10 lat od momentu, gdy Orange zaprezentował swoją pierwszą, komercyj…" at bounding box center [881, 337] width 728 height 503
drag, startPoint x: 611, startPoint y: 248, endPoint x: 776, endPoint y: 254, distance: 165.9
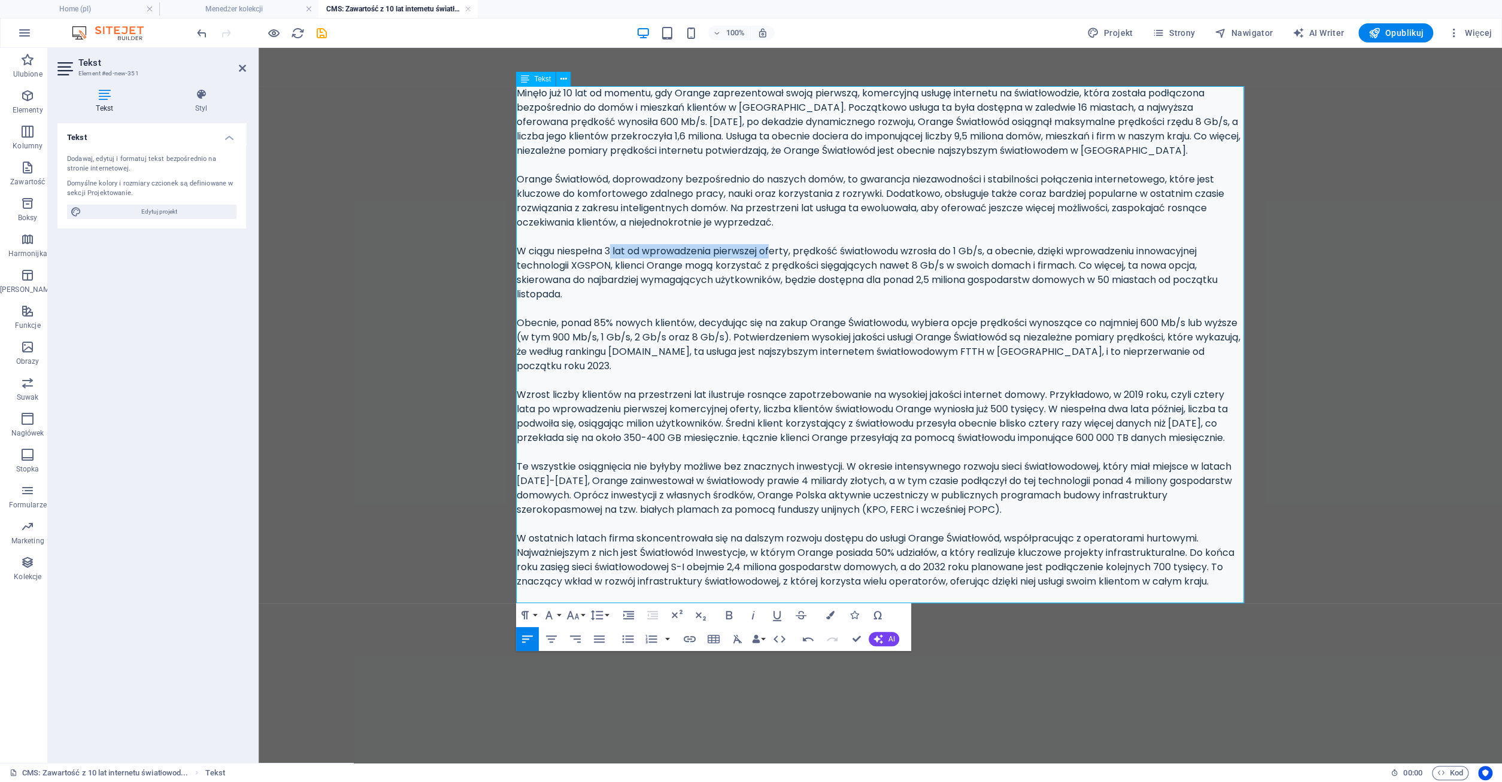
click at [776, 254] on div "Minęło już 10 lat od momentu, gdy Orange zaprezentował swoją pierwszą, komercyj…" at bounding box center [881, 337] width 728 height 503
drag, startPoint x: 865, startPoint y: 256, endPoint x: 922, endPoint y: 256, distance: 57.5
click at [915, 256] on div "Minęło już 10 lat od momentu, gdy Orange zaprezentował swoją pierwszą, komercyj…" at bounding box center [881, 337] width 728 height 503
drag, startPoint x: 922, startPoint y: 256, endPoint x: 957, endPoint y: 256, distance: 34.7
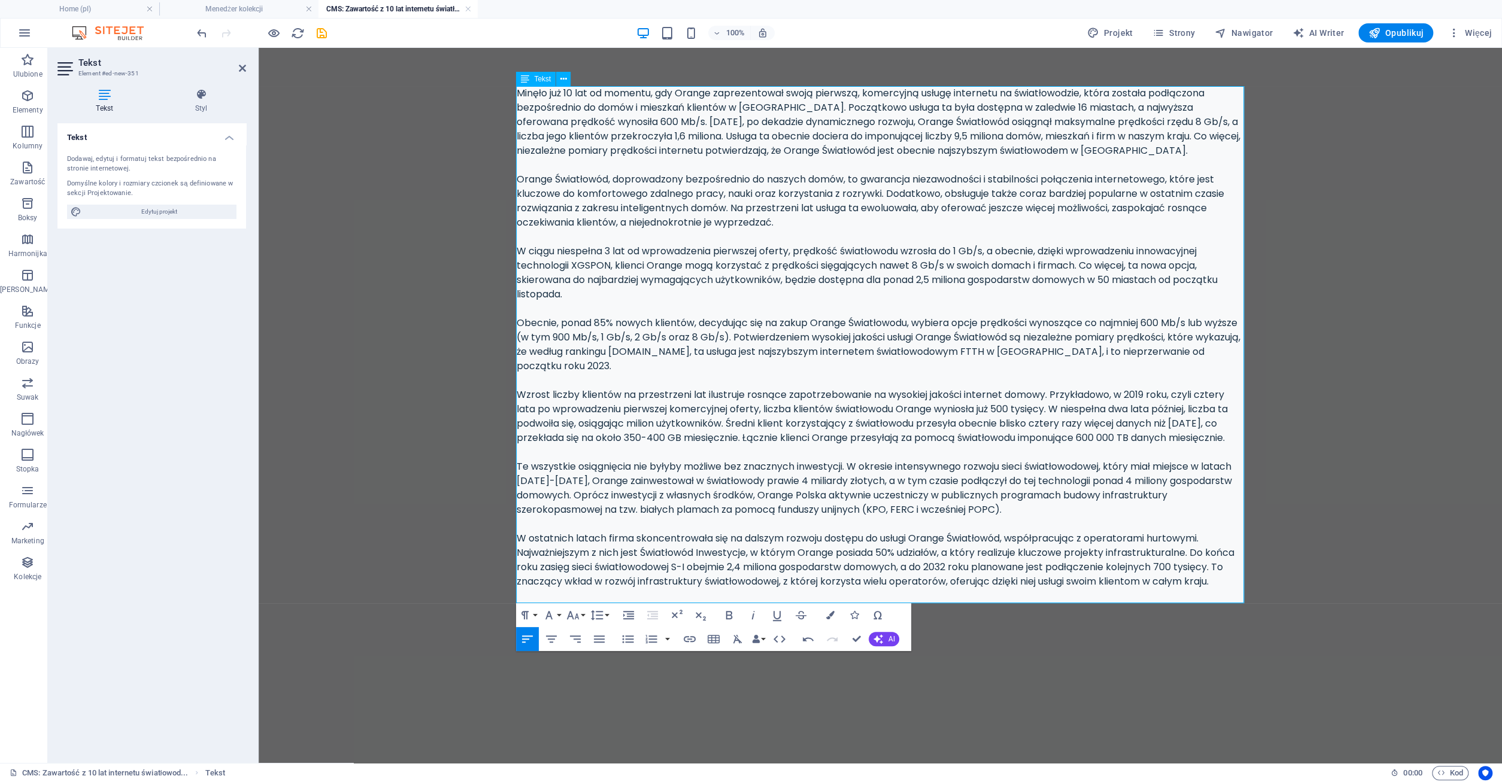
click at [924, 256] on div "Minęło już 10 lat od momentu, gdy Orange zaprezentował swoją pierwszą, komercyj…" at bounding box center [881, 337] width 728 height 503
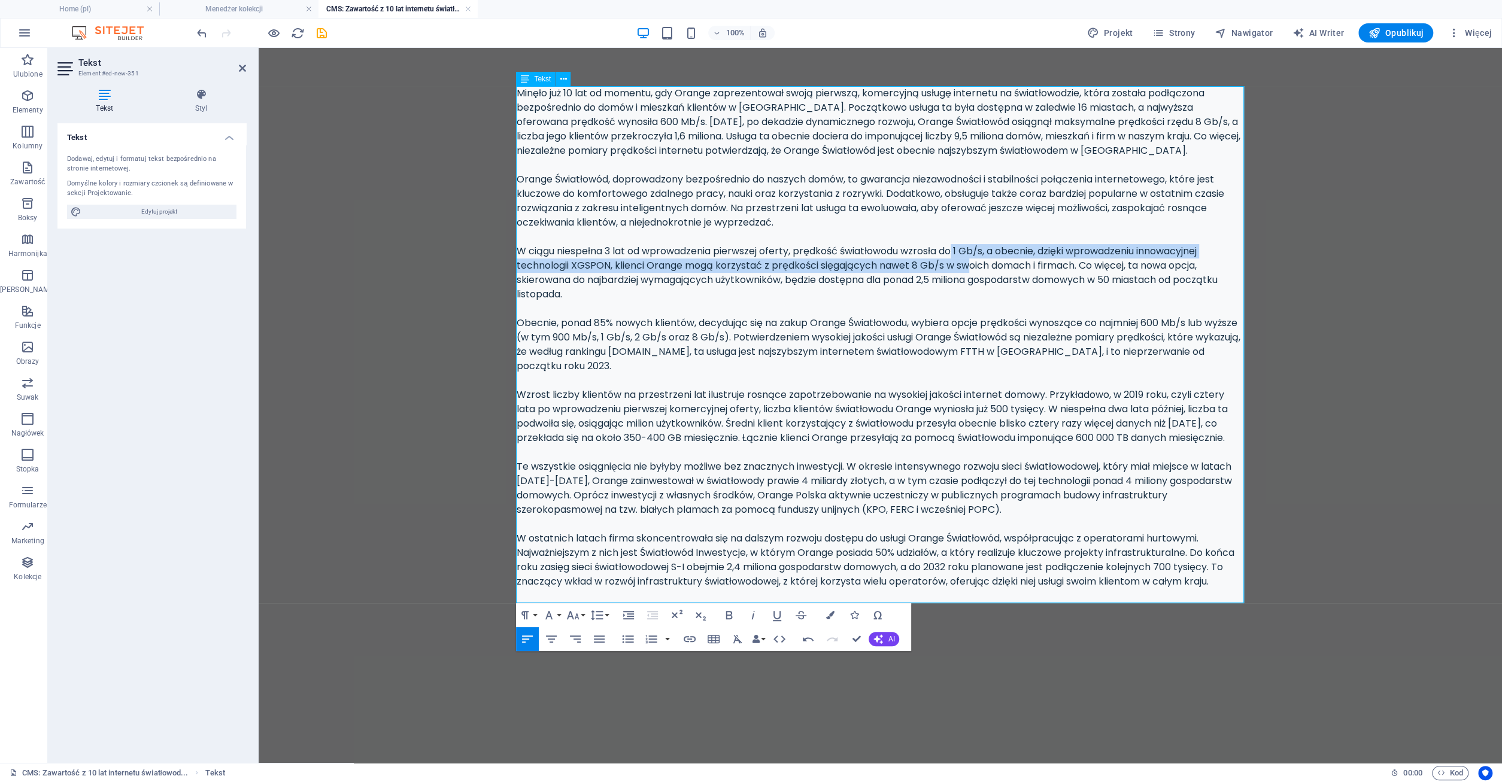
drag, startPoint x: 957, startPoint y: 256, endPoint x: 1022, endPoint y: 263, distance: 65.1
click at [1022, 263] on div "Minęło już 10 lat od momentu, gdy Orange zaprezentował swoją pierwszą, komercyj…" at bounding box center [881, 337] width 728 height 503
drag, startPoint x: 941, startPoint y: 254, endPoint x: 1017, endPoint y: 260, distance: 76.3
click at [1017, 260] on div "Minęło już 10 lat od momentu, gdy Orange zaprezentował swoją pierwszą, komercyj…" at bounding box center [881, 337] width 728 height 503
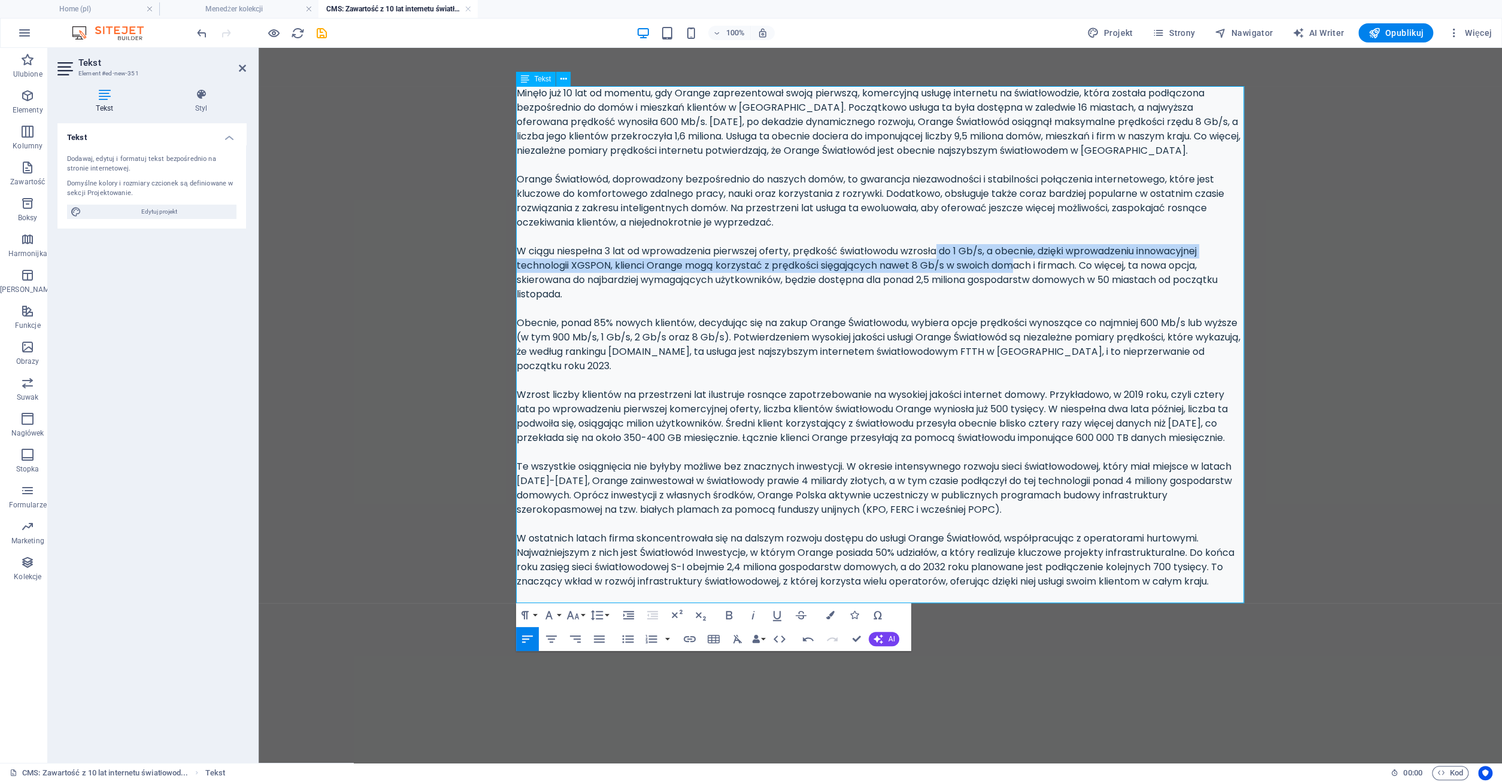
click at [1017, 260] on div "Minęło już 10 lat od momentu, gdy Orange zaprezentował swoją pierwszą, komercyj…" at bounding box center [881, 337] width 728 height 503
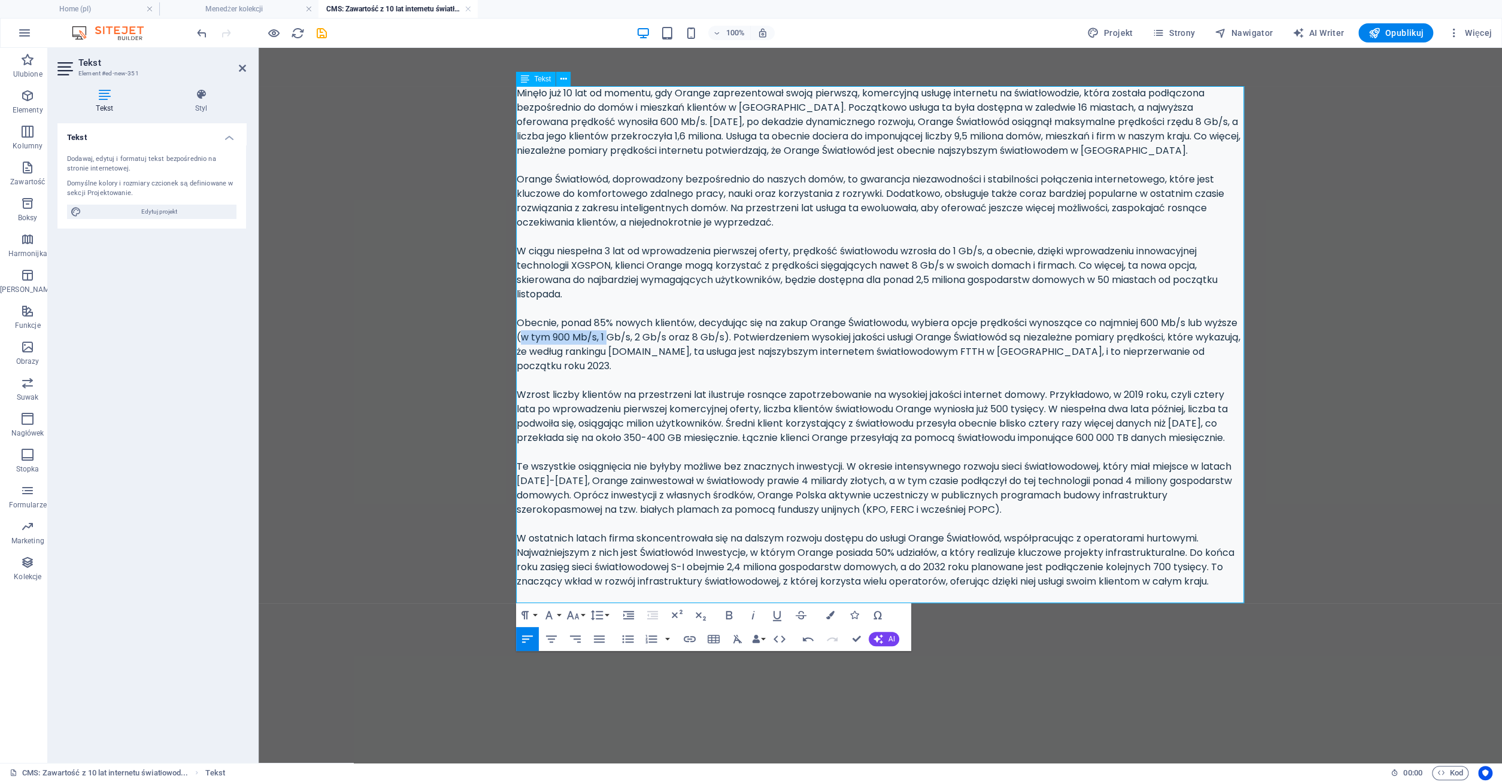
drag, startPoint x: 559, startPoint y: 331, endPoint x: 643, endPoint y: 332, distance: 83.8
click at [643, 332] on div "Minęło już 10 lat od momentu, gdy Orange zaprezentował swoją pierwszą, komercyj…" at bounding box center [881, 337] width 728 height 503
drag, startPoint x: 751, startPoint y: 327, endPoint x: 833, endPoint y: 325, distance: 82.0
click at [833, 325] on div "Minęło już 10 lat od momentu, gdy Orange zaprezentował swoją pierwszą, komercyj…" at bounding box center [881, 337] width 728 height 503
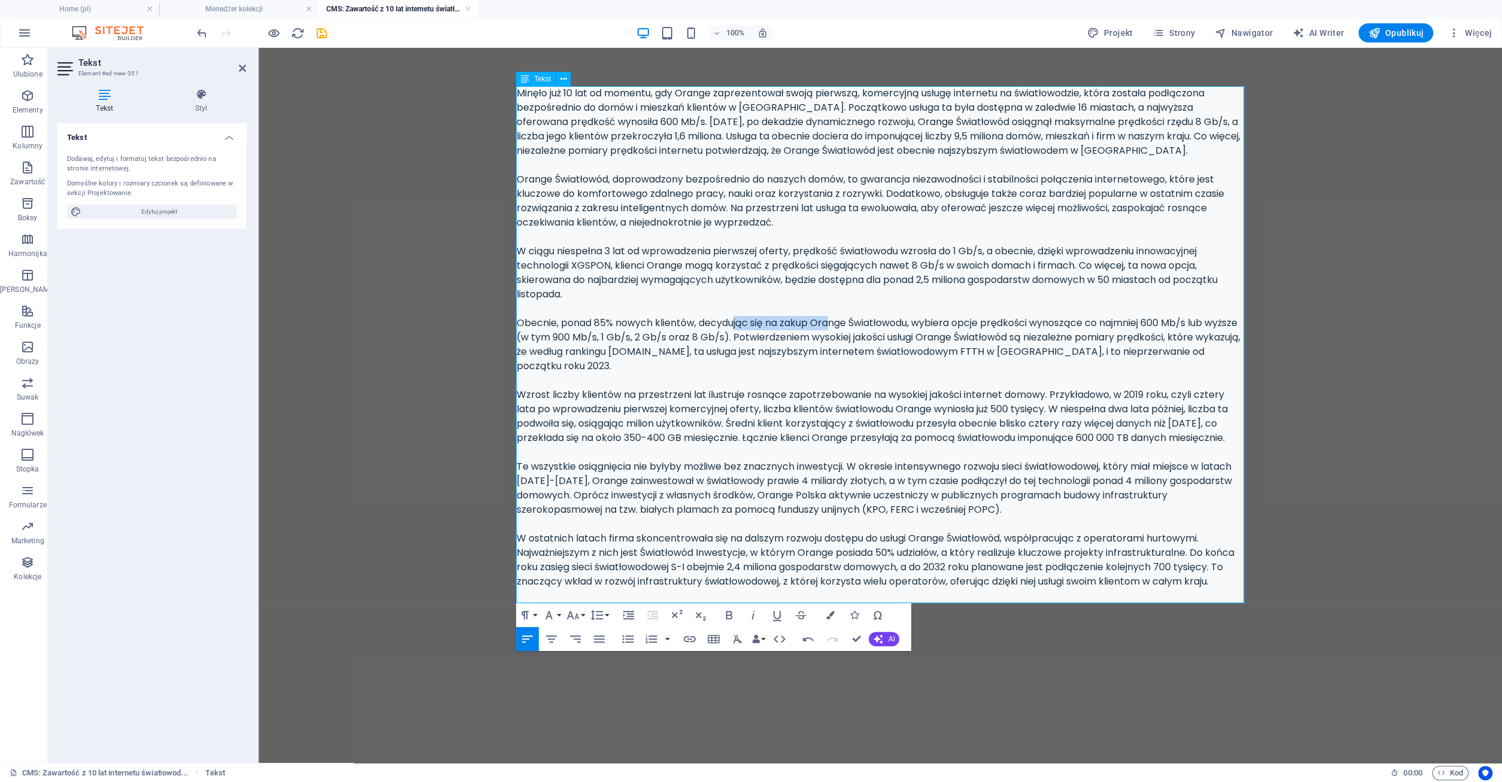
click at [833, 325] on div "Minęło już 10 lat od momentu, gdy Orange zaprezentował swoją pierwszą, komercyj…" at bounding box center [881, 337] width 728 height 503
drag, startPoint x: 546, startPoint y: 402, endPoint x: 723, endPoint y: 414, distance: 177.0
click at [723, 414] on div "Minęło już 10 lat od momentu, gdy Orange zaprezentował swoją pierwszą, komercyj…" at bounding box center [881, 337] width 728 height 503
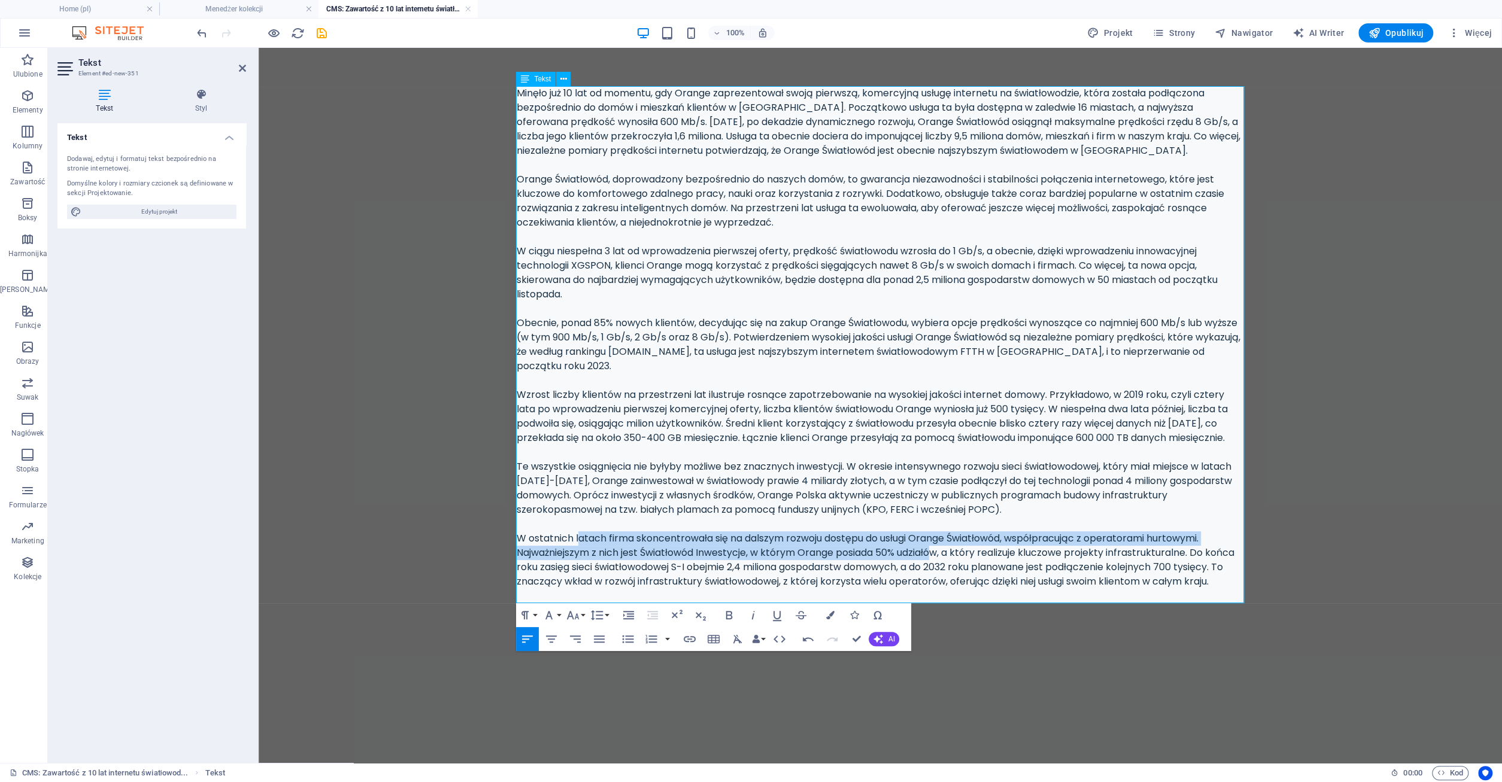
drag, startPoint x: 578, startPoint y: 553, endPoint x: 943, endPoint y: 566, distance: 366.0
click at [943, 566] on div "Minęło już 10 lat od momentu, gdy Orange zaprezentował swoją pierwszą, komercyj…" at bounding box center [881, 337] width 728 height 503
drag, startPoint x: 772, startPoint y: 554, endPoint x: 966, endPoint y: 564, distance: 194.8
click at [966, 564] on div "Minęło już 10 lat od momentu, gdy Orange zaprezentował swoją pierwszą, komercyj…" at bounding box center [881, 337] width 728 height 503
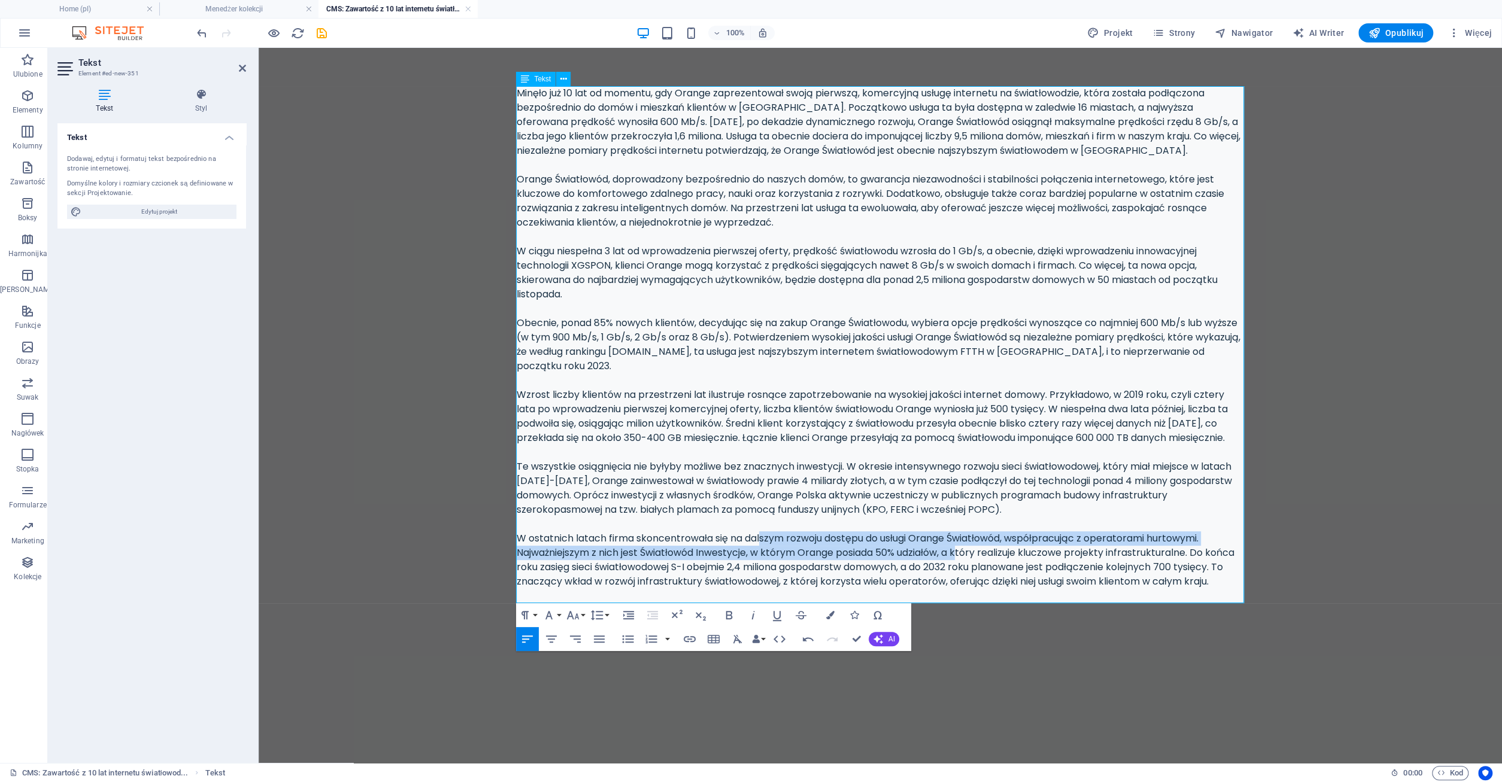
click at [967, 564] on div "Minęło już 10 lat od momentu, gdy Orange zaprezentował swoją pierwszą, komercyj…" at bounding box center [881, 337] width 728 height 503
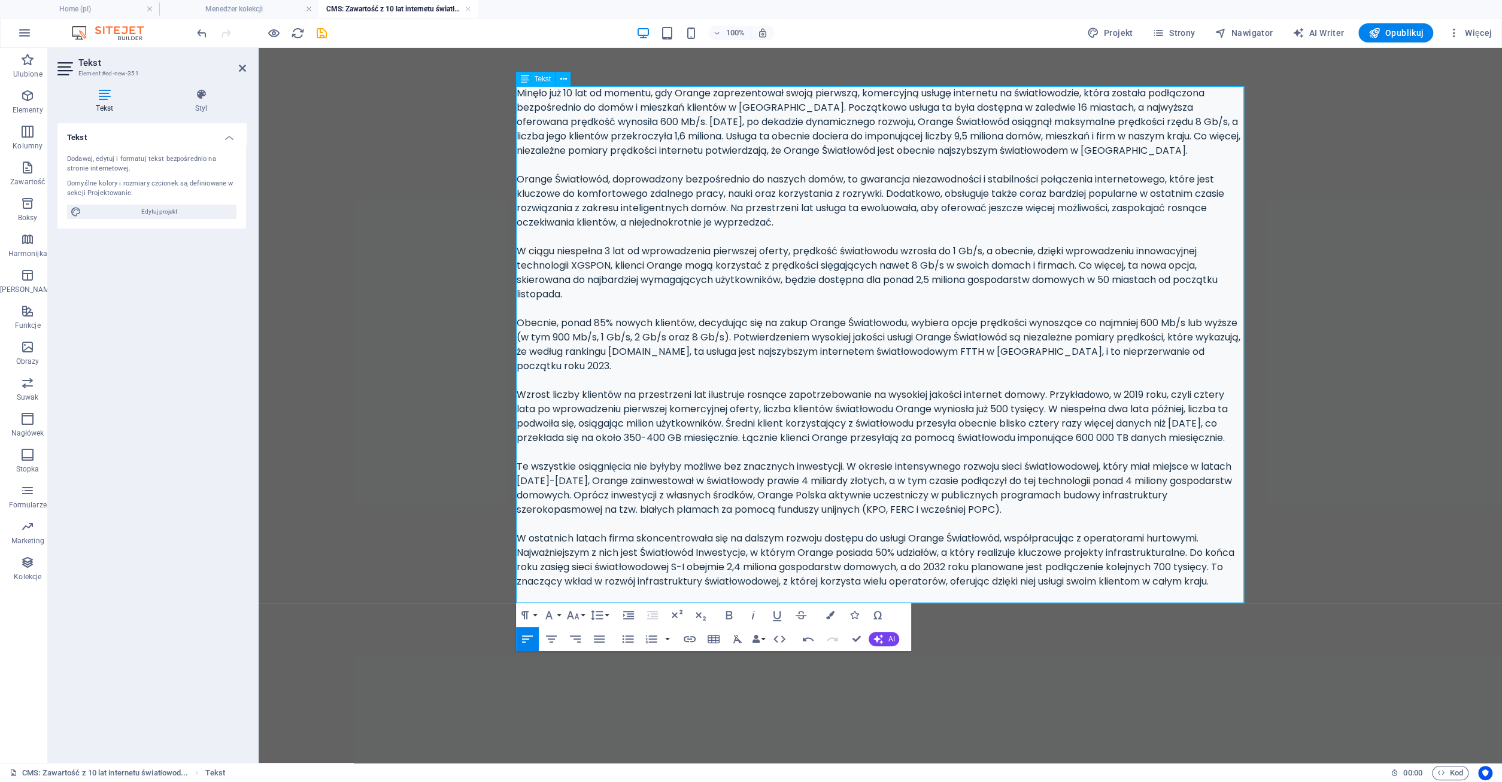
click at [1228, 589] on div "Minęło już 10 lat od momentu, gdy Orange zaprezentował swoją pierwszą, komercyj…" at bounding box center [881, 337] width 728 height 503
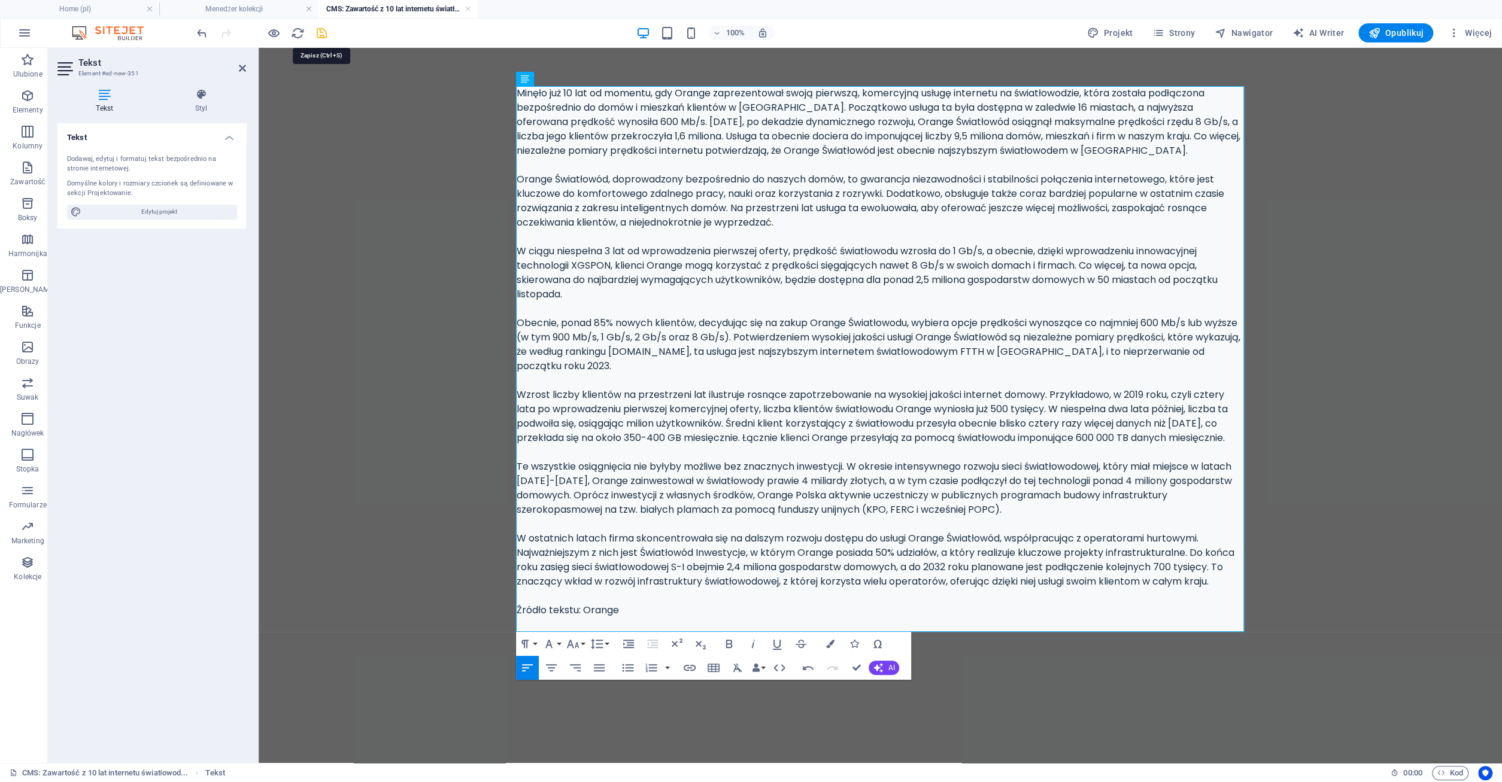
click at [319, 32] on icon "save" at bounding box center [322, 33] width 14 height 14
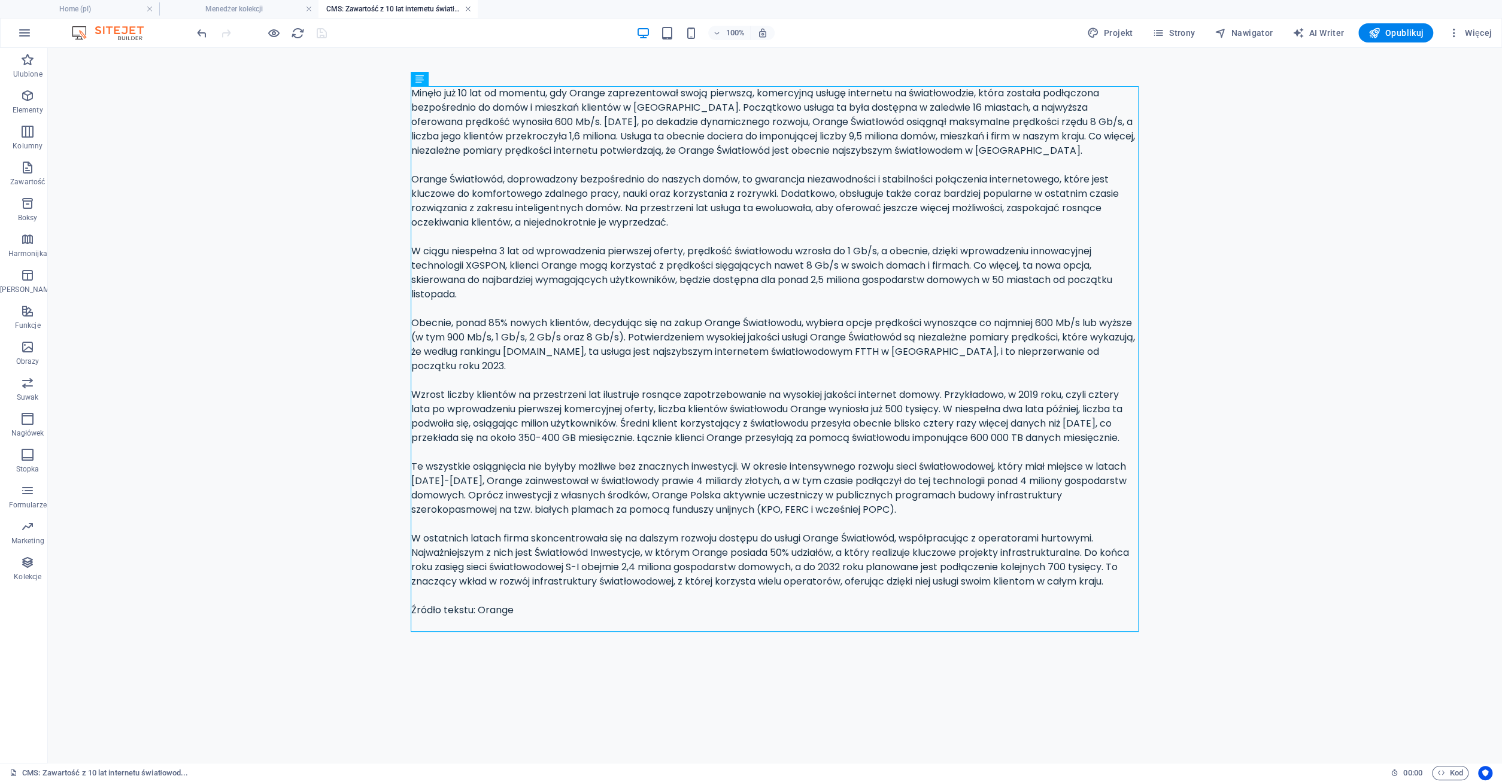
click at [468, 7] on link at bounding box center [468, 9] width 7 height 11
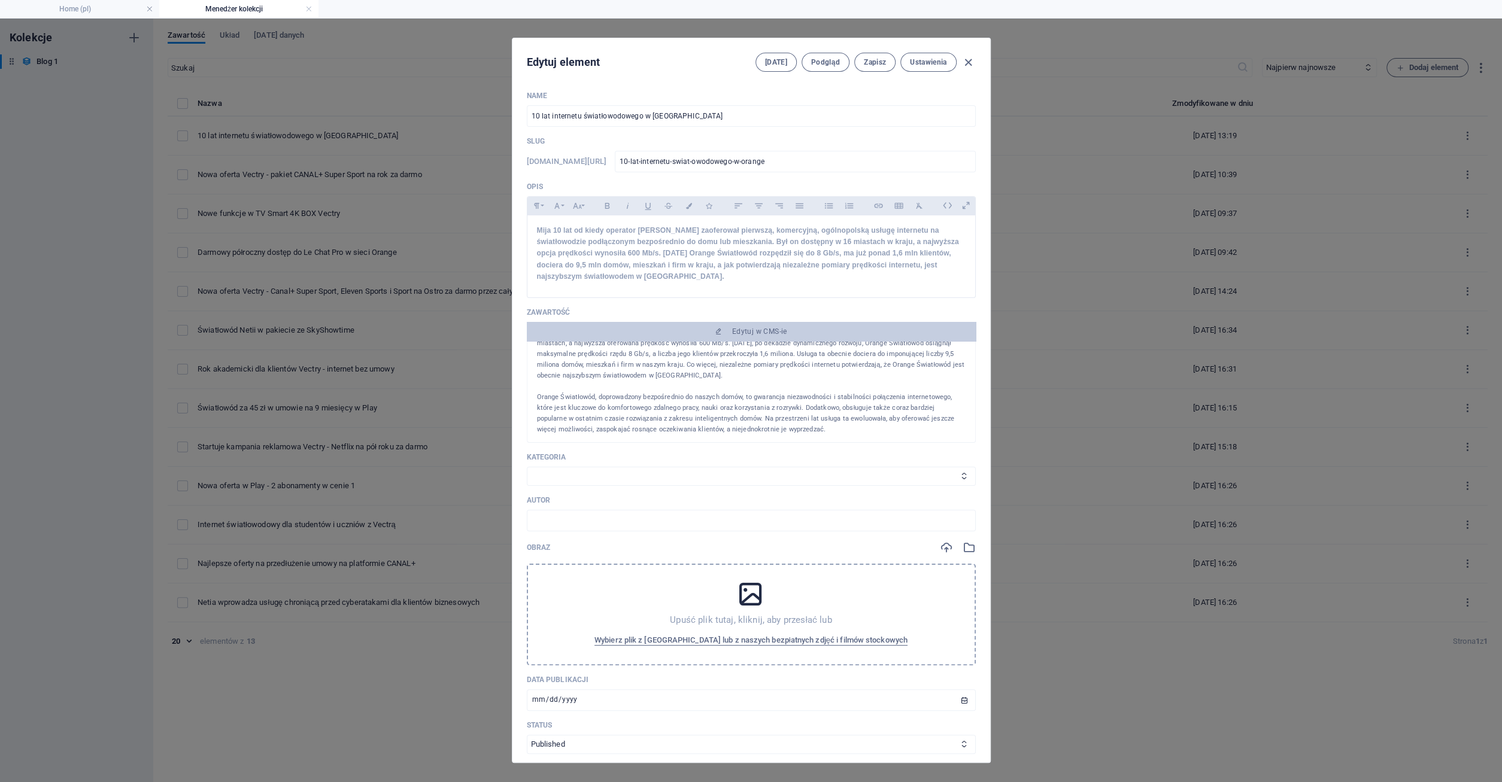
scroll to position [48, 0]
select select "Internet"
click option "Internet" at bounding box center [0, 0] width 0 height 0
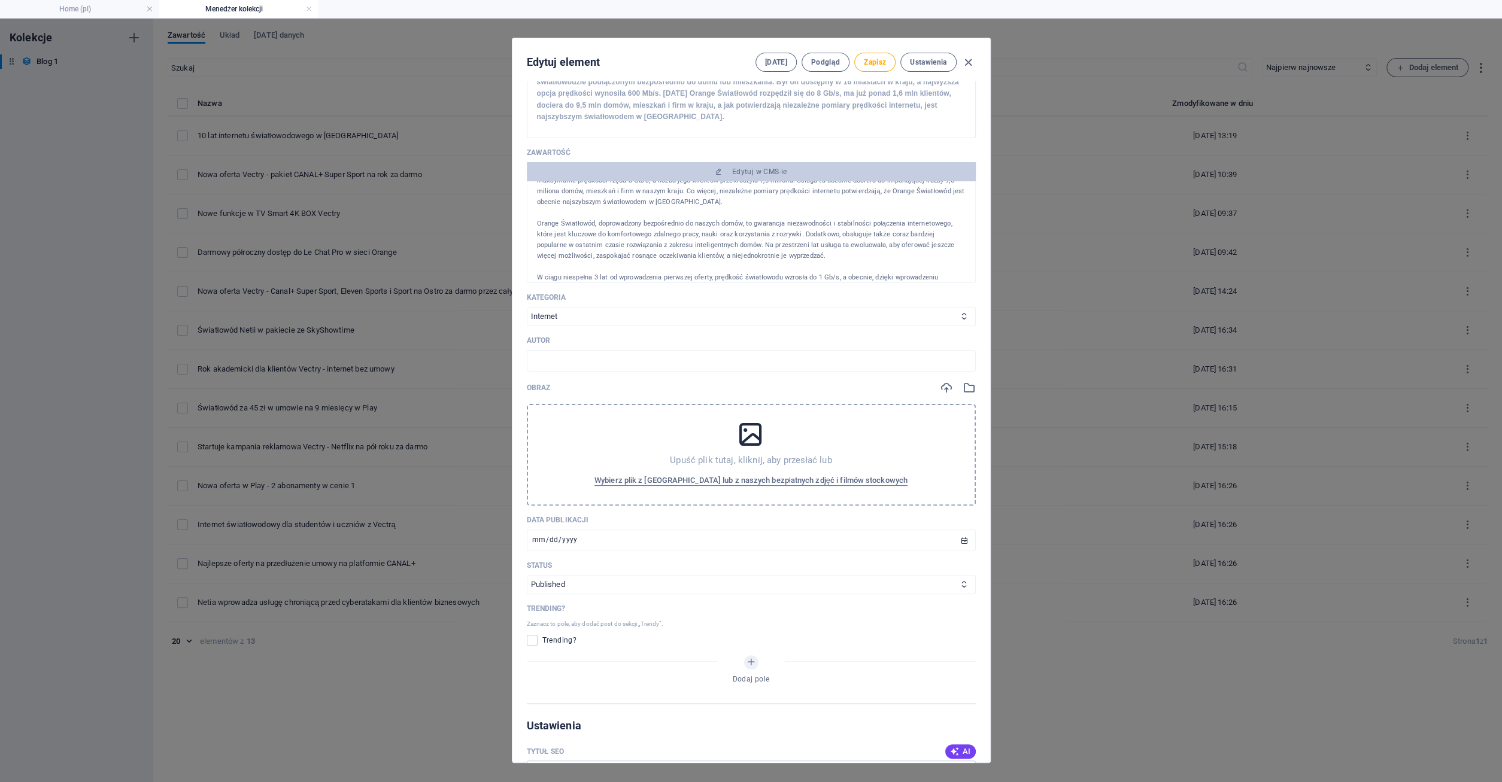
scroll to position [172, 0]
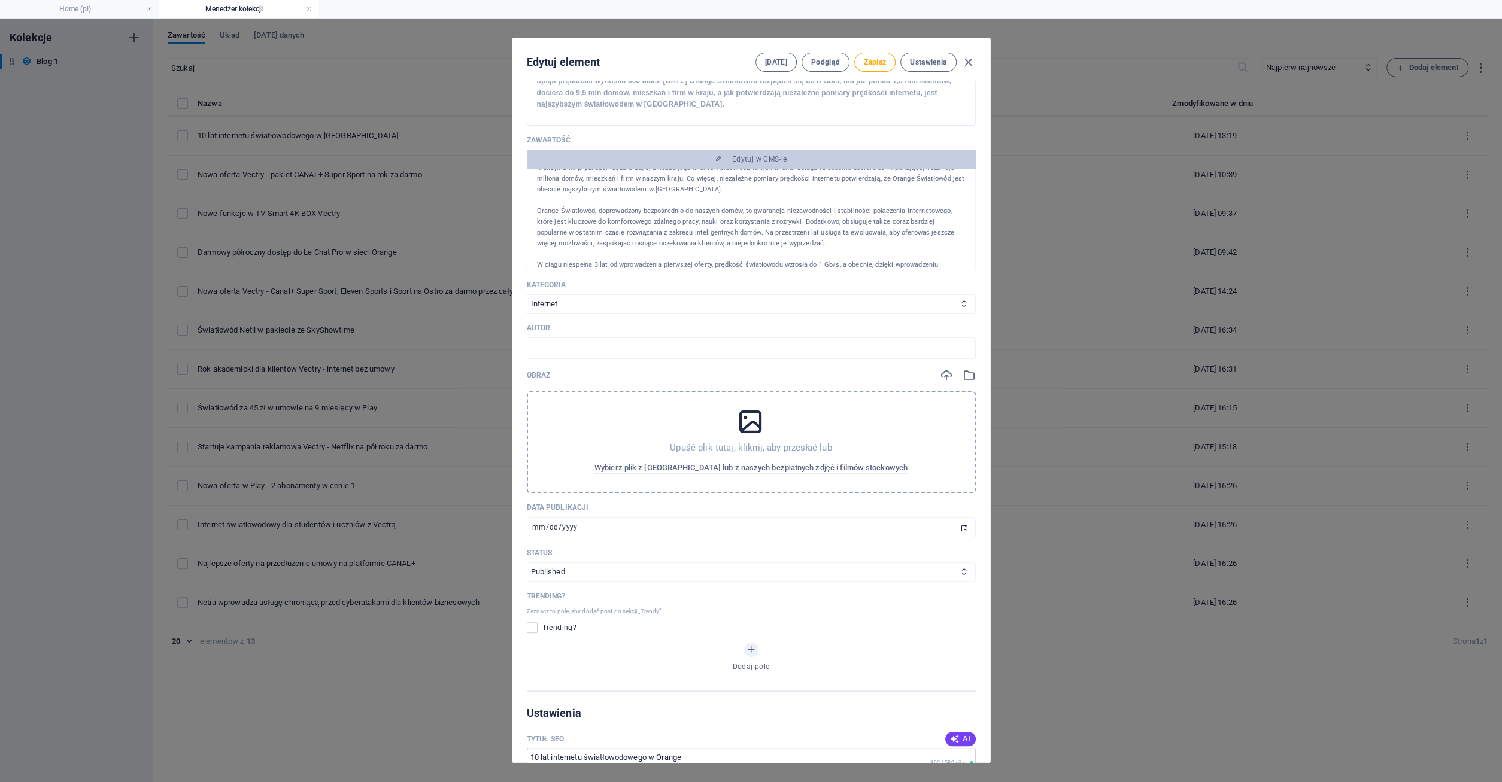
click at [754, 418] on icon at bounding box center [751, 422] width 30 height 30
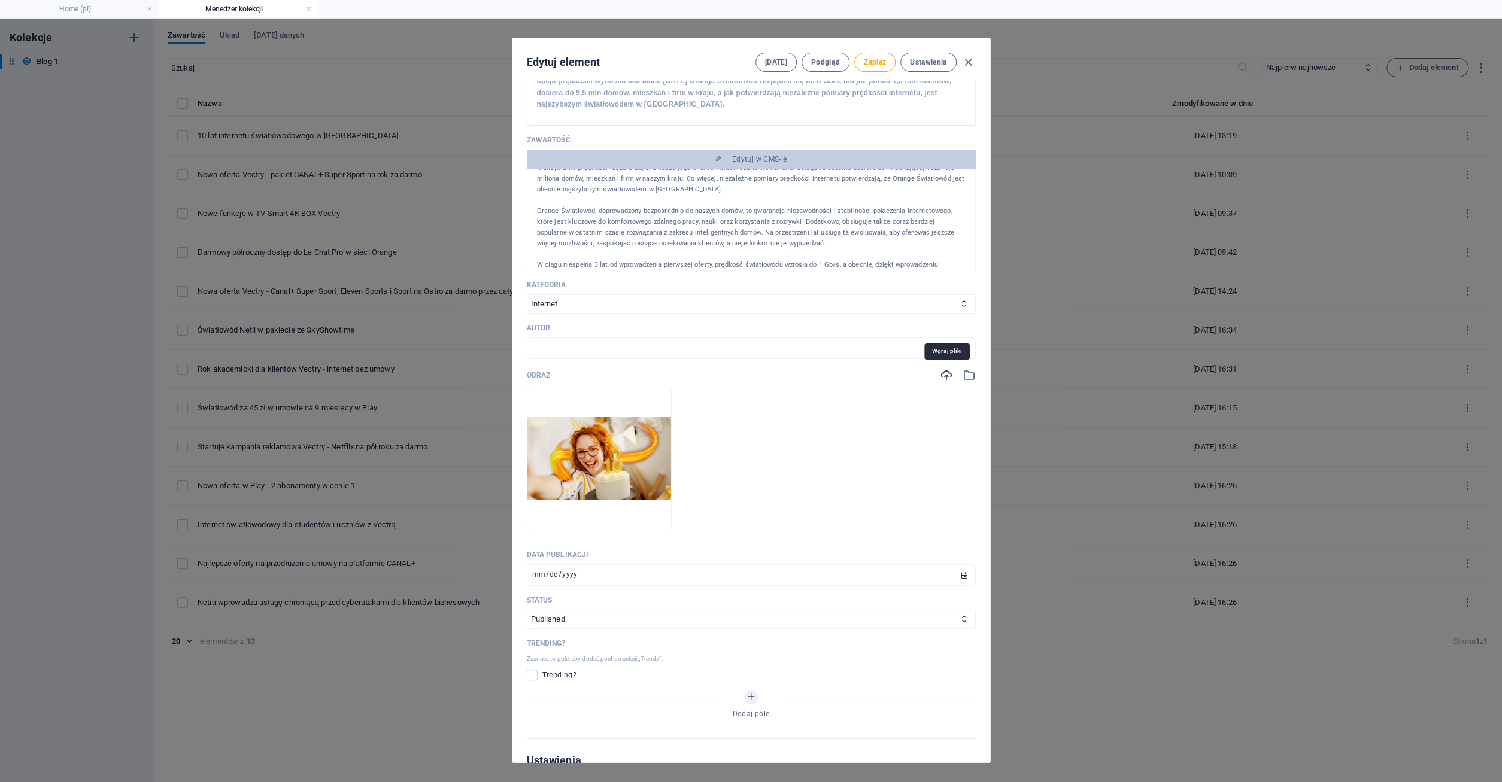
click at [944, 374] on icon "button" at bounding box center [946, 375] width 13 height 13
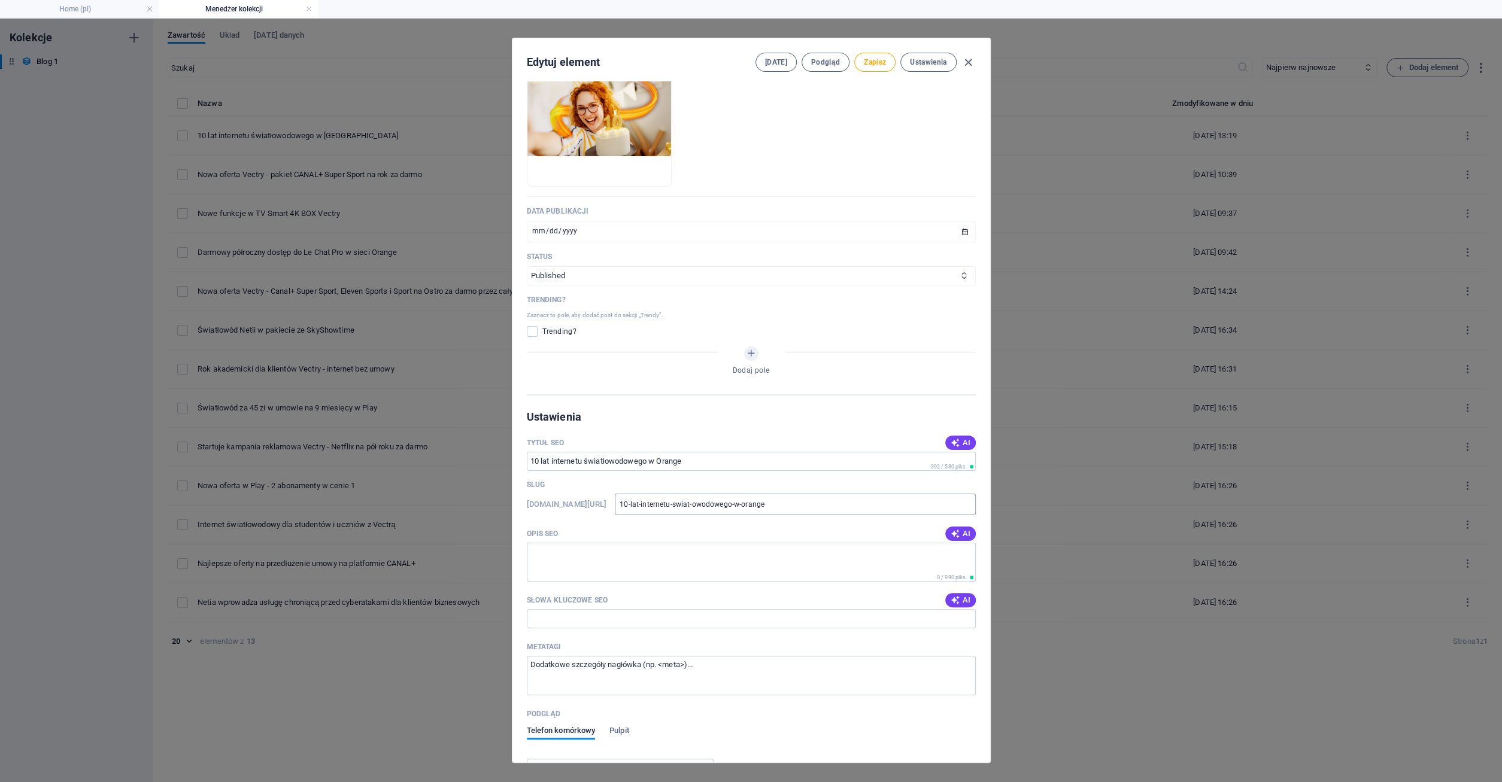
scroll to position [517, 0]
click at [956, 441] on icon "button" at bounding box center [955, 442] width 10 height 10
type input "10 lat Orange Światłowód"
click at [954, 532] on icon "button" at bounding box center [955, 533] width 10 height 10
click at [667, 549] on textarea "Świętujemy 10 lat Orange Światłowodu! Oferujemy najszybszy internet w [GEOGRAPH…" at bounding box center [751, 561] width 449 height 39
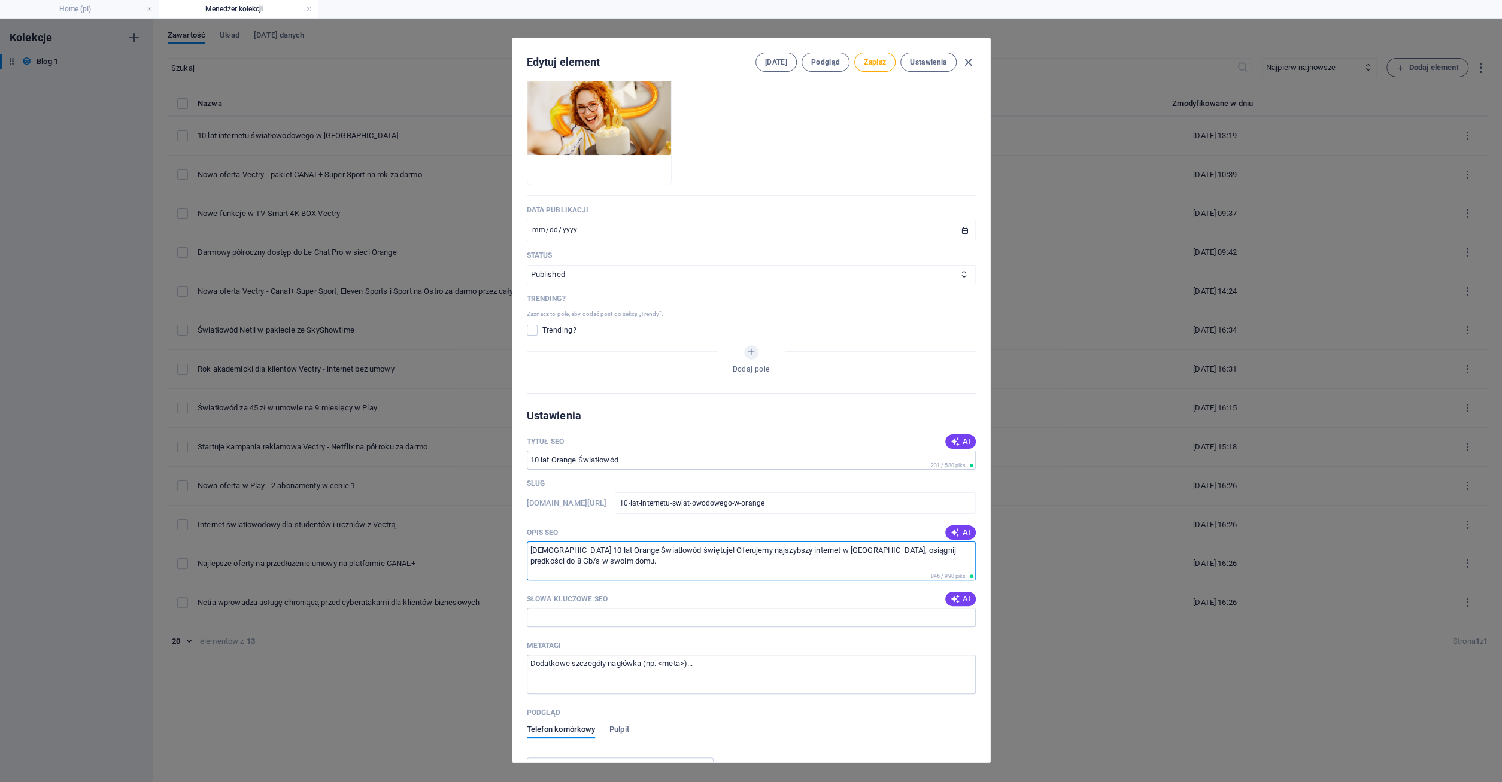
click at [593, 548] on textarea "[DEMOGRAPHIC_DATA] 10 lat Orange Światłowód świętuje! Oferujemy najszybszy inte…" at bounding box center [751, 561] width 449 height 39
click at [629, 547] on textarea "Orange Światłowód świętuje! Oferujemy najszybszy internet w [GEOGRAPHIC_DATA], …" at bounding box center [751, 561] width 449 height 39
click at [691, 550] on textarea "Orange Światłowód świętuje 10 lat! Oferujemy najszybszy internet w [GEOGRAPHIC_…" at bounding box center [751, 561] width 449 height 39
click at [817, 550] on textarea "Orange Światłowód świętuje 10 lat! Oferuje najszybszy internet w [GEOGRAPHIC_DA…" at bounding box center [751, 561] width 449 height 39
click at [927, 553] on textarea "Orange Światłowód świętuje 10 lat! Oferuje najszybszy internet w [GEOGRAPHIC_DA…" at bounding box center [751, 561] width 449 height 39
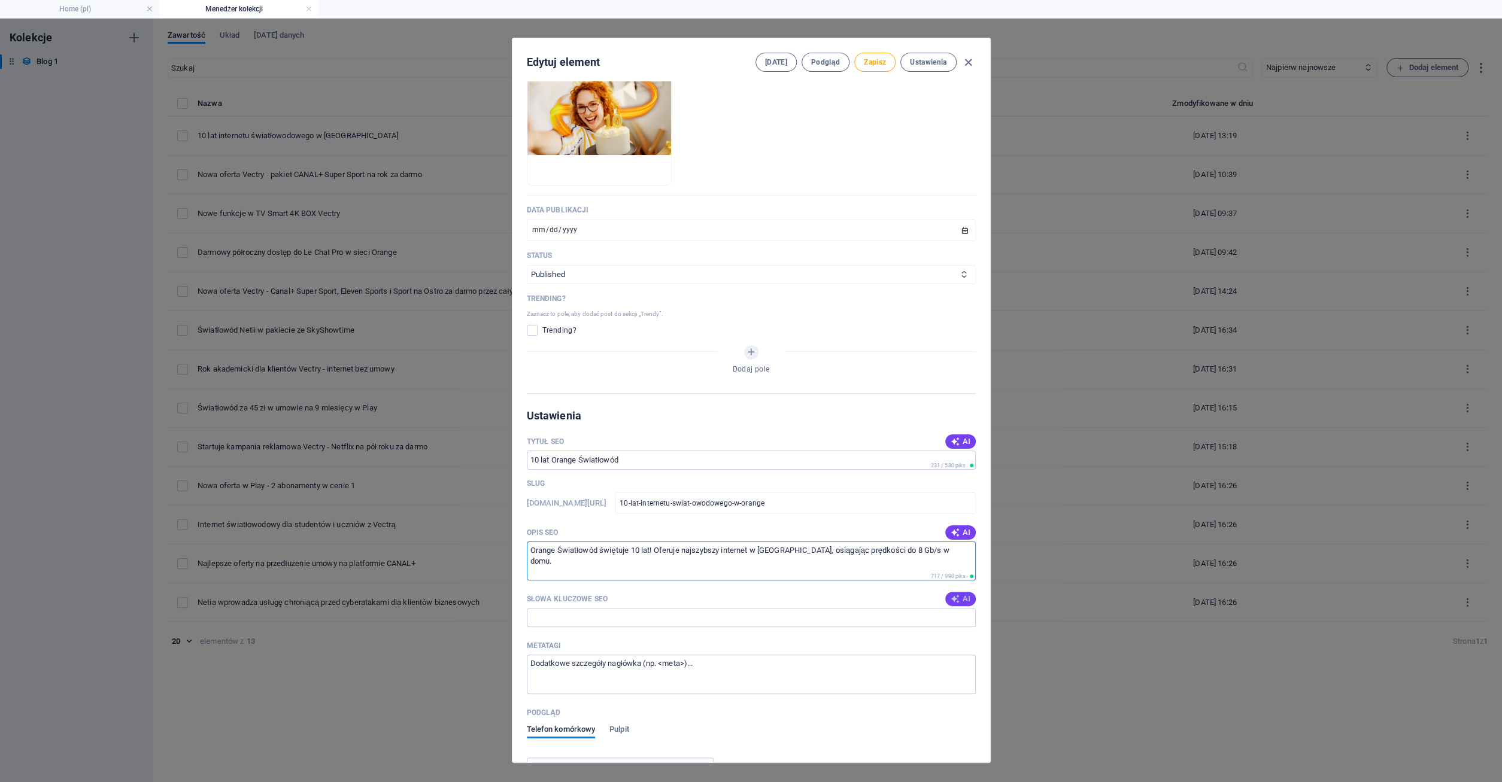
type textarea "Orange Światłowód świętuje 10 lat! Oferuje najszybszy internet w [GEOGRAPHIC_DA…"
click at [964, 599] on span "AI" at bounding box center [960, 599] width 20 height 10
type input "Orange światłowód, internet światłowodowy, najszybszy internet w [GEOGRAPHIC_DA…"
drag, startPoint x: 867, startPoint y: 618, endPoint x: 976, endPoint y: 621, distance: 108.4
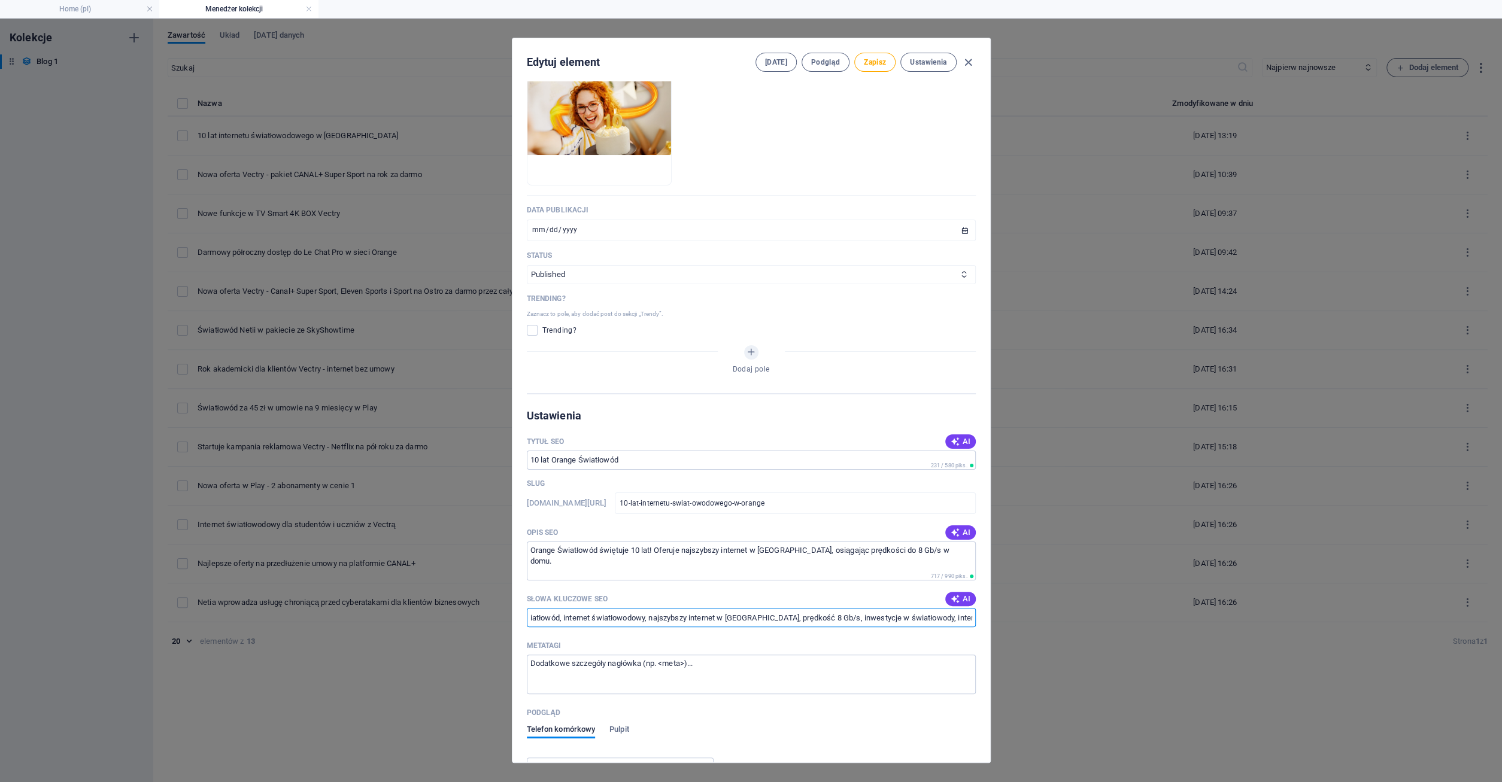
click at [976, 621] on input "Orange światłowód, internet światłowodowy, najszybszy internet w [GEOGRAPHIC_DA…" at bounding box center [751, 617] width 449 height 19
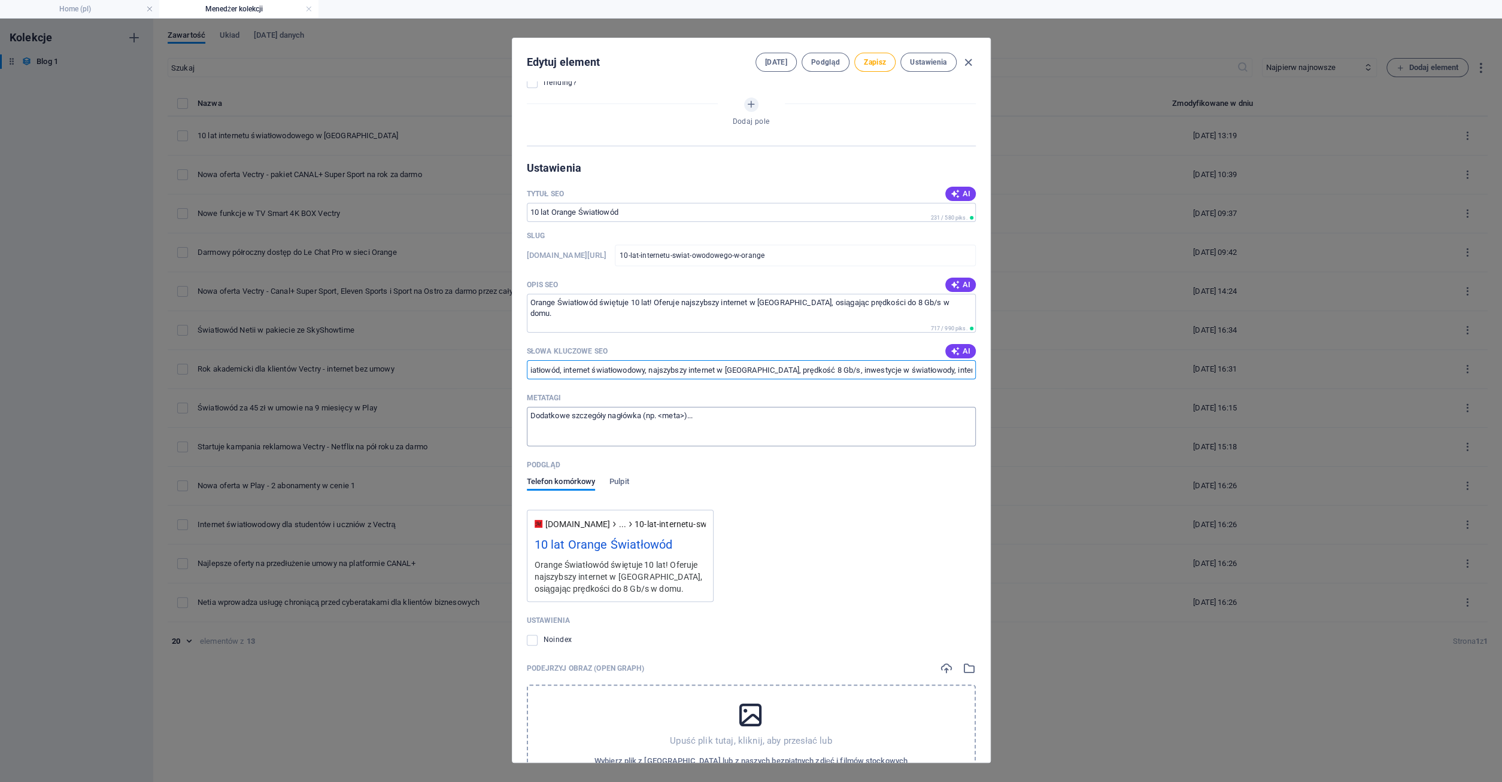
scroll to position [856, 0]
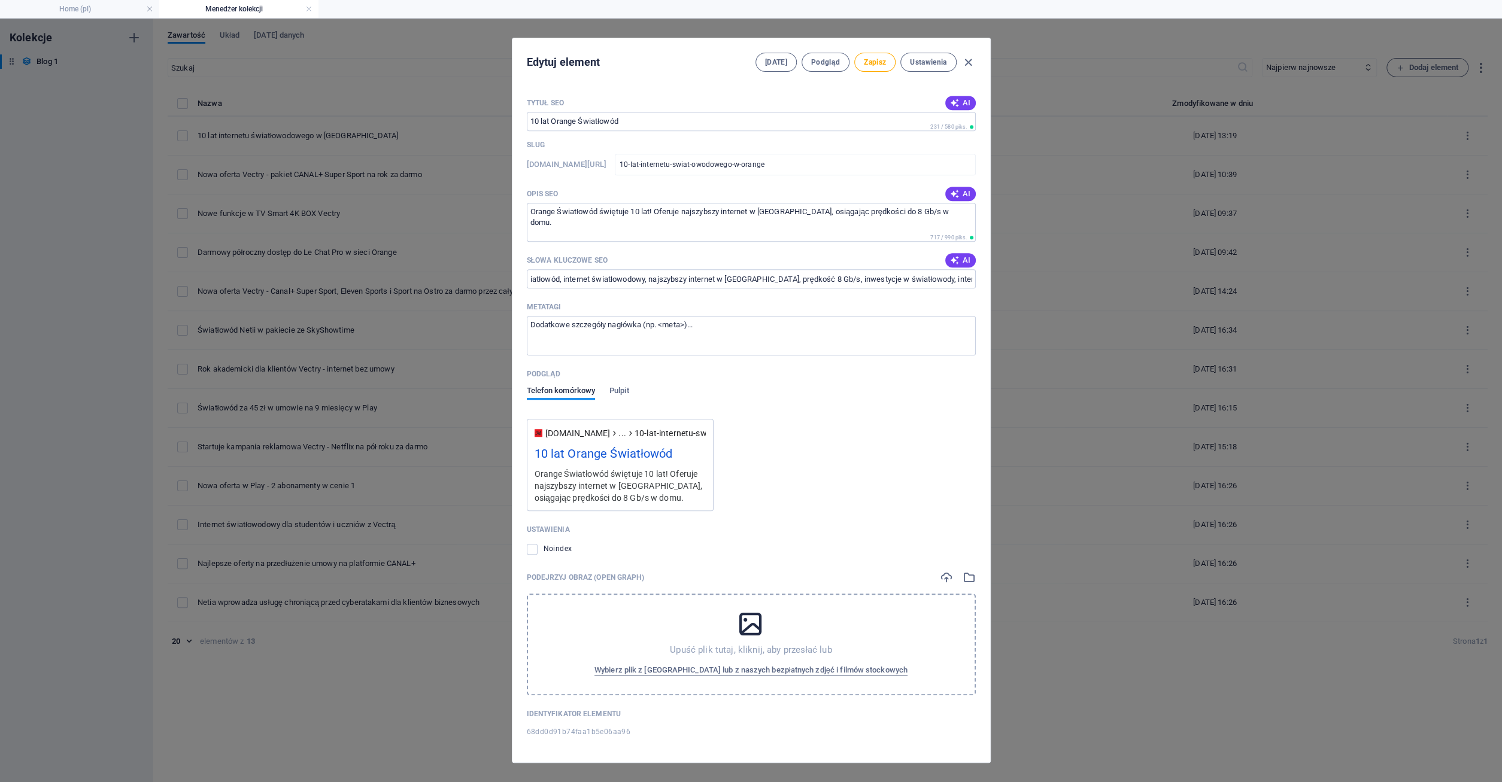
click at [755, 621] on icon at bounding box center [751, 624] width 30 height 30
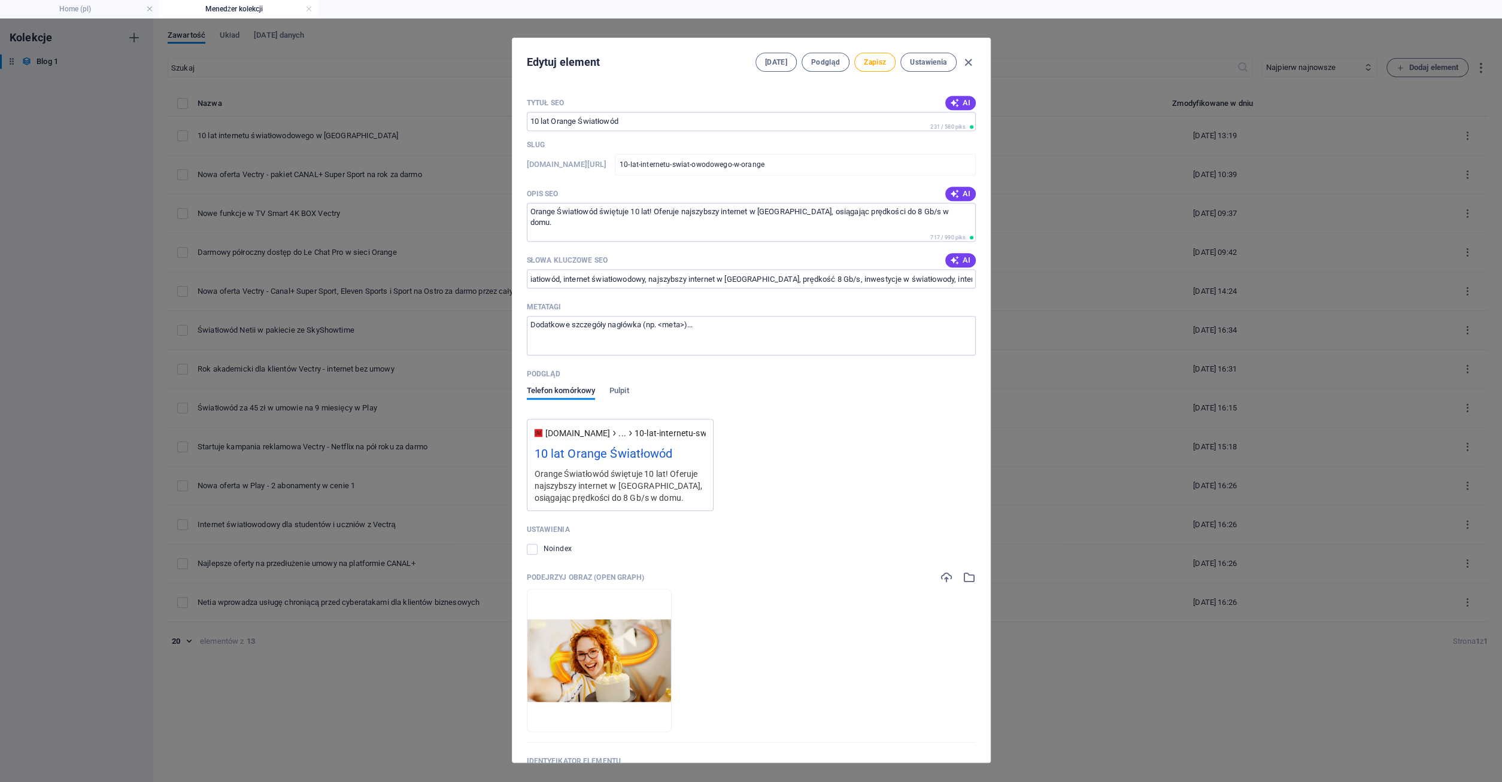
scroll to position [903, 0]
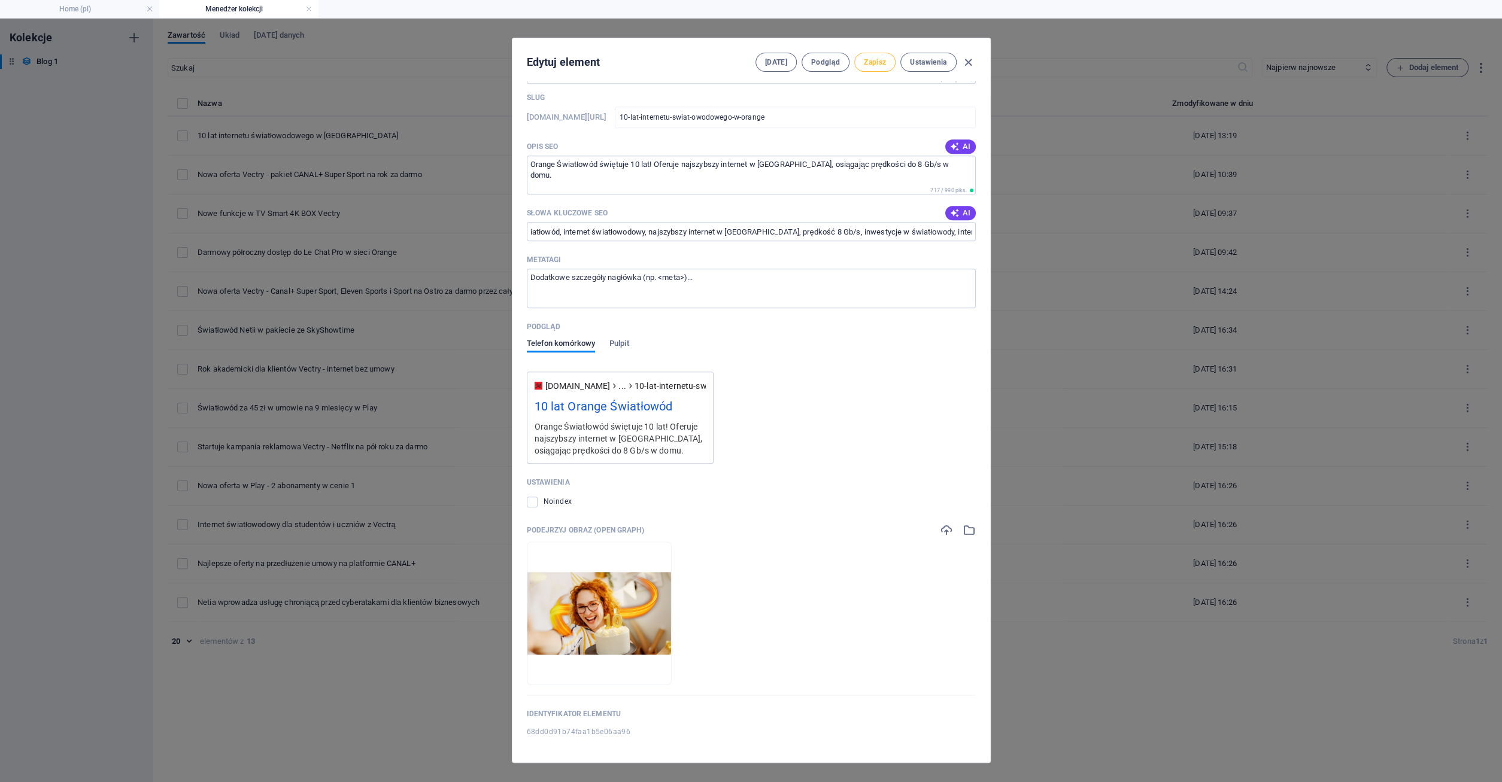
click at [877, 63] on span "Zapisz" at bounding box center [875, 62] width 22 height 10
click at [967, 60] on icon "button" at bounding box center [968, 63] width 14 height 14
type input "10-lat-internetu-swiat-owodowego-w-orange"
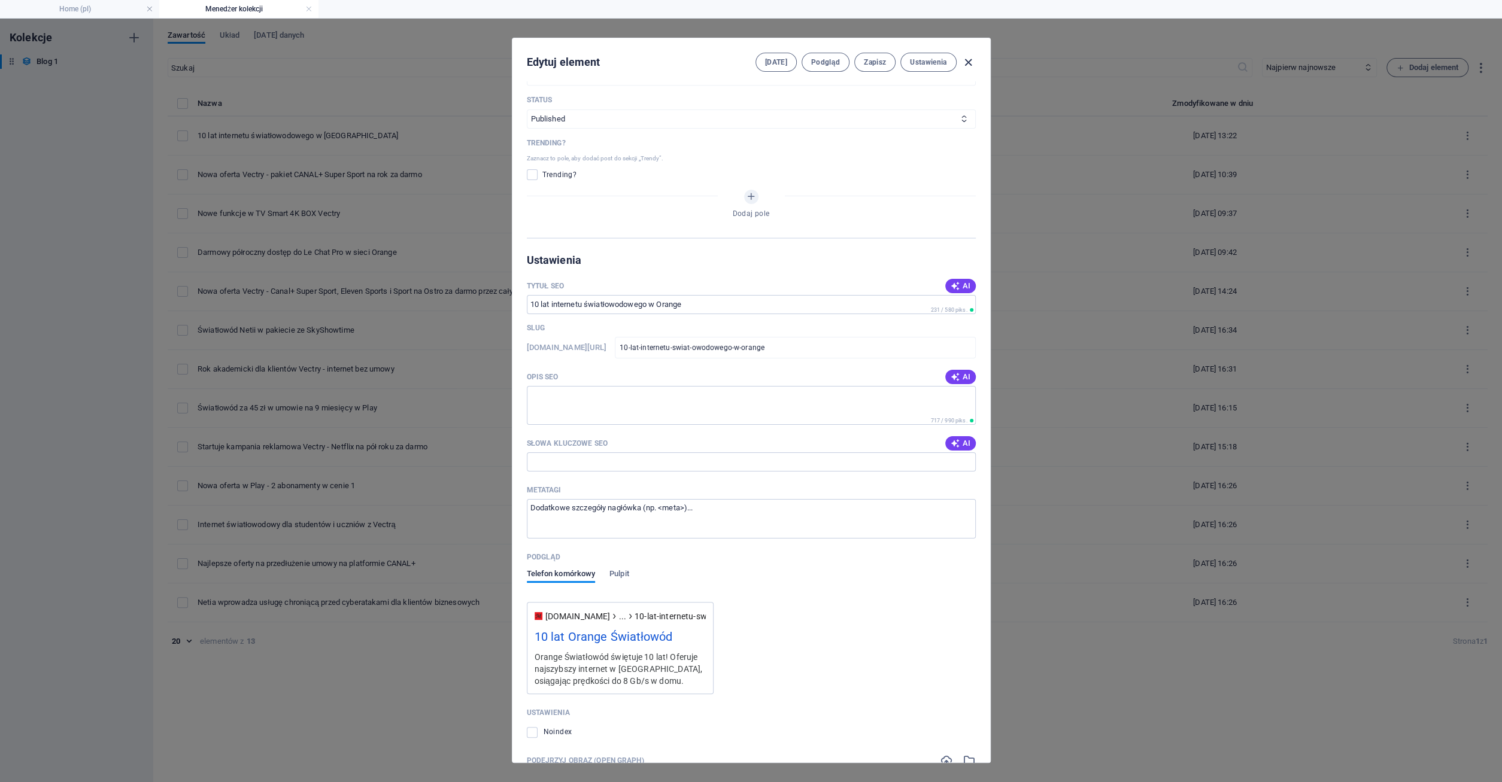
scroll to position [0, 0]
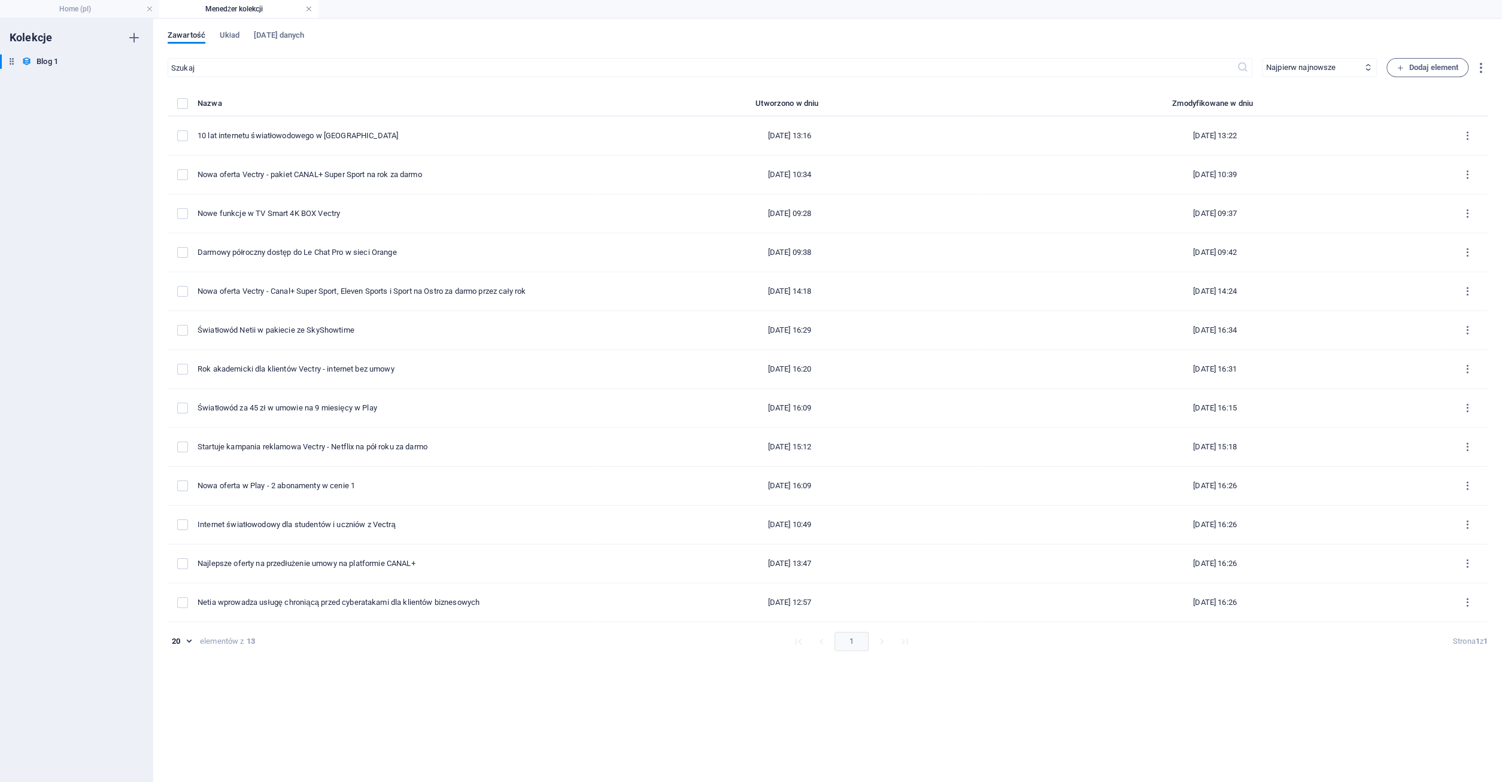
click at [306, 9] on link at bounding box center [308, 9] width 7 height 11
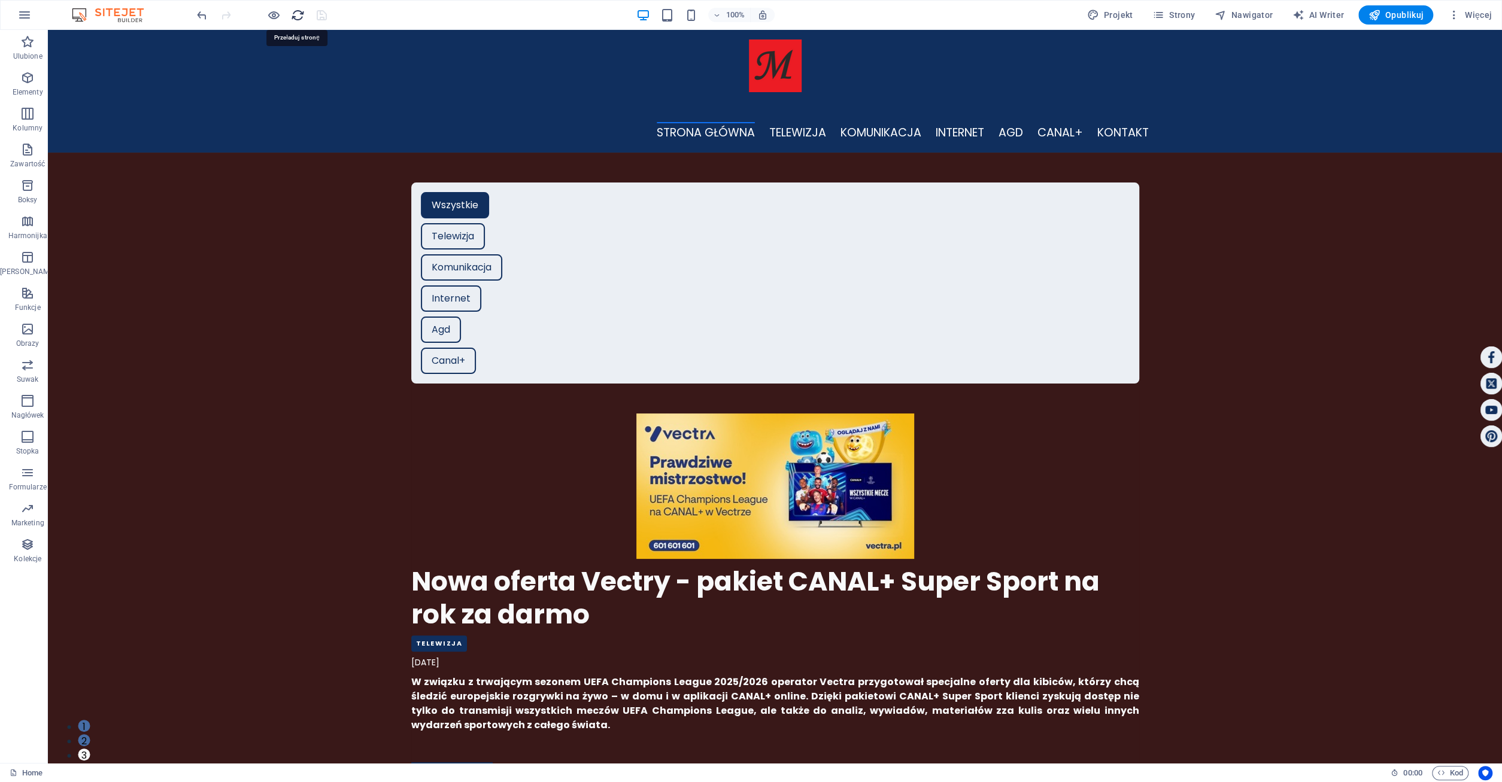
click at [298, 19] on icon "reload" at bounding box center [298, 15] width 14 height 14
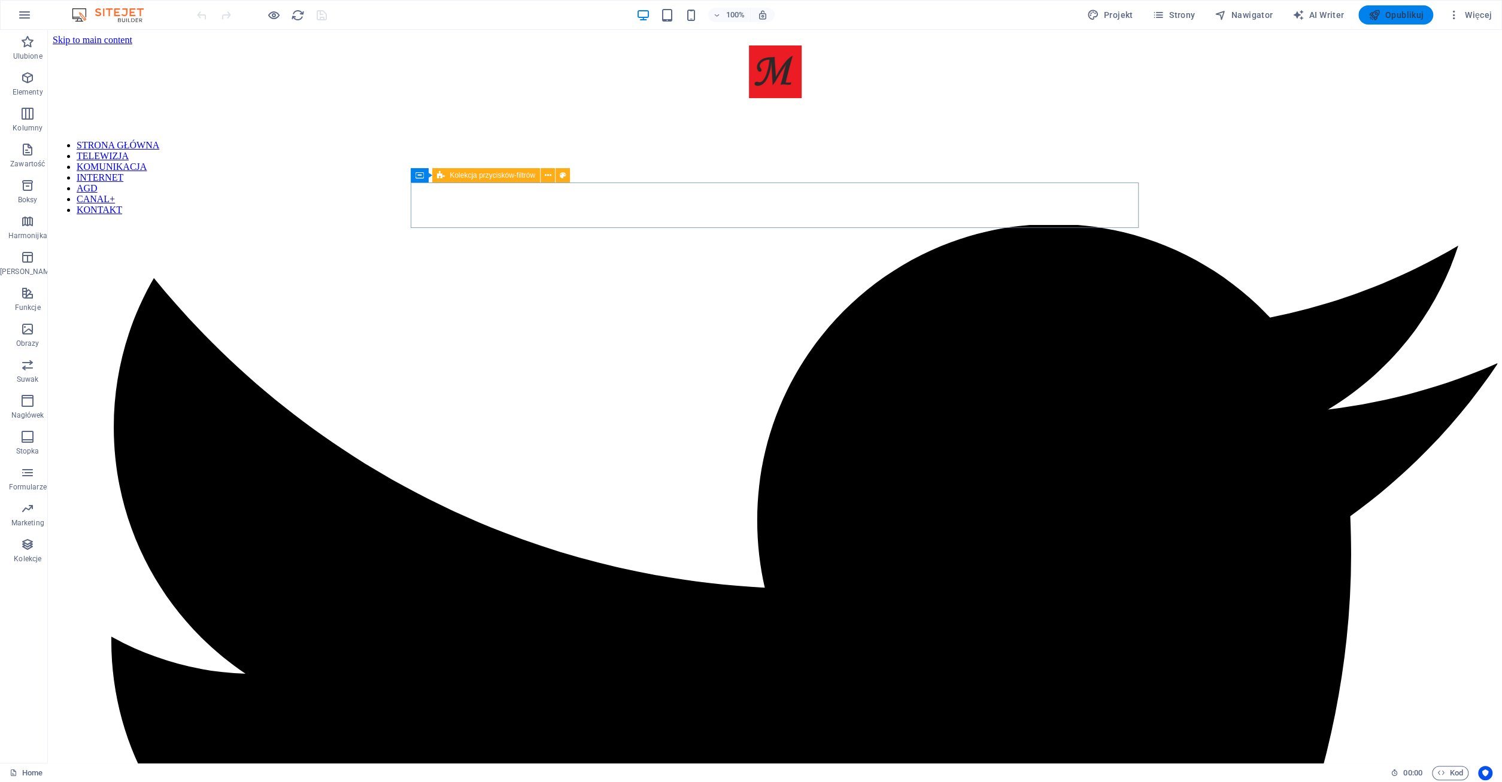
click at [1405, 14] on span "Opublikuj" at bounding box center [1396, 15] width 56 height 12
